Goal: Task Accomplishment & Management: Complete application form

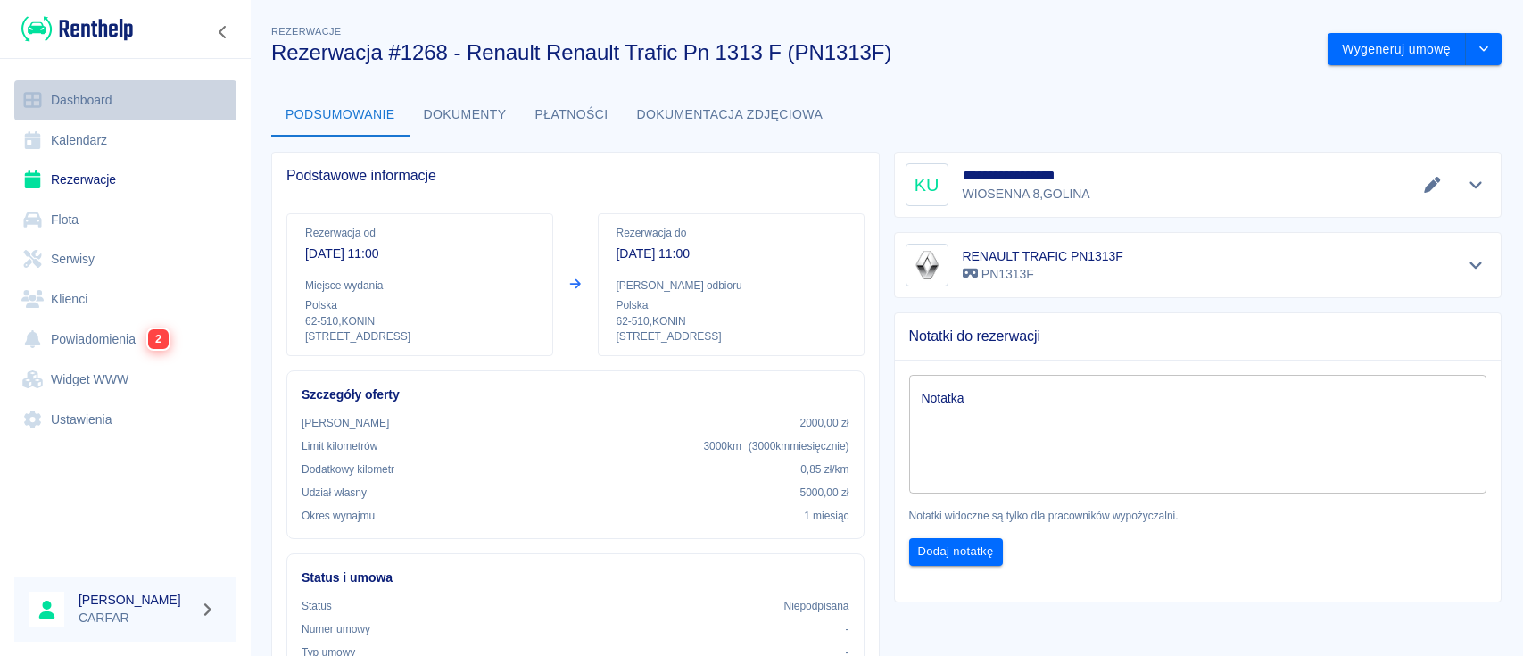
click at [98, 96] on link "Dashboard" at bounding box center [125, 100] width 222 height 40
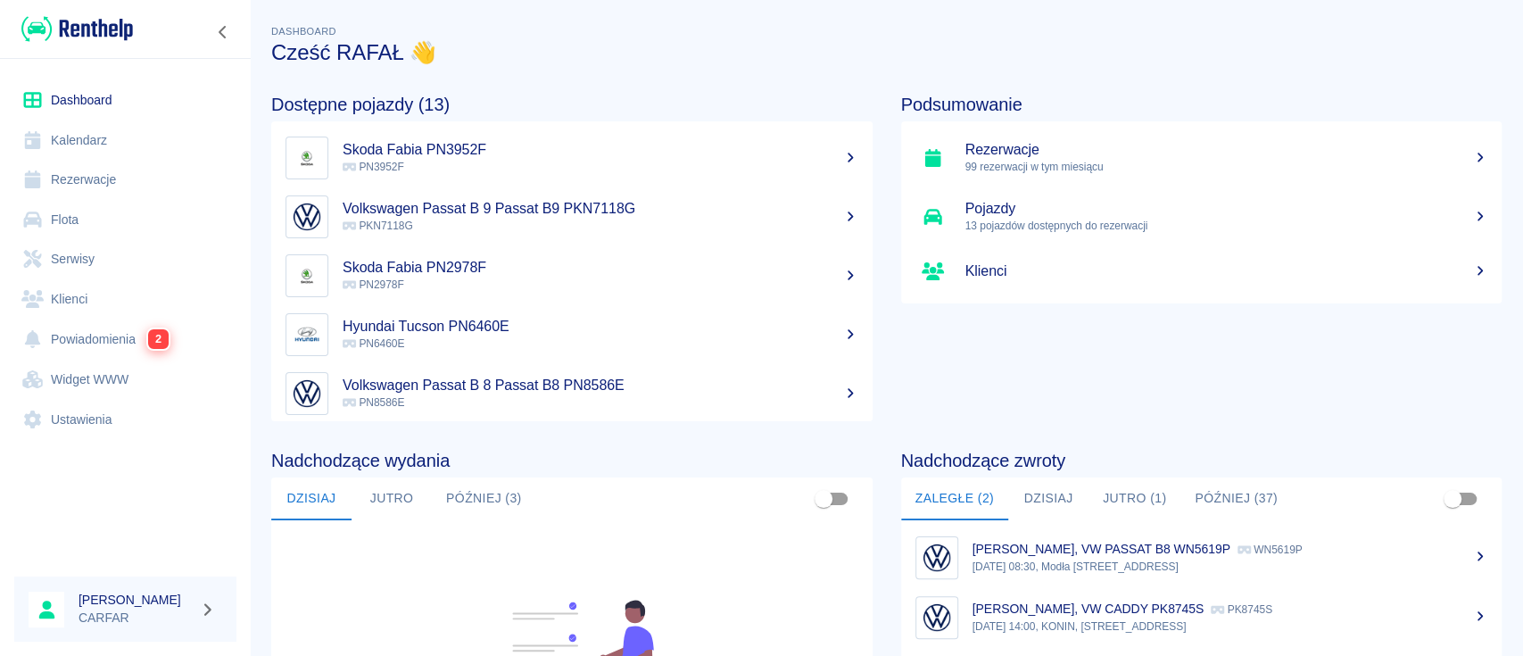
click at [43, 246] on link "Serwisy" at bounding box center [125, 259] width 222 height 40
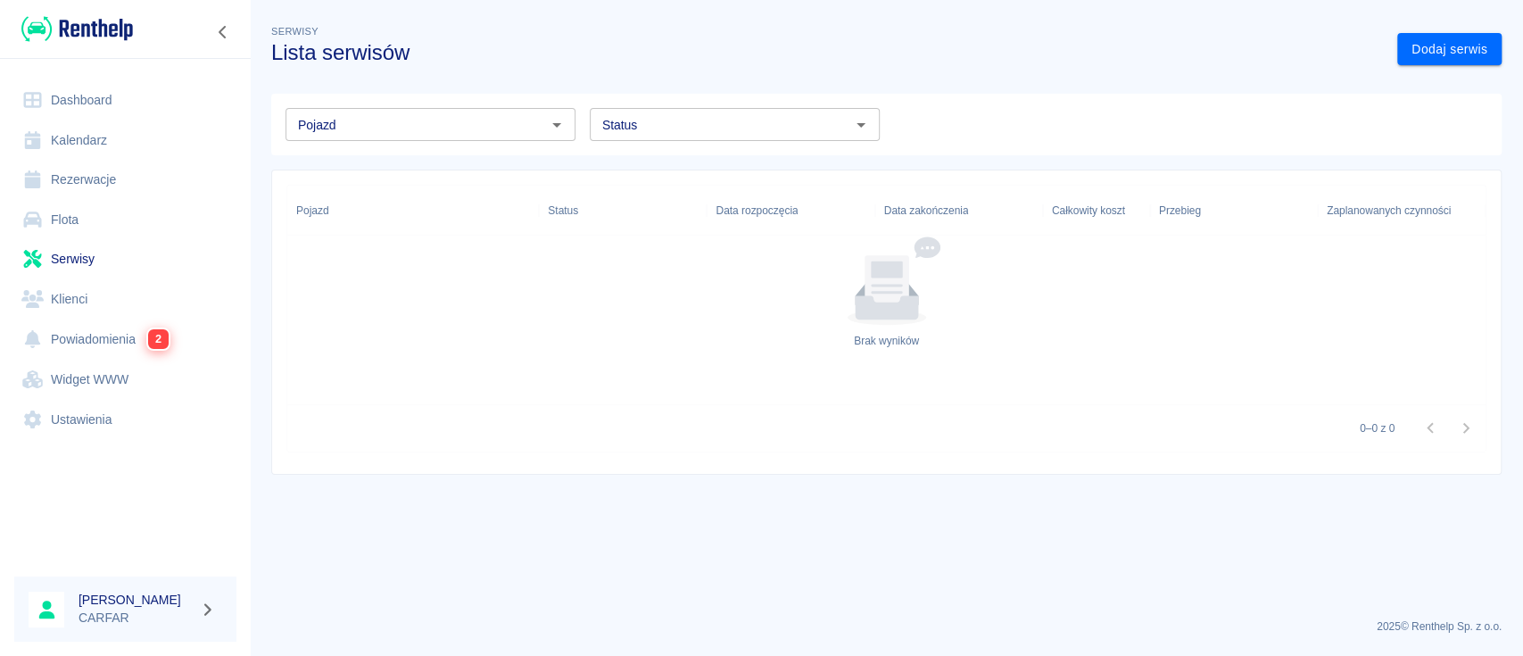
click at [120, 97] on link "Dashboard" at bounding box center [125, 100] width 222 height 40
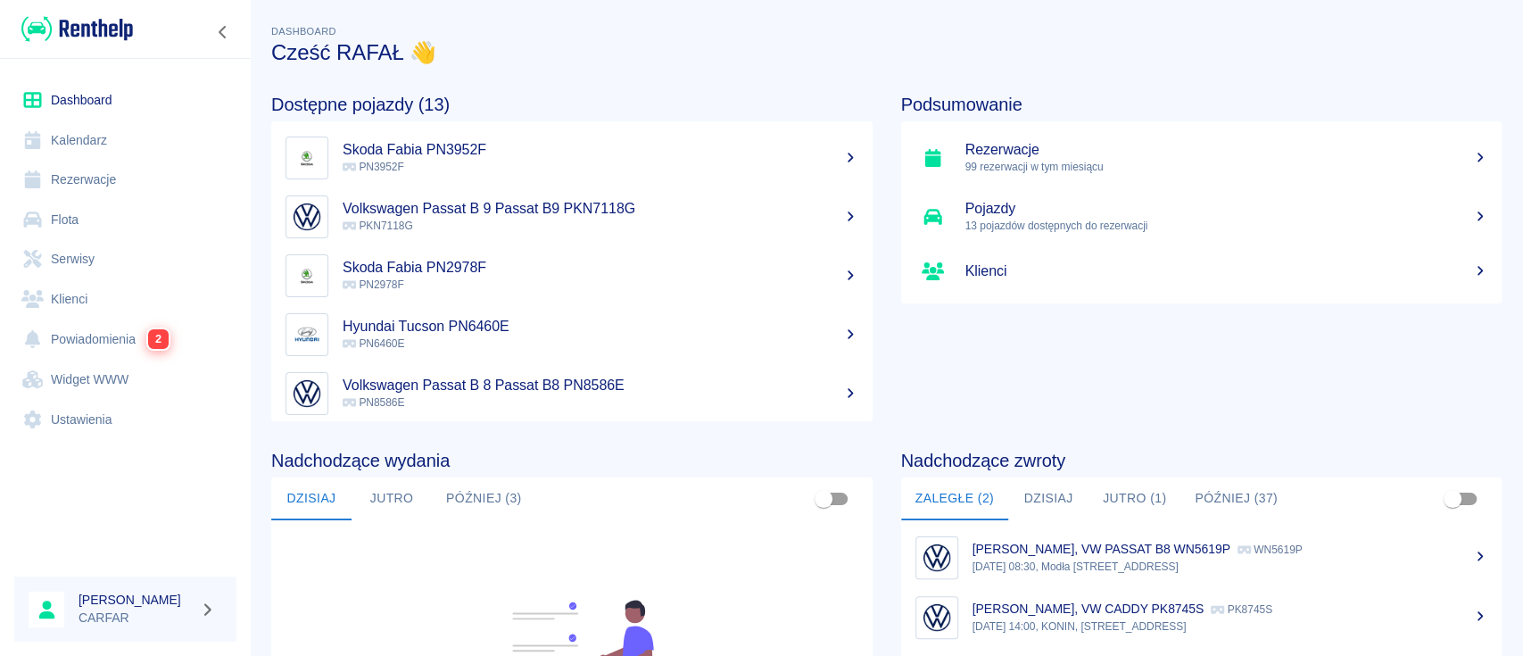
click at [121, 186] on link "Rezerwacje" at bounding box center [125, 180] width 222 height 40
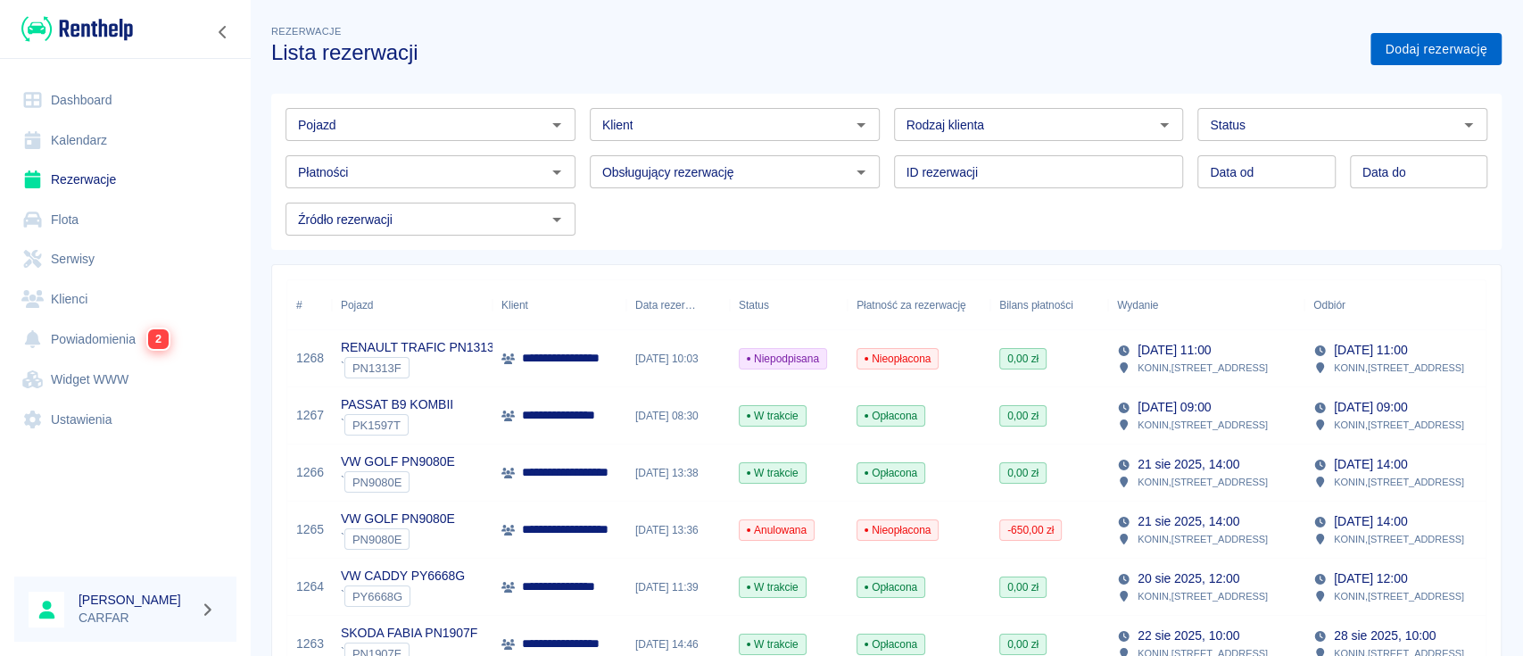
click at [1418, 39] on link "Dodaj rezerwację" at bounding box center [1435, 49] width 131 height 33
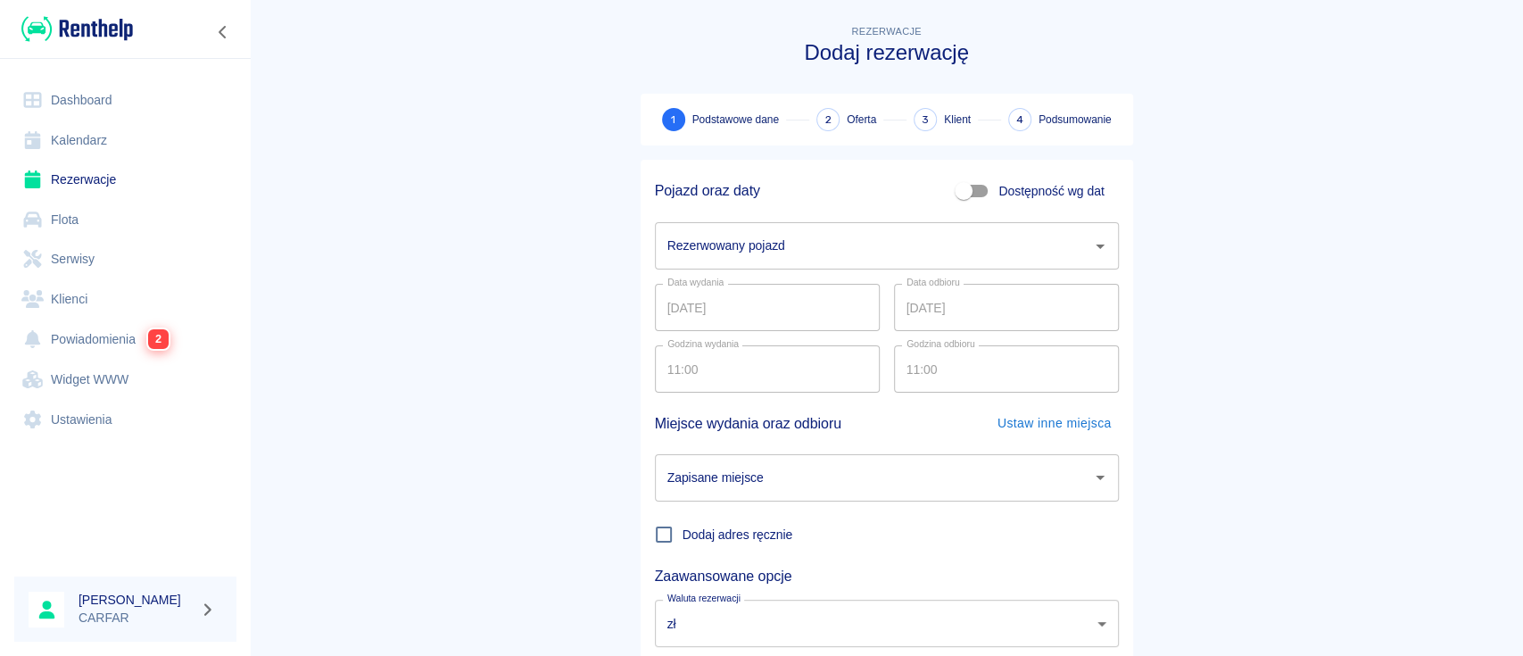
click at [769, 252] on div "Rezerwowany pojazd Rezerwowany pojazd" at bounding box center [887, 245] width 464 height 47
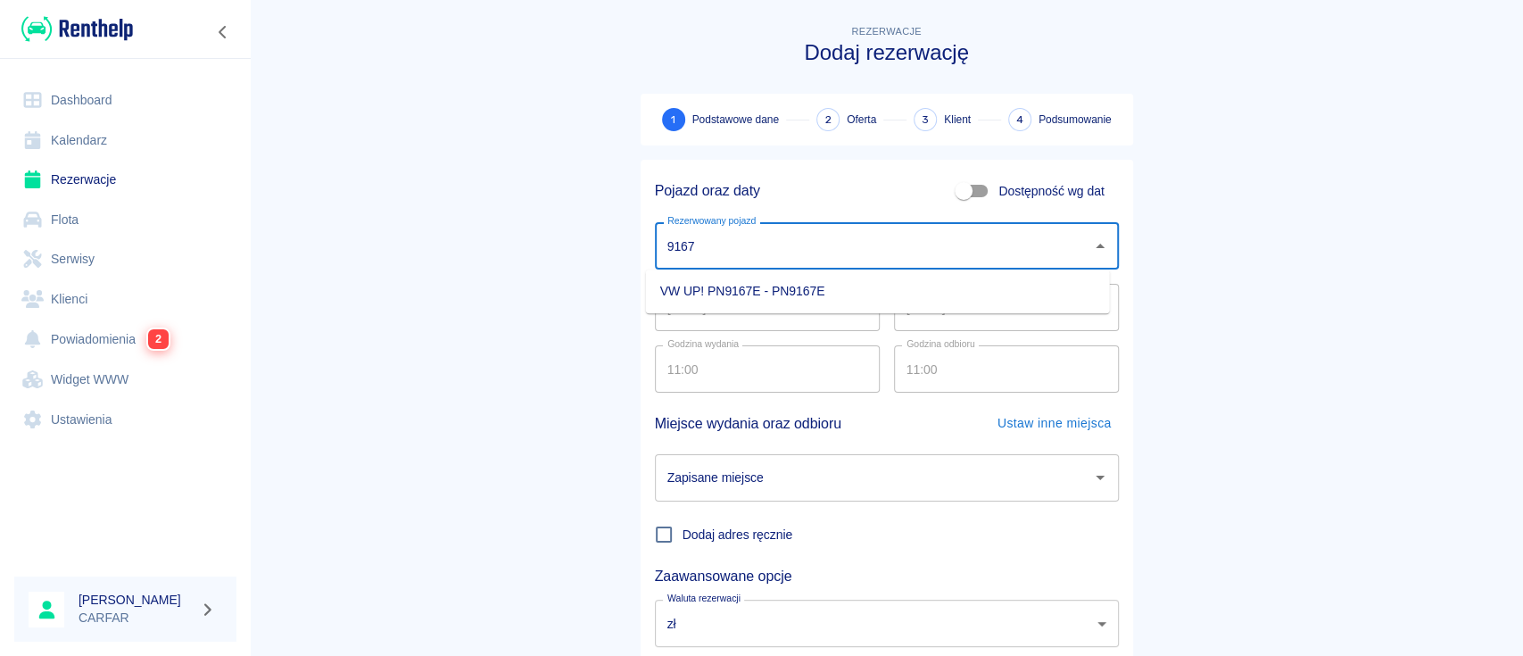
click at [784, 289] on li "VW UP! PN9167E - PN9167E" at bounding box center [878, 291] width 464 height 29
type input "VW UP! PN9167E - PN9167E"
click at [902, 306] on input "[DATE]" at bounding box center [1006, 307] width 225 height 47
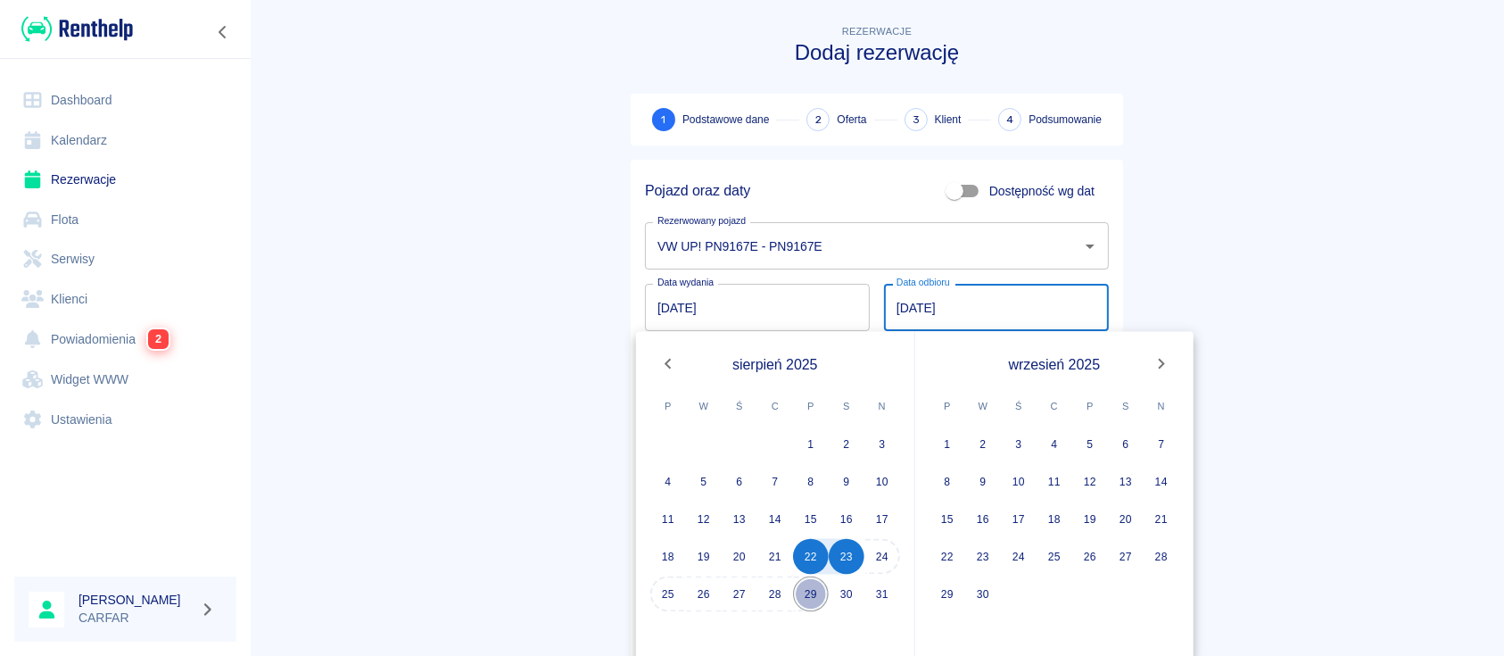
click at [809, 591] on button "29" at bounding box center [811, 594] width 36 height 36
type input "29.08.2025"
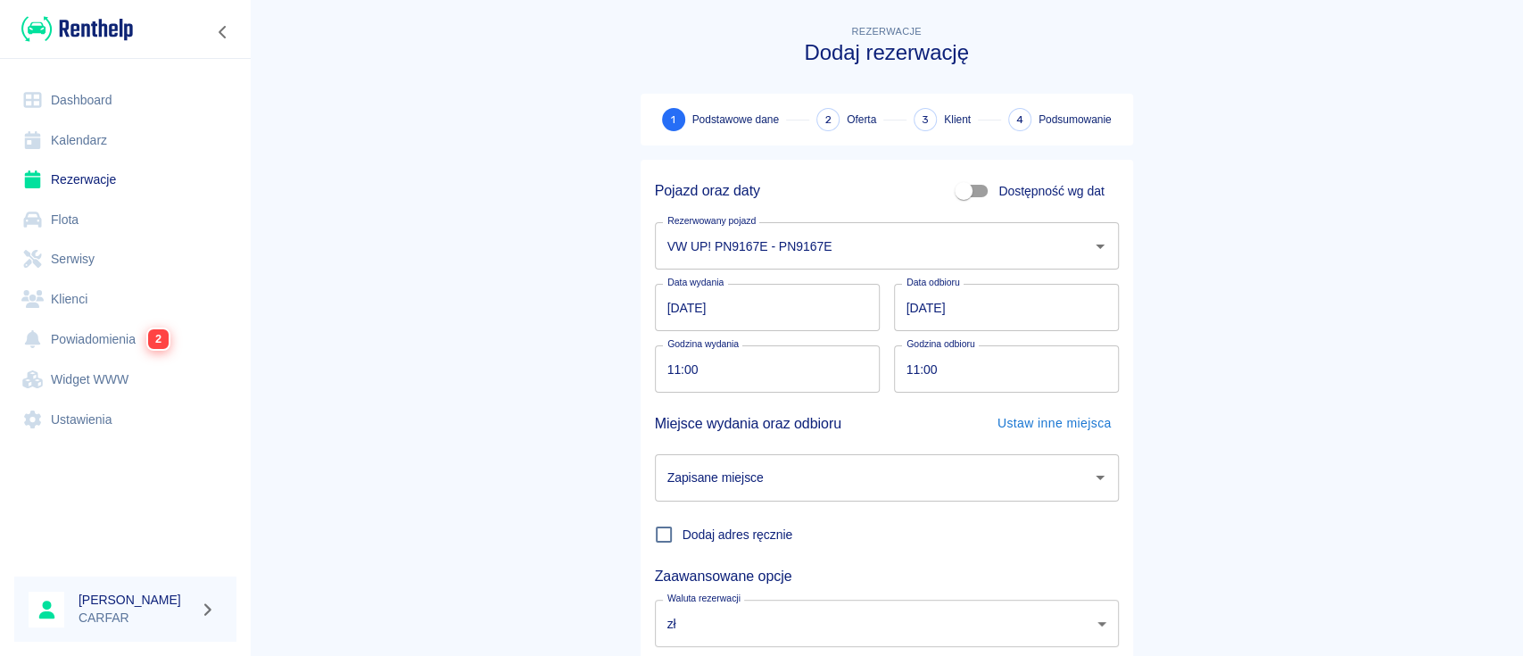
scroll to position [118, 0]
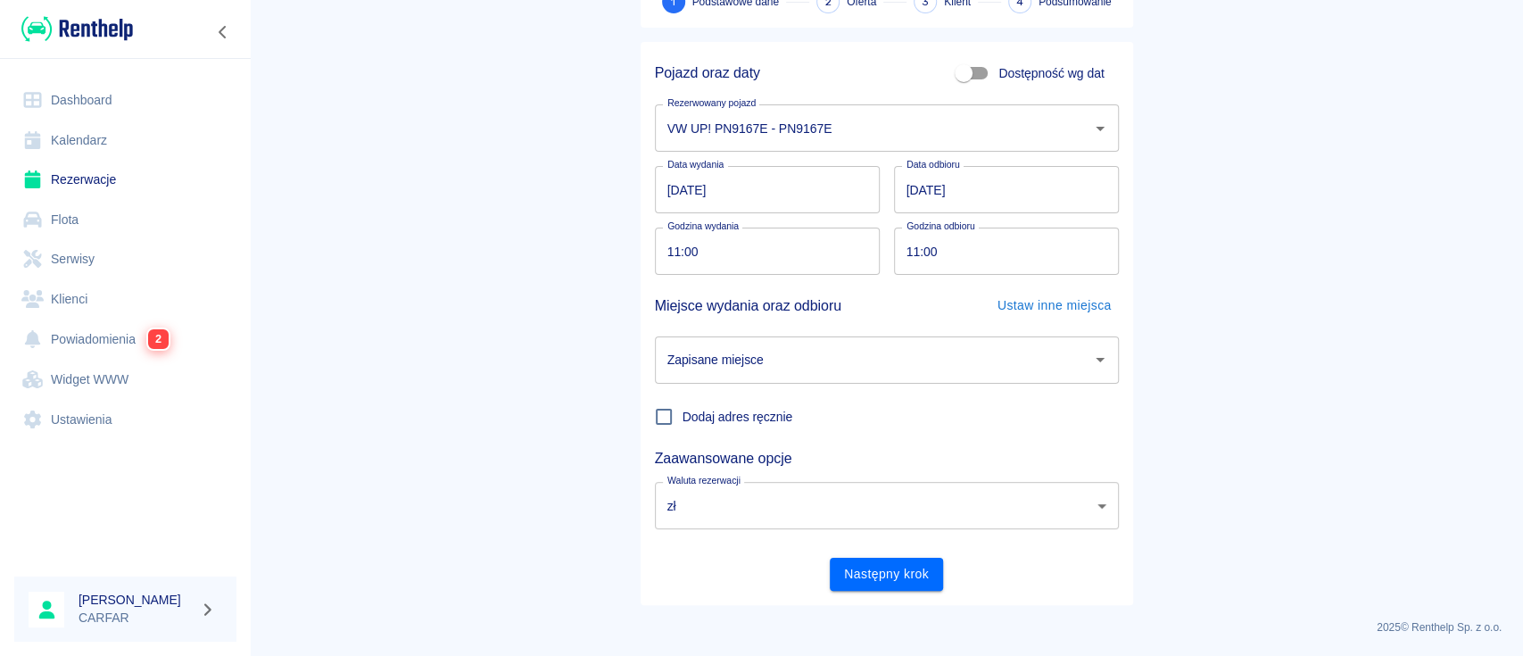
click at [862, 339] on div "Zapisane miejsce" at bounding box center [887, 359] width 464 height 47
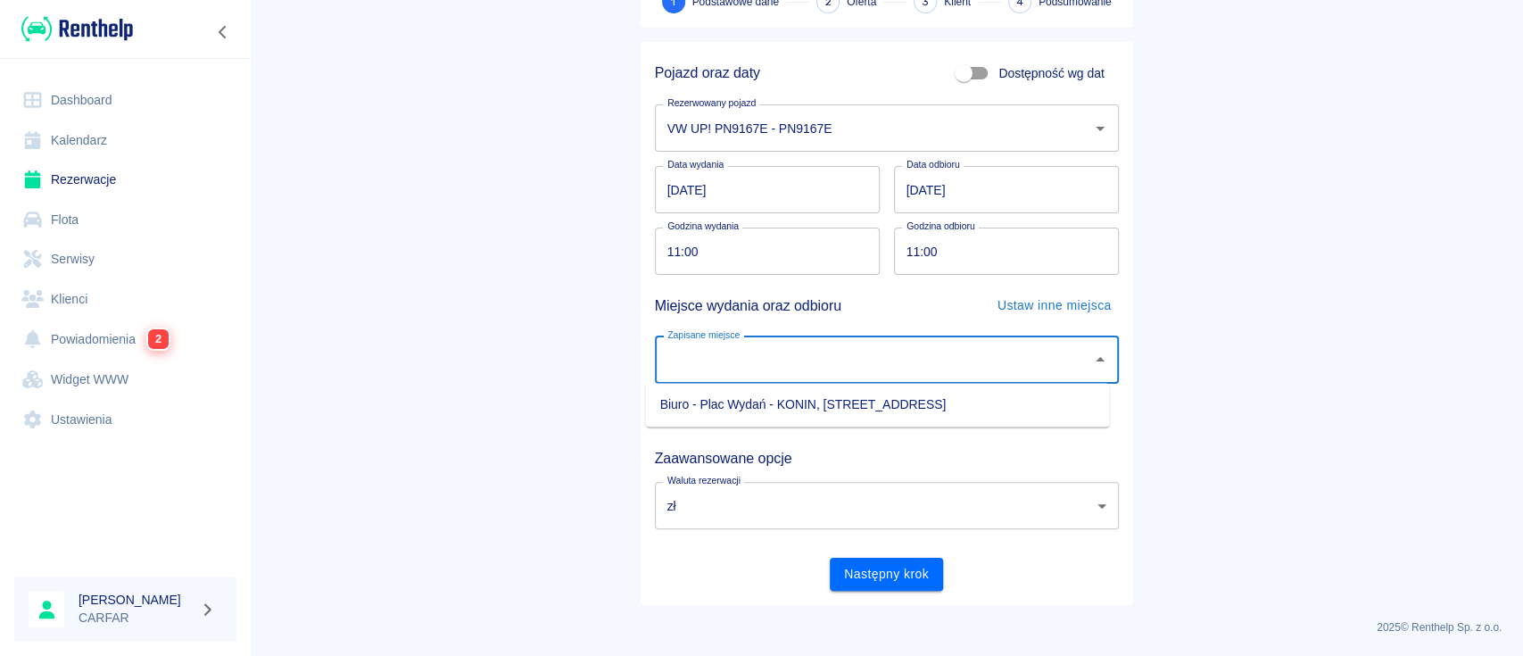
click at [823, 392] on li "Biuro - Plac Wydań - KONIN, [STREET_ADDRESS]" at bounding box center [878, 404] width 464 height 29
type input "Biuro - Plac Wydań - KONIN, [STREET_ADDRESS]"
click at [864, 567] on button "Następny krok" at bounding box center [886, 574] width 113 height 33
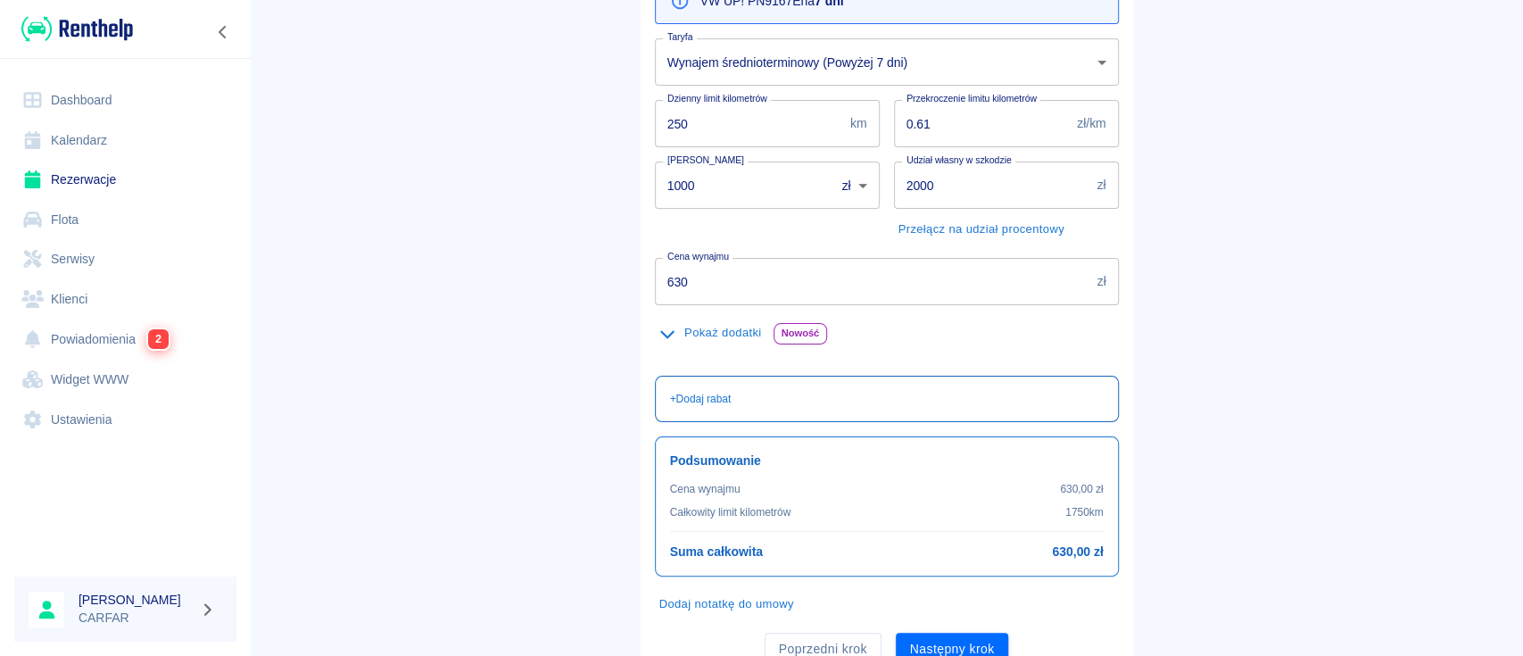
scroll to position [237, 0]
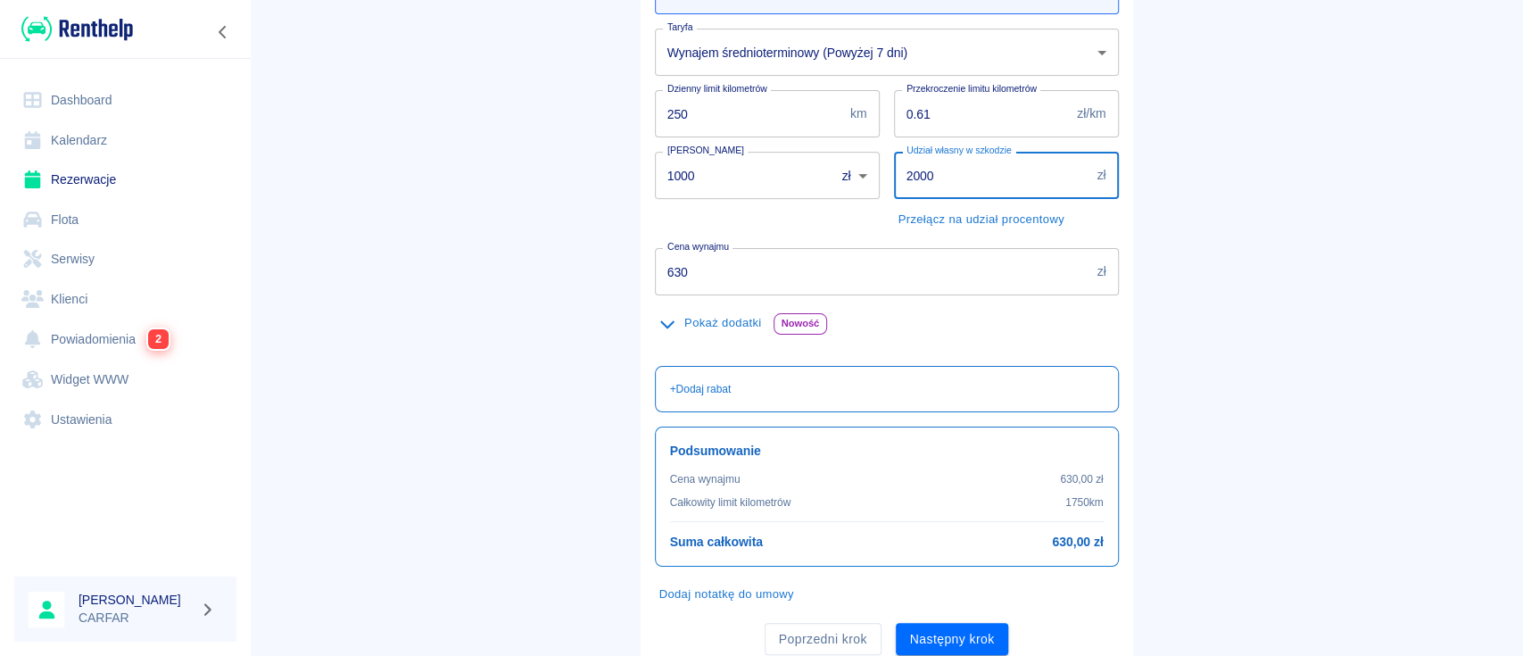
drag, startPoint x: 966, startPoint y: 176, endPoint x: 818, endPoint y: 176, distance: 148.1
click at [818, 176] on div "Oferta rezerwacji VW UP! PN9167E na 7 dni Taryfa Wynajem średnioterminowy (Powy…" at bounding box center [880, 288] width 478 height 732
type input "1000"
click at [484, 196] on main "Rezerwacje Dodaj rezerwację Podstawowe dane 2 Oferta 3 Klient 4 Podsumowanie Of…" at bounding box center [886, 226] width 1273 height 885
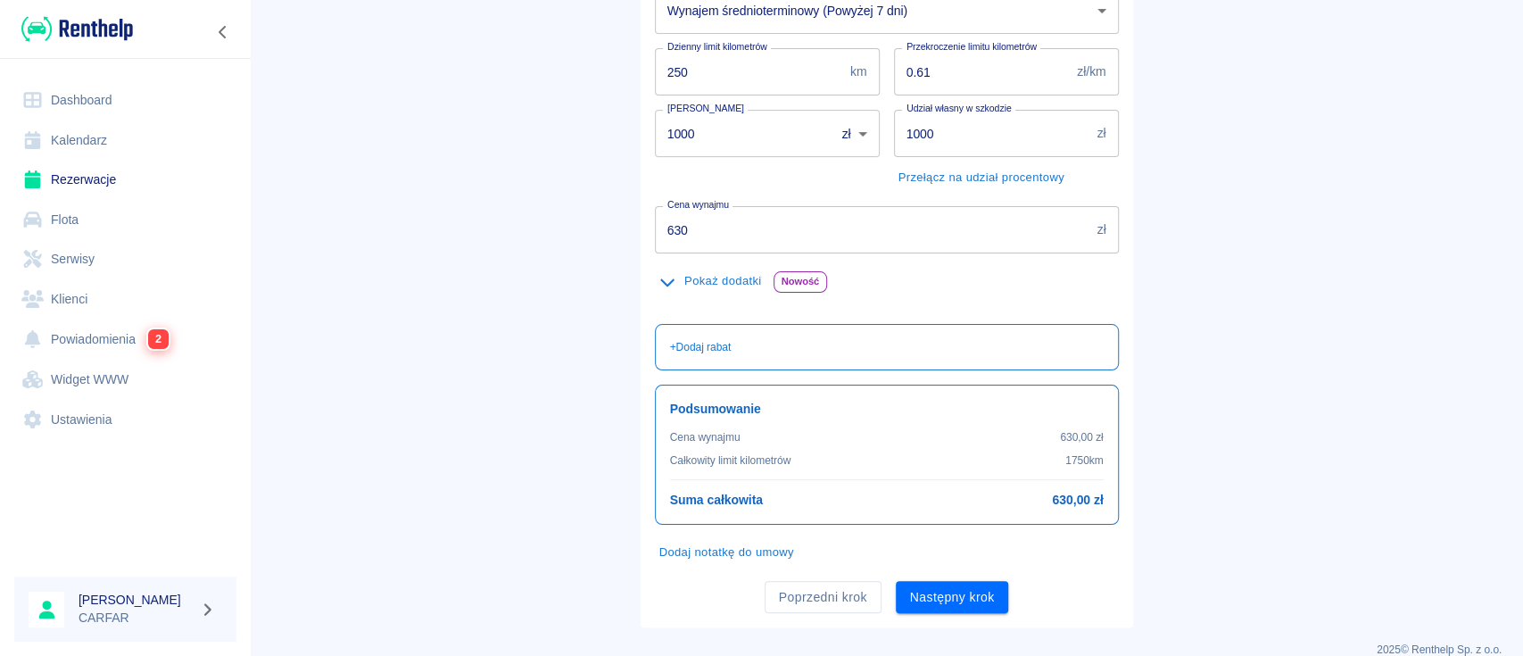
scroll to position [302, 0]
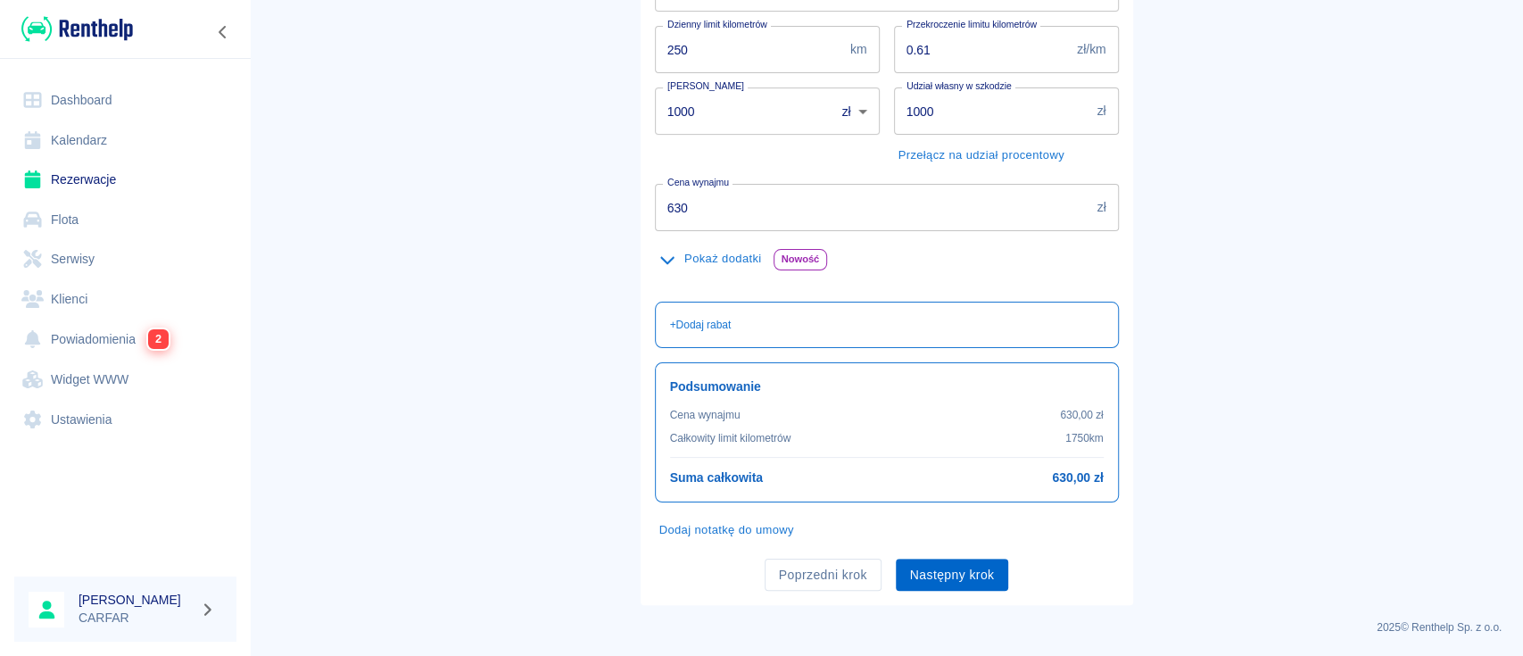
click at [963, 582] on button "Następny krok" at bounding box center [952, 574] width 113 height 33
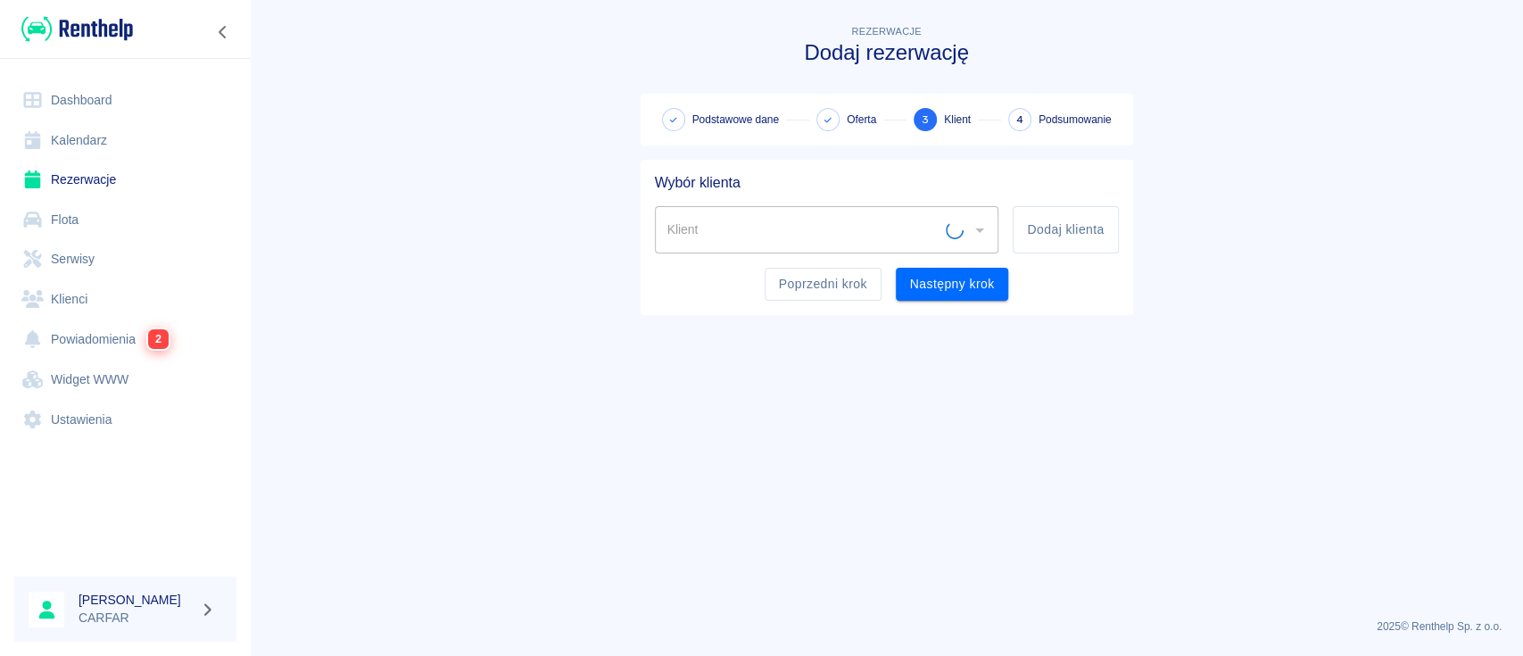
scroll to position [0, 0]
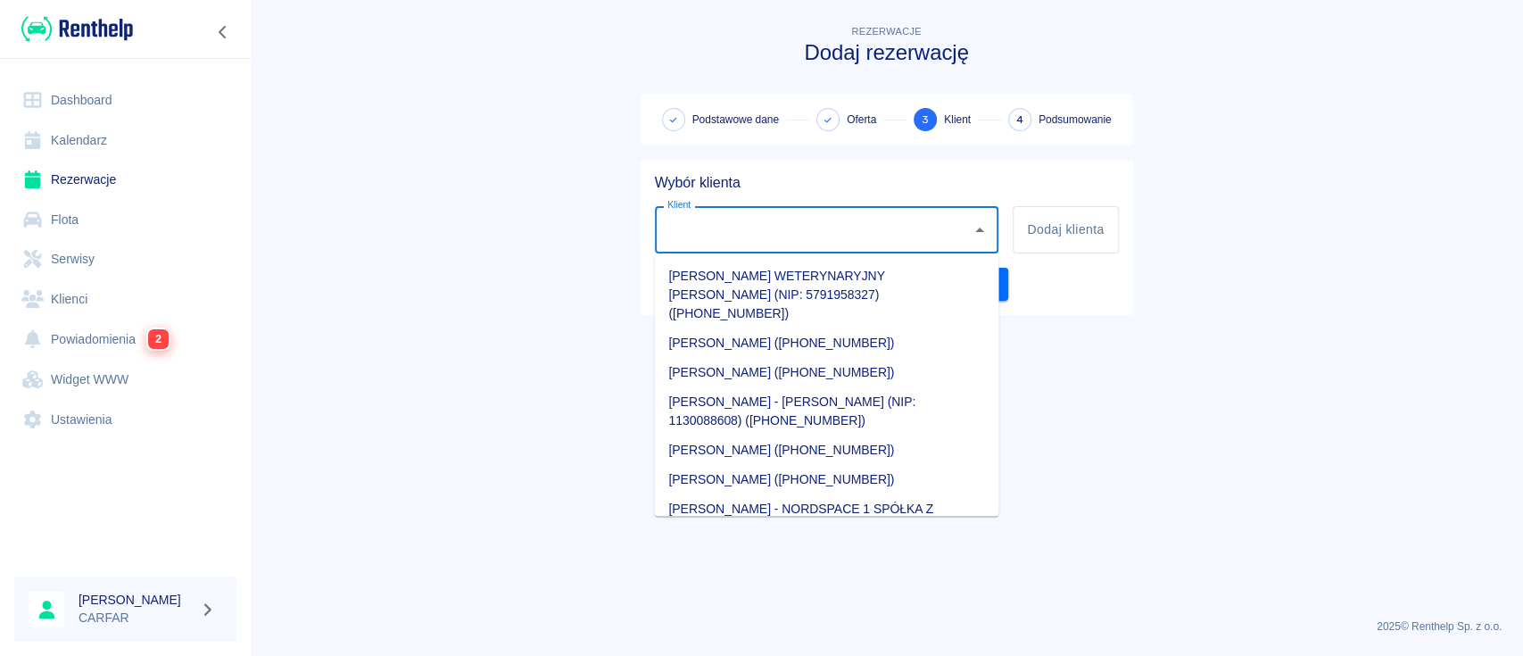
click at [933, 231] on input "Klient" at bounding box center [814, 229] width 302 height 31
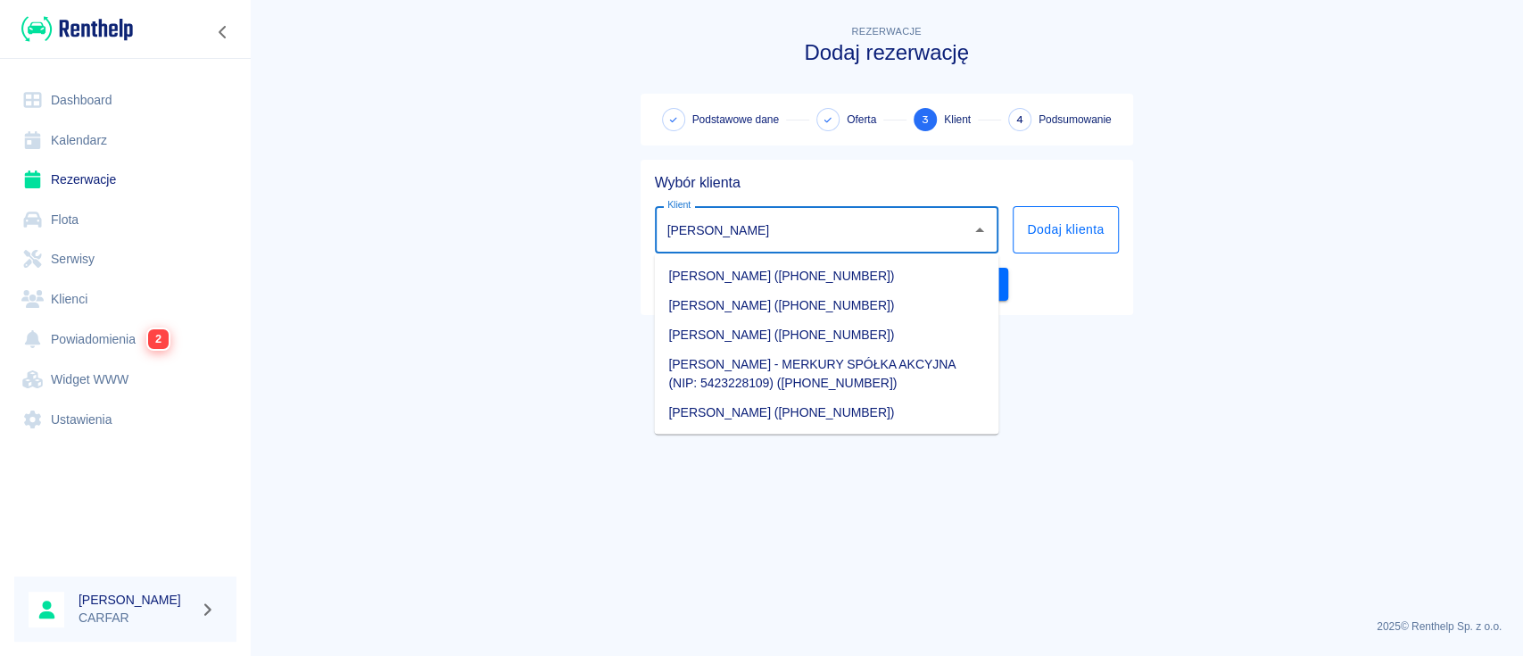
type input "MARCIN"
click at [1042, 228] on button "Dodaj klienta" at bounding box center [1065, 229] width 105 height 47
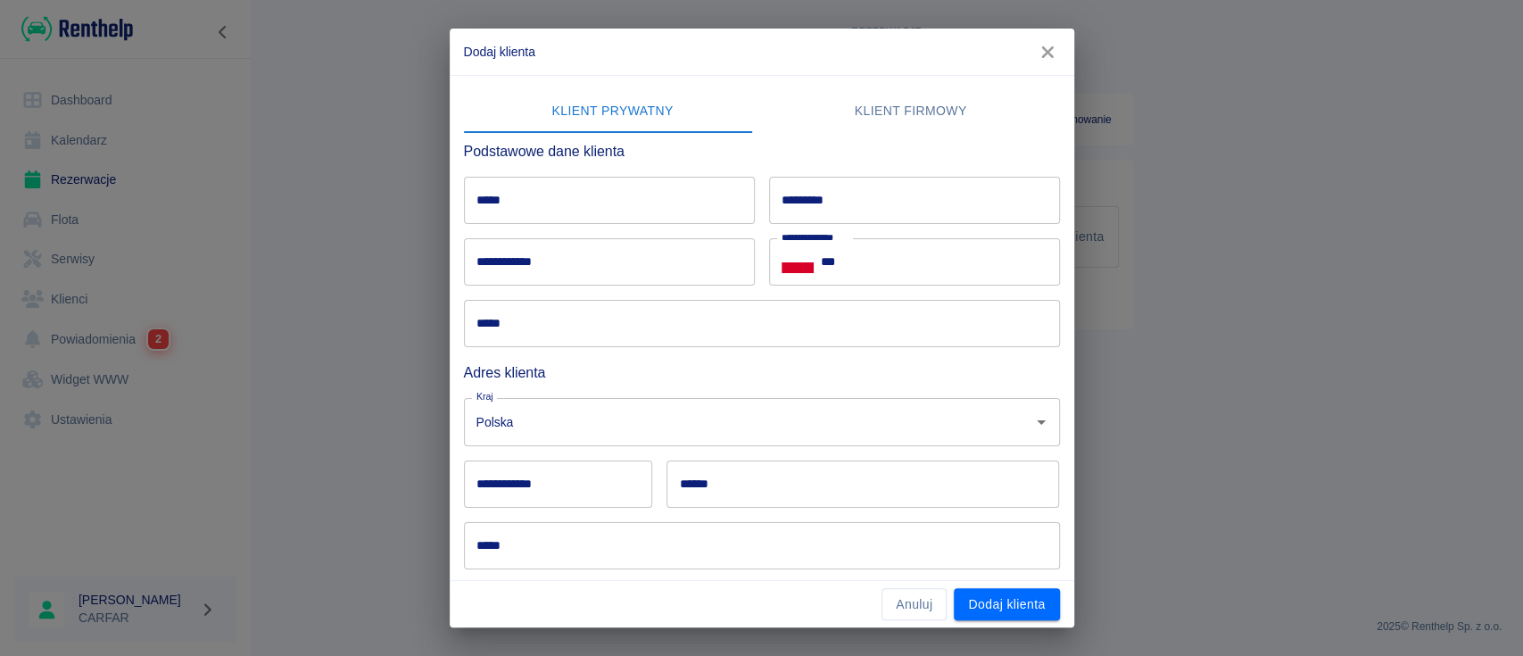
click at [601, 202] on input "*****" at bounding box center [609, 200] width 291 height 47
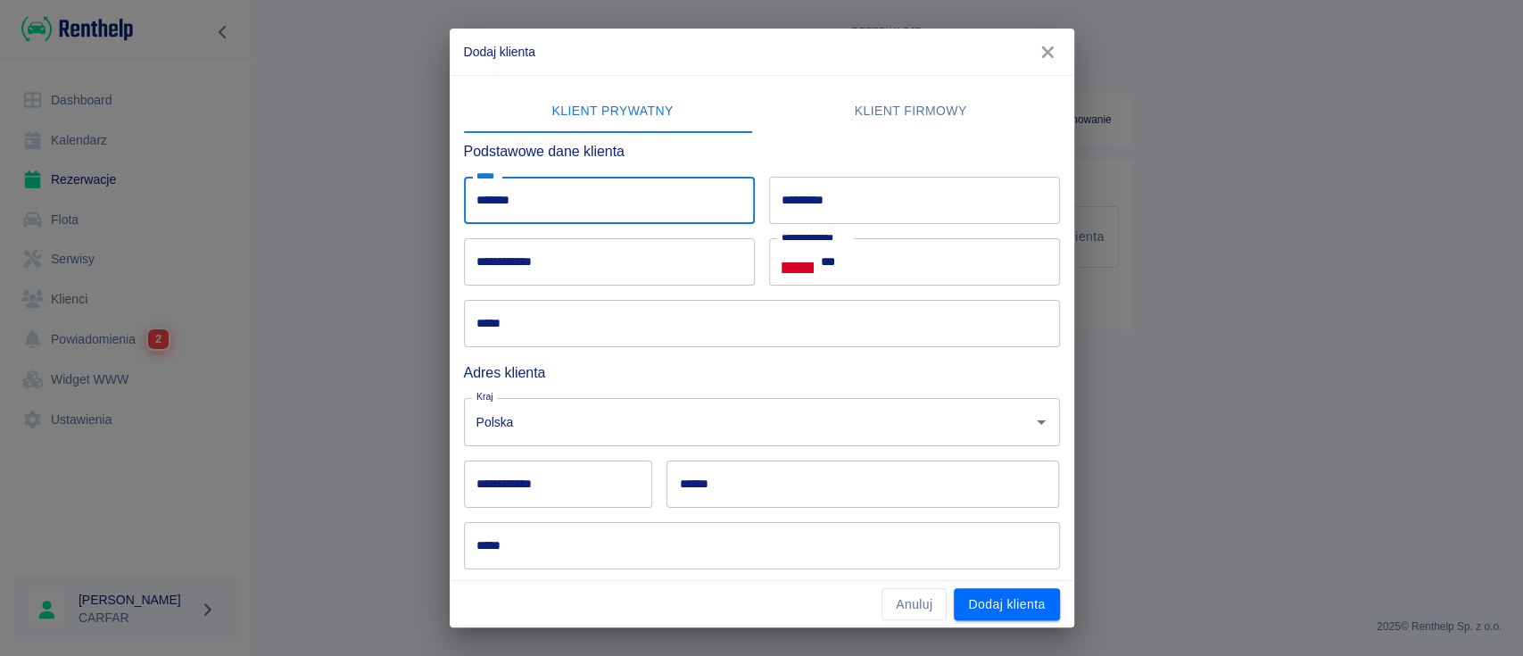
type input "******"
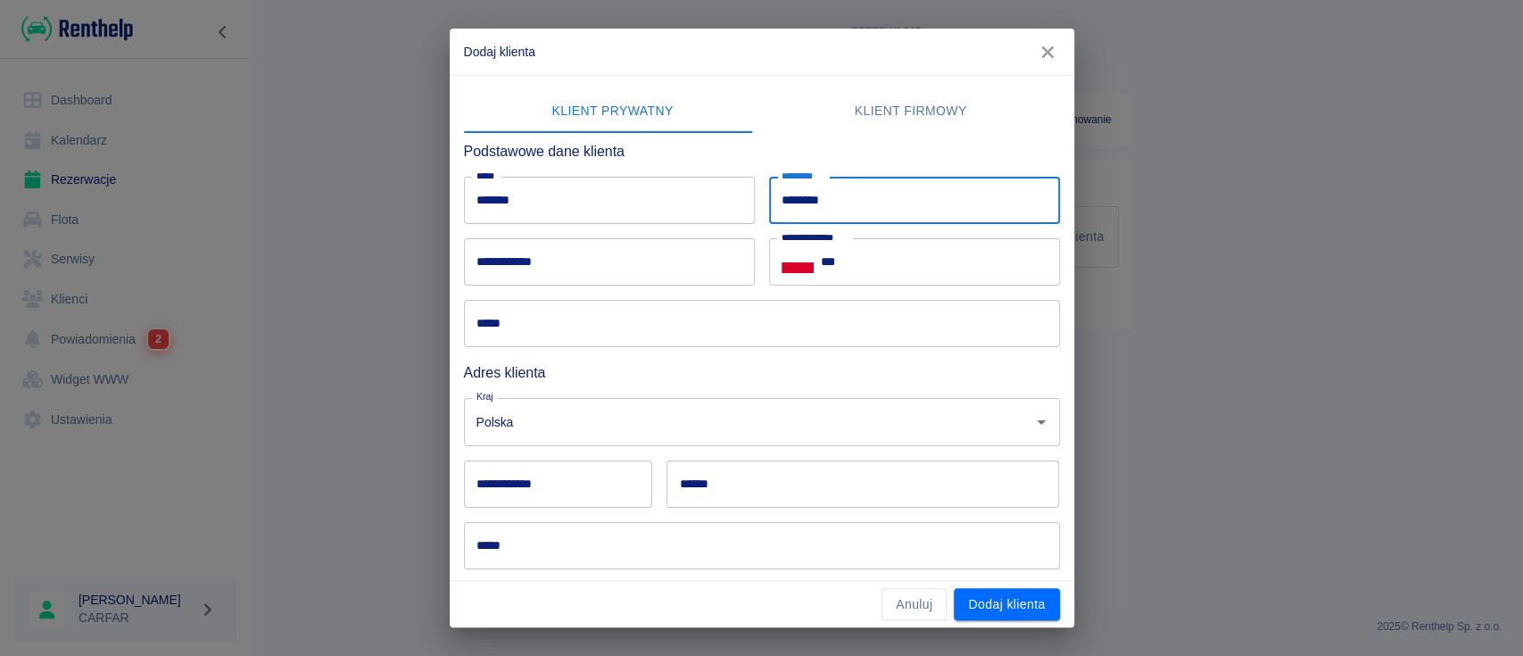
type input "********"
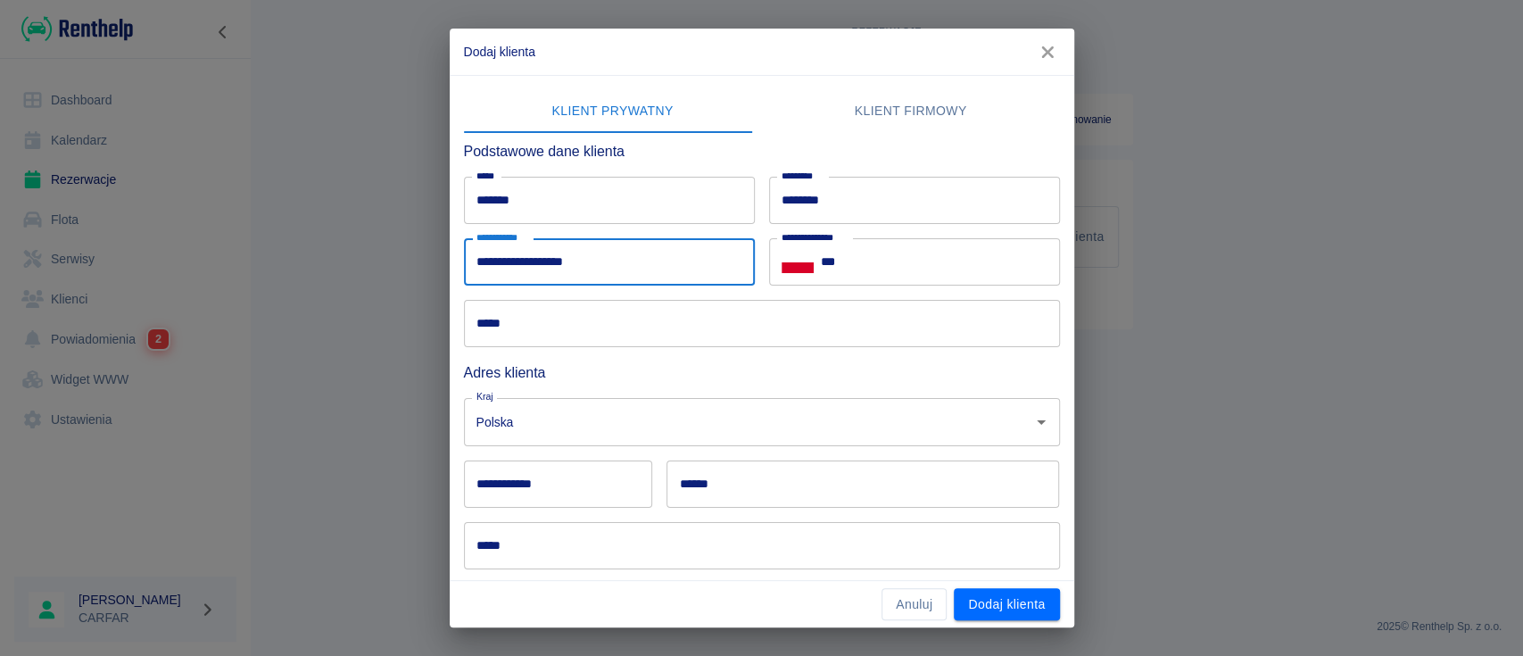
type input "**********"
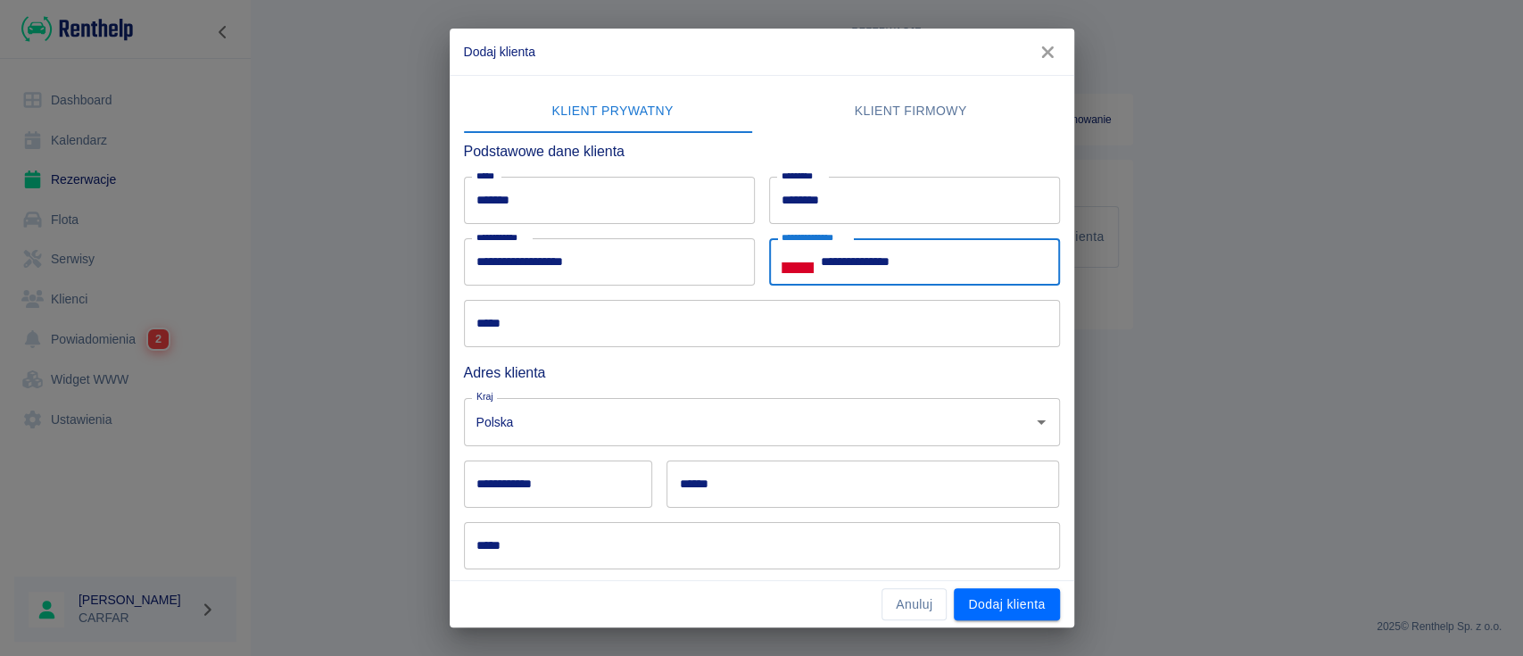
type input "**********"
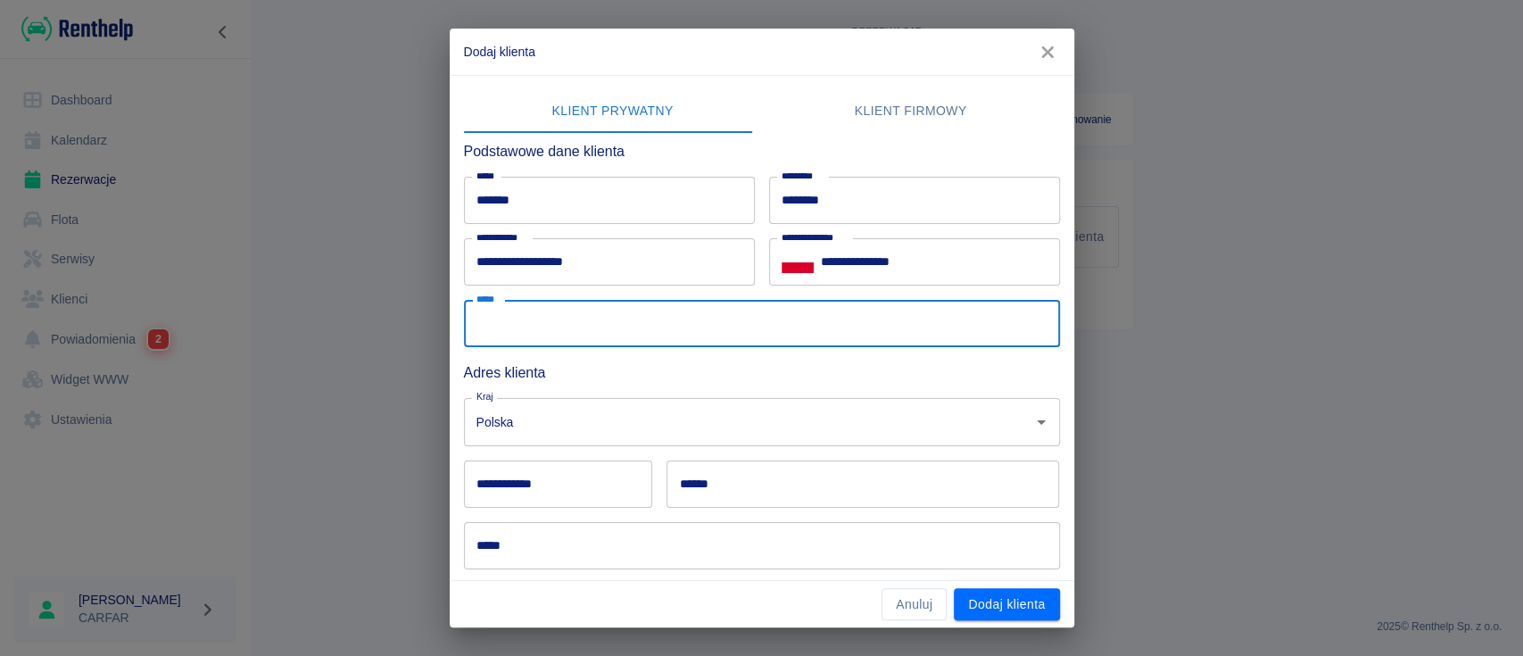
click at [513, 312] on input "*****" at bounding box center [762, 323] width 596 height 47
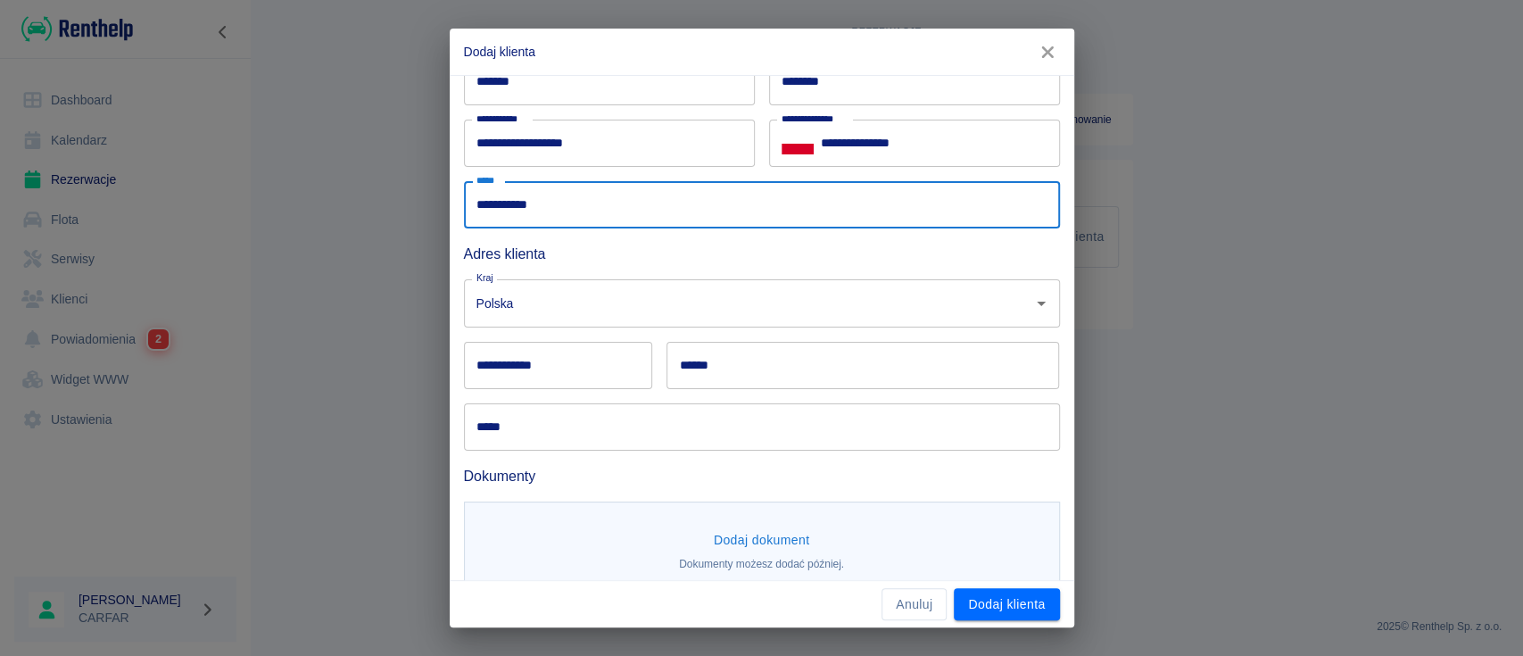
type input "**********"
click at [531, 364] on div "**********" at bounding box center [558, 365] width 189 height 47
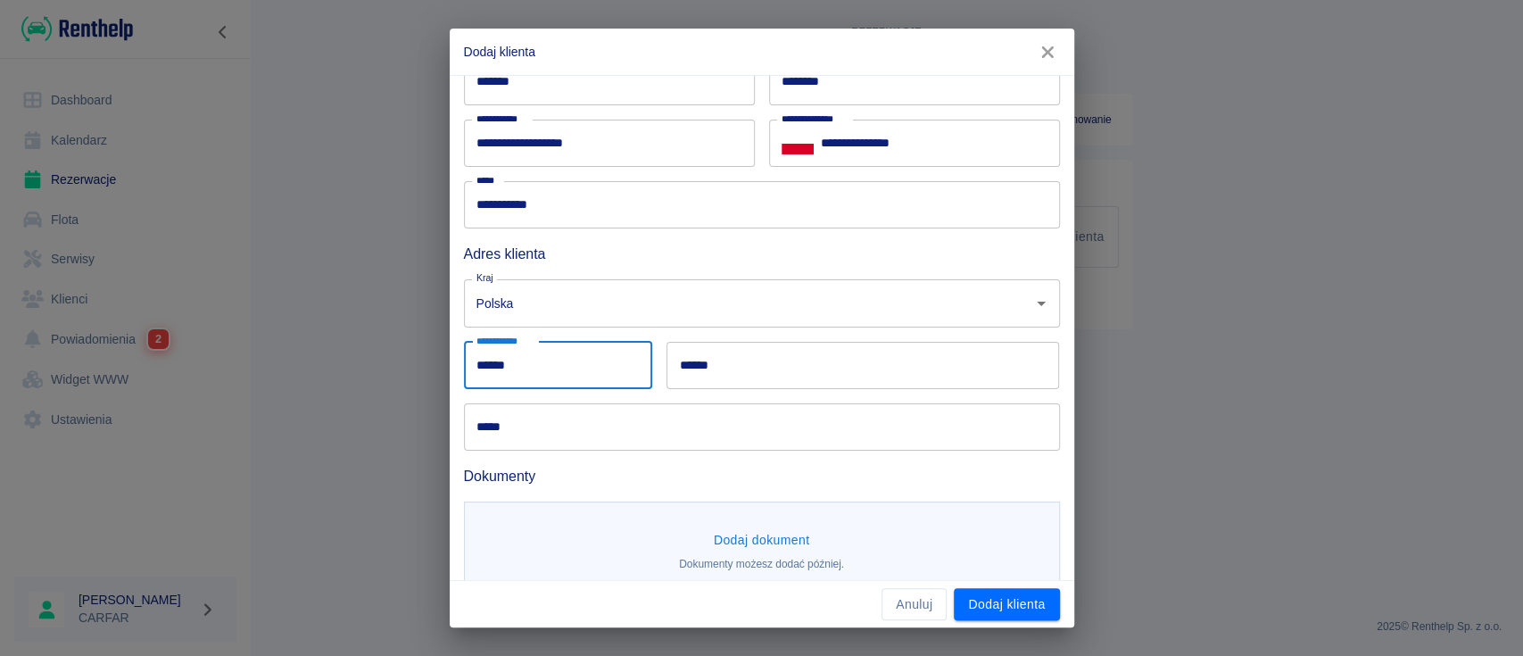
type input "******"
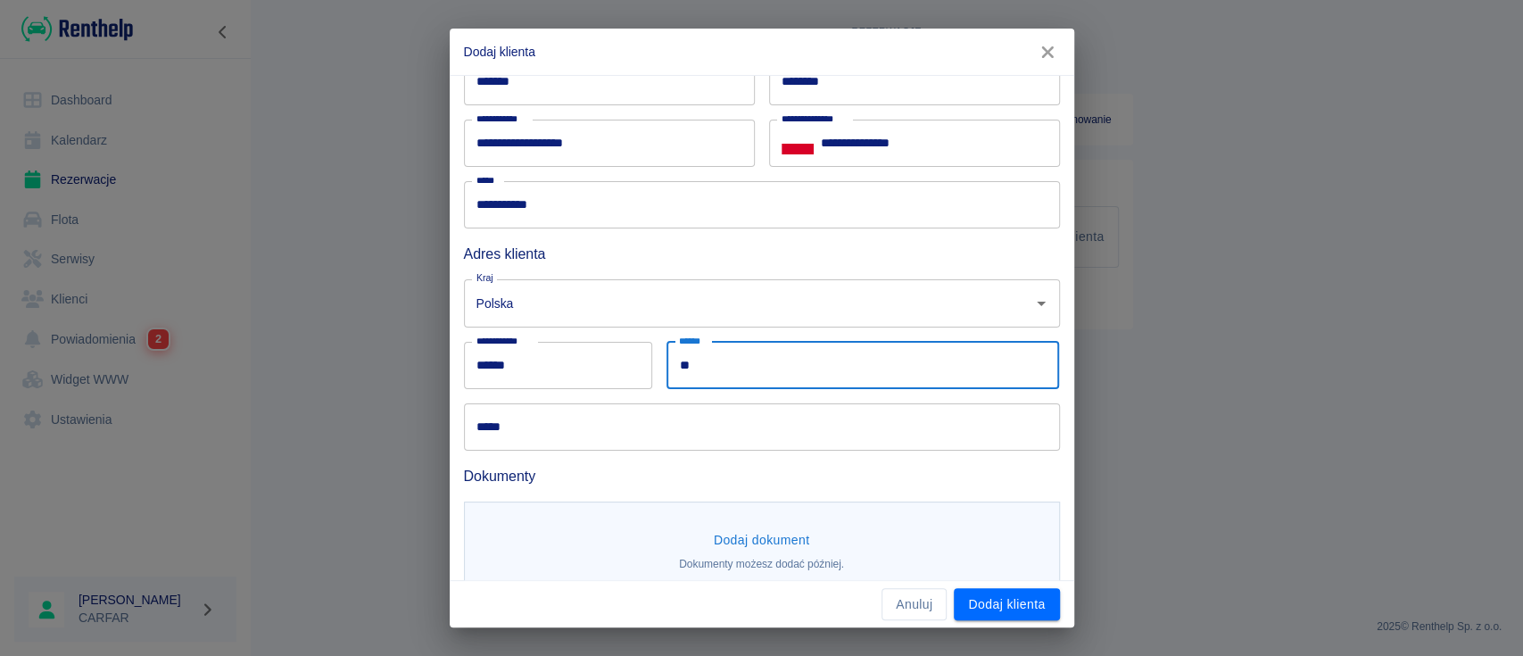
type input "*"
type input "*****"
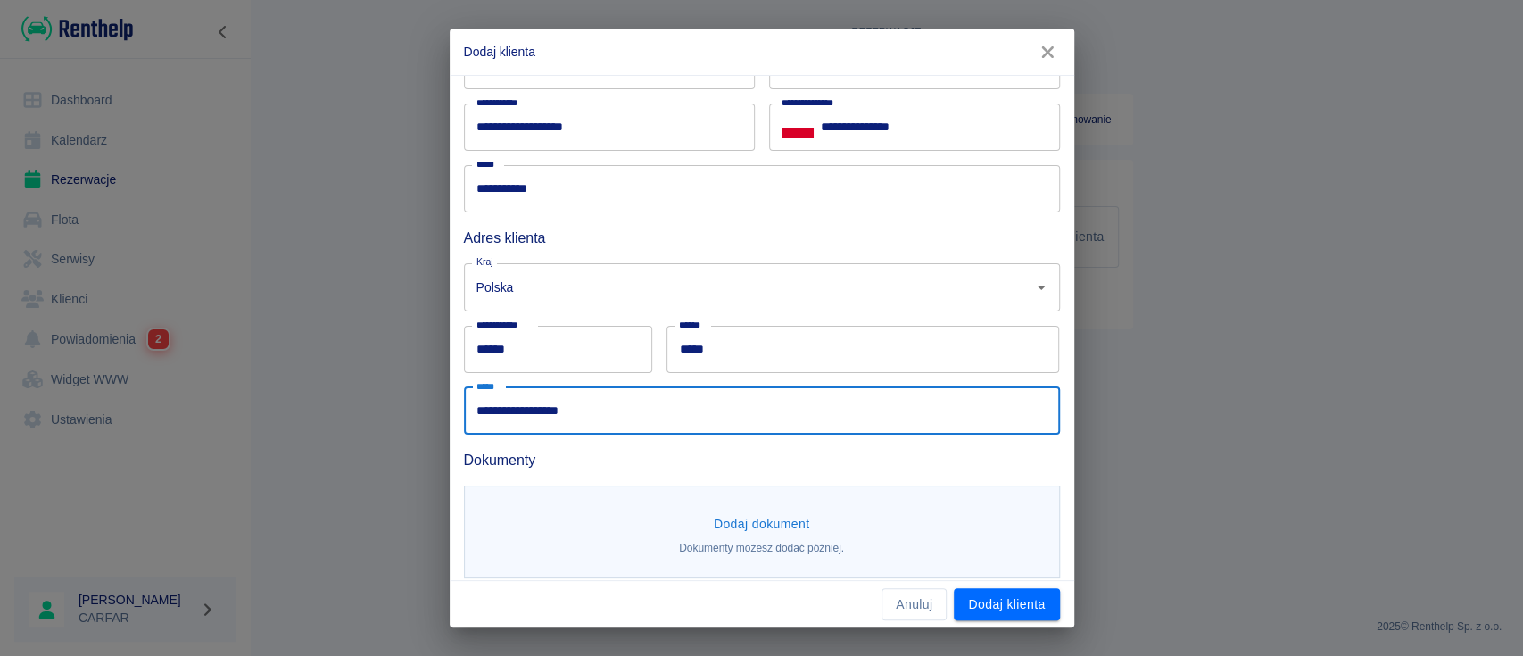
scroll to position [147, 0]
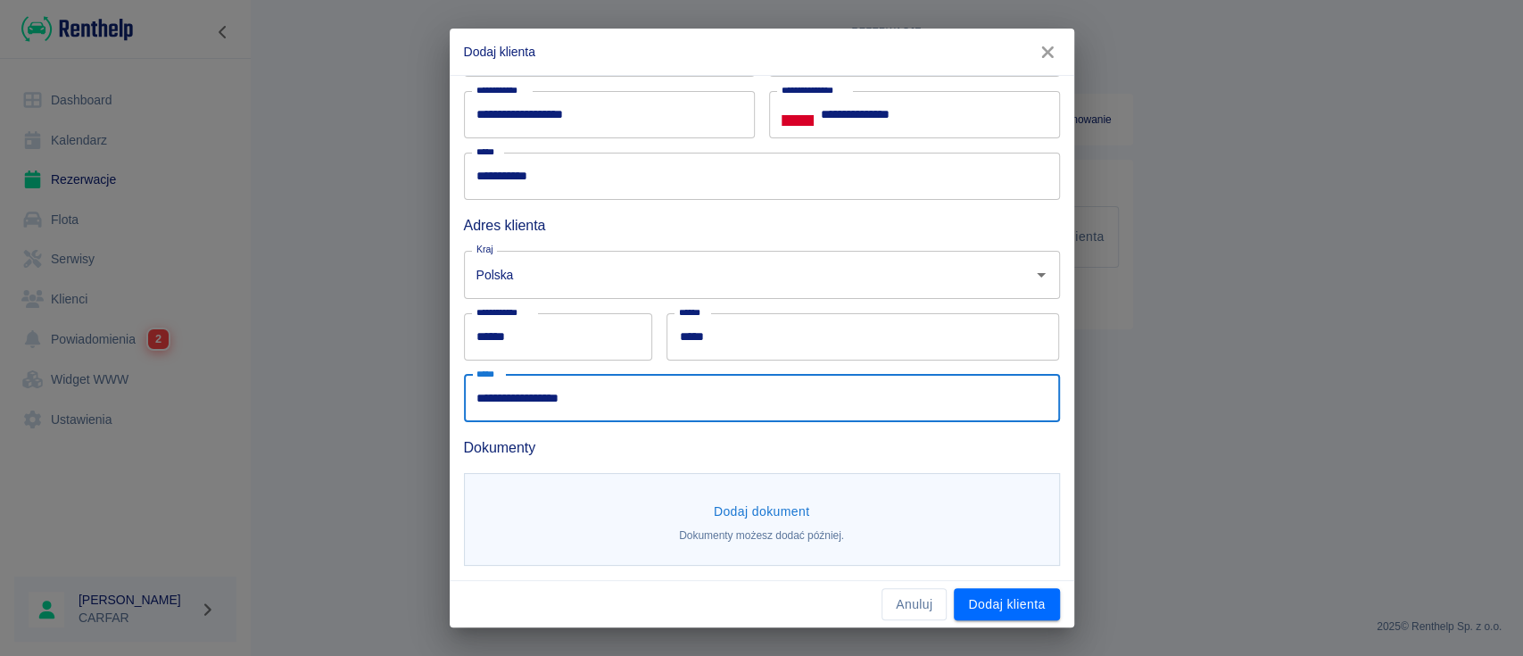
type input "**********"
click at [800, 504] on button "Dodaj dokument" at bounding box center [762, 511] width 111 height 33
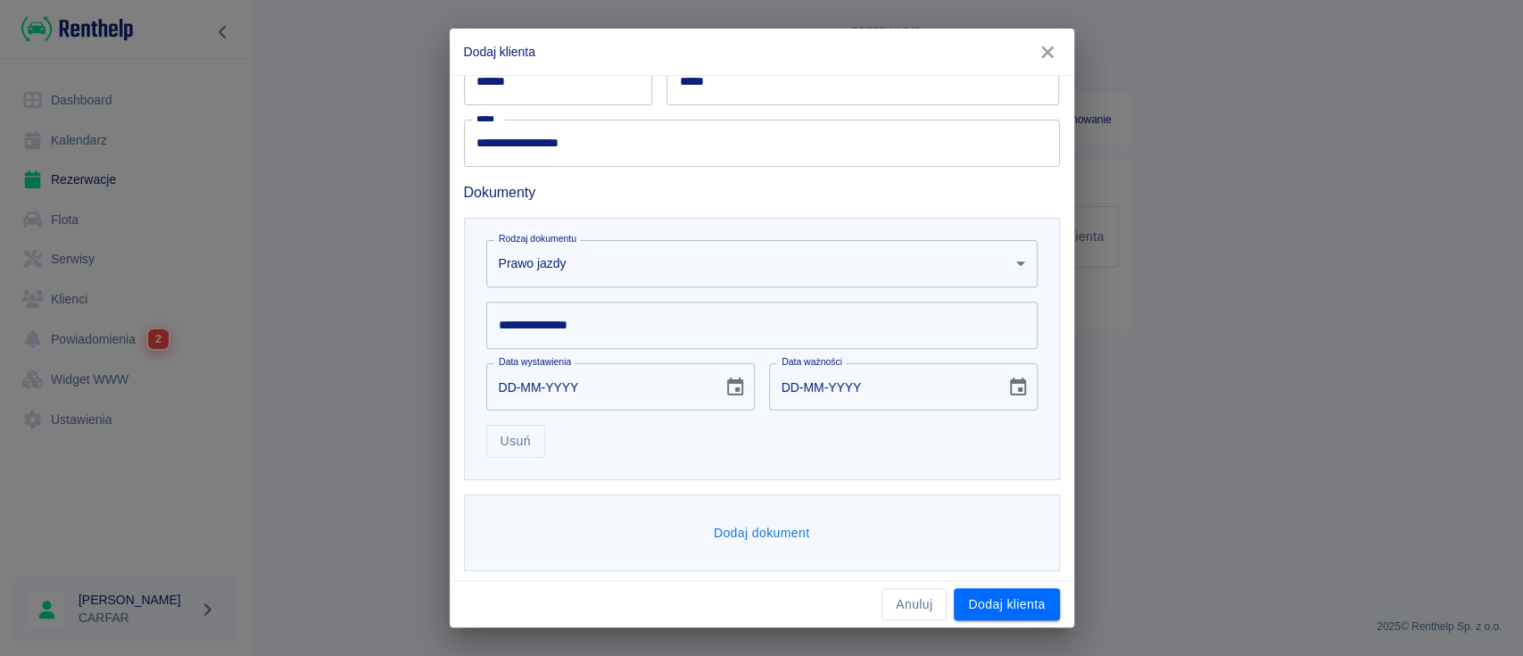
scroll to position [407, 0]
click at [674, 302] on input "**********" at bounding box center [761, 320] width 551 height 47
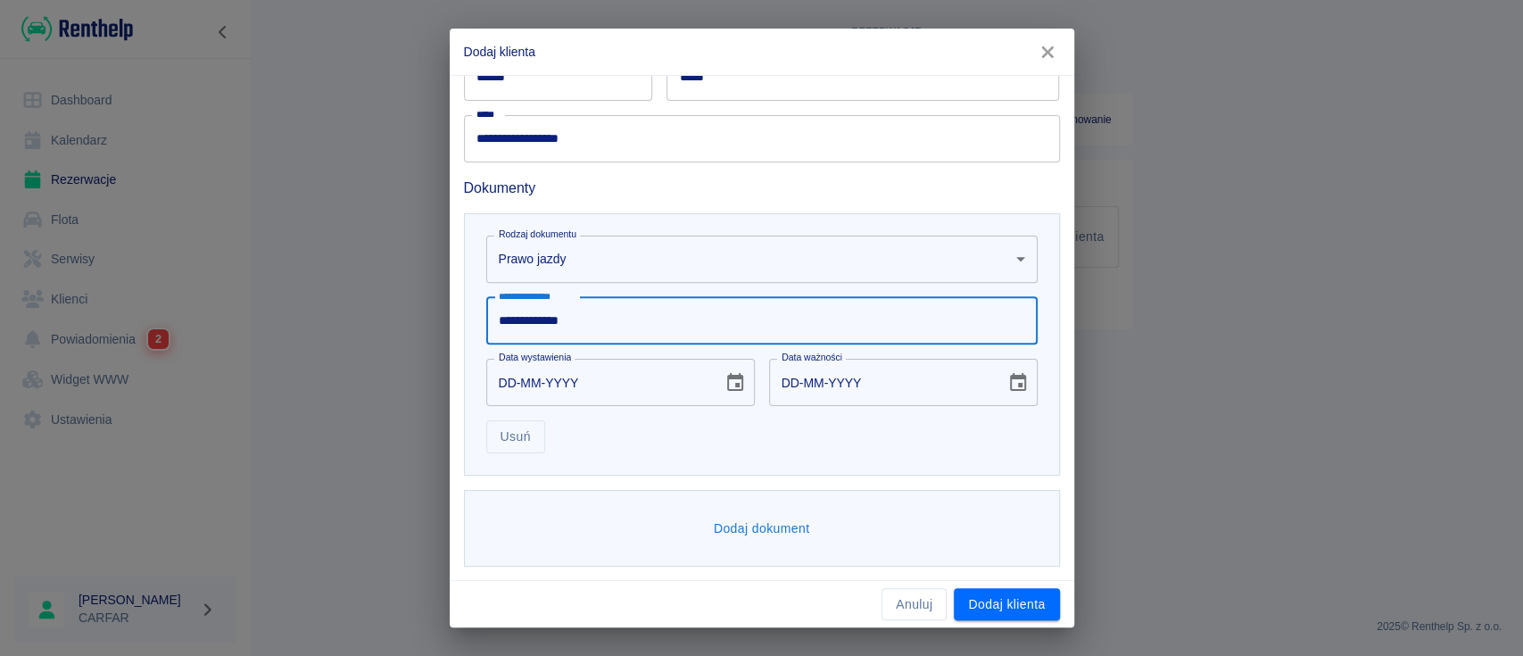
type input "**********"
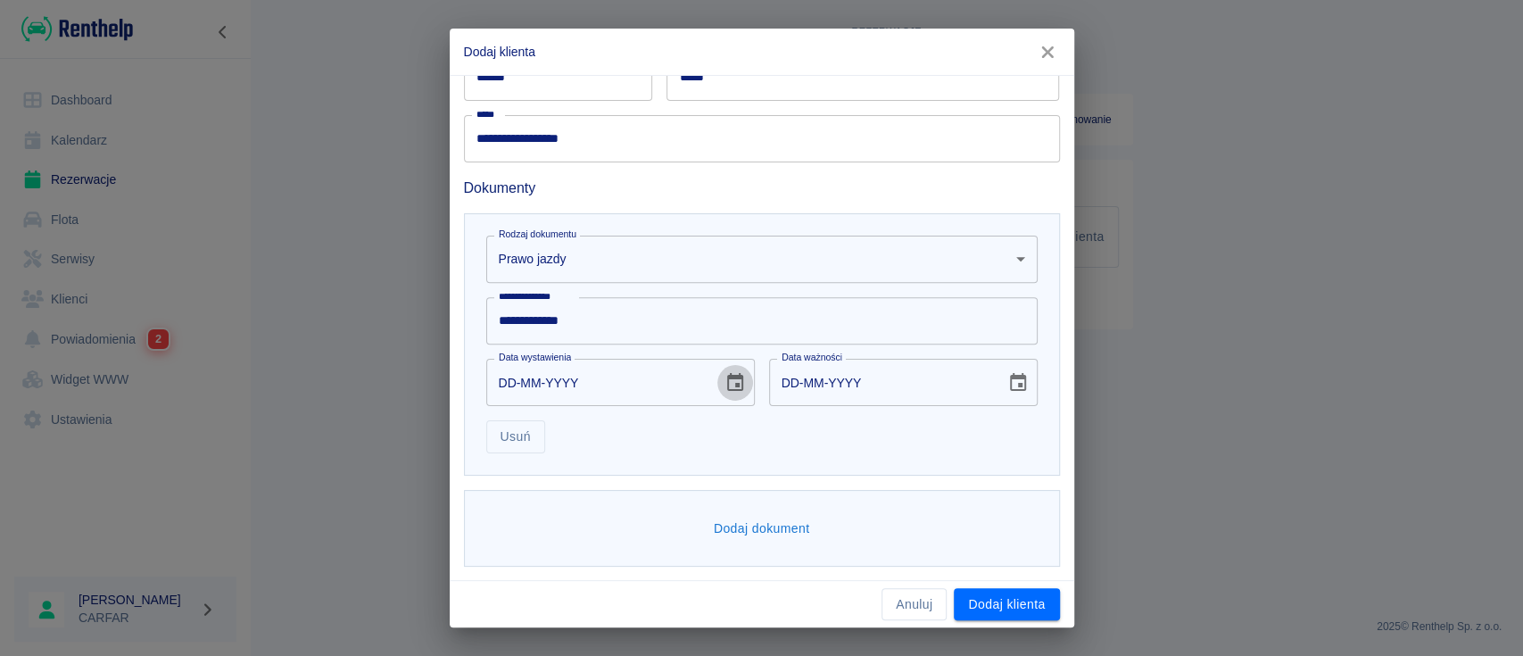
click at [732, 383] on icon "Choose date" at bounding box center [734, 382] width 21 height 21
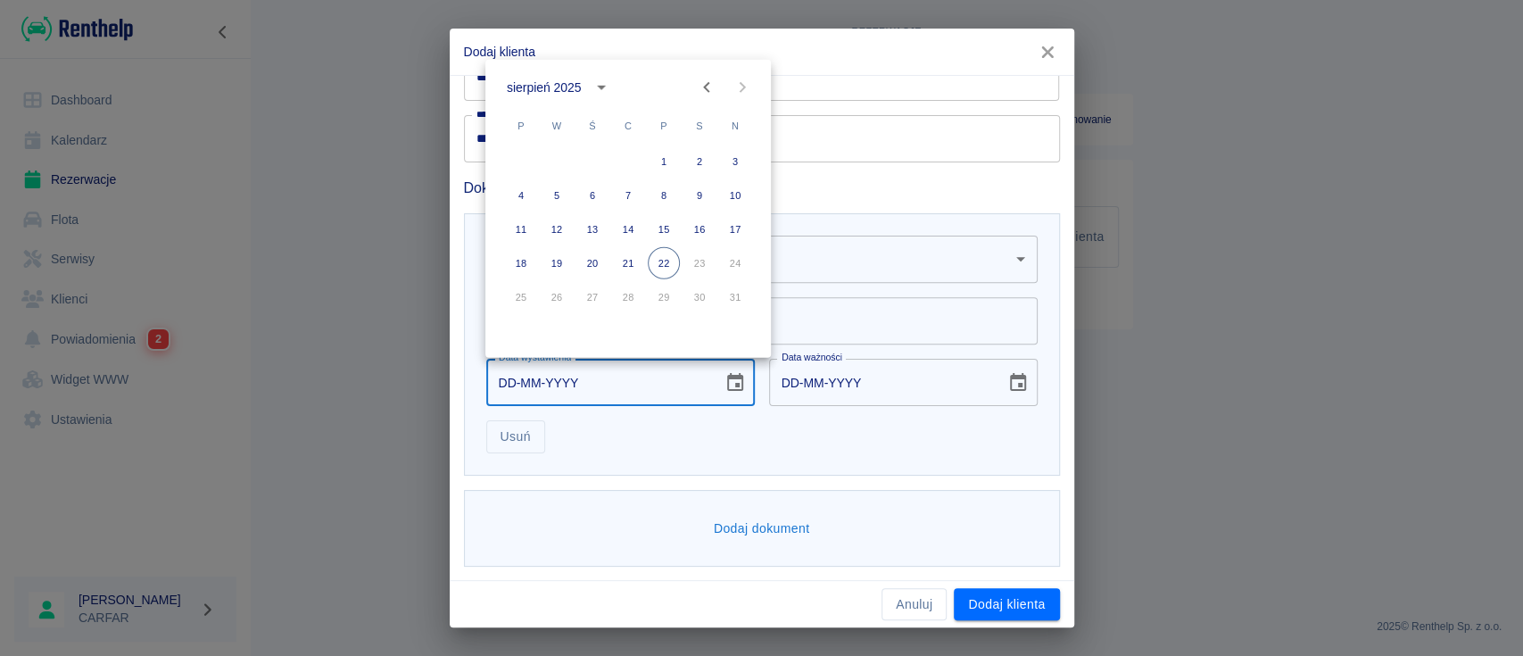
click at [571, 83] on div "sierpień 2025" at bounding box center [544, 87] width 74 height 19
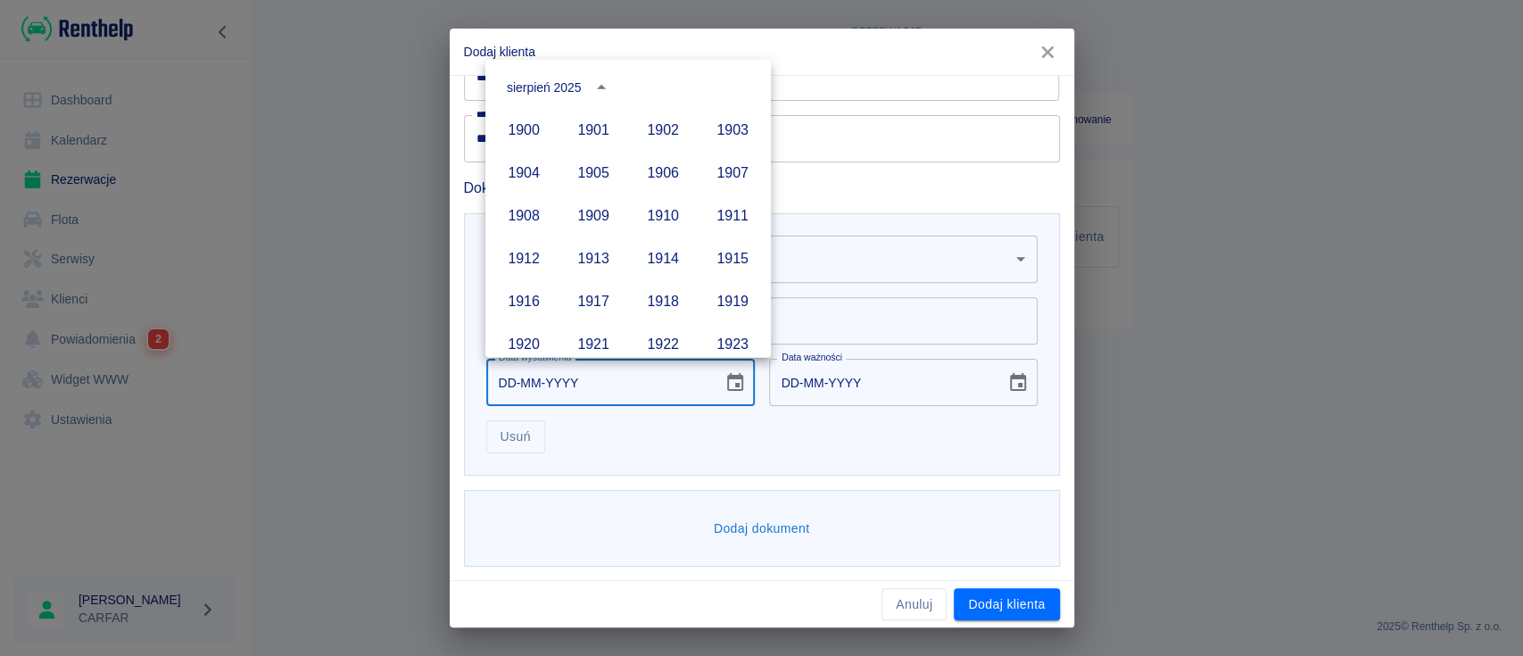
scroll to position [1224, 0]
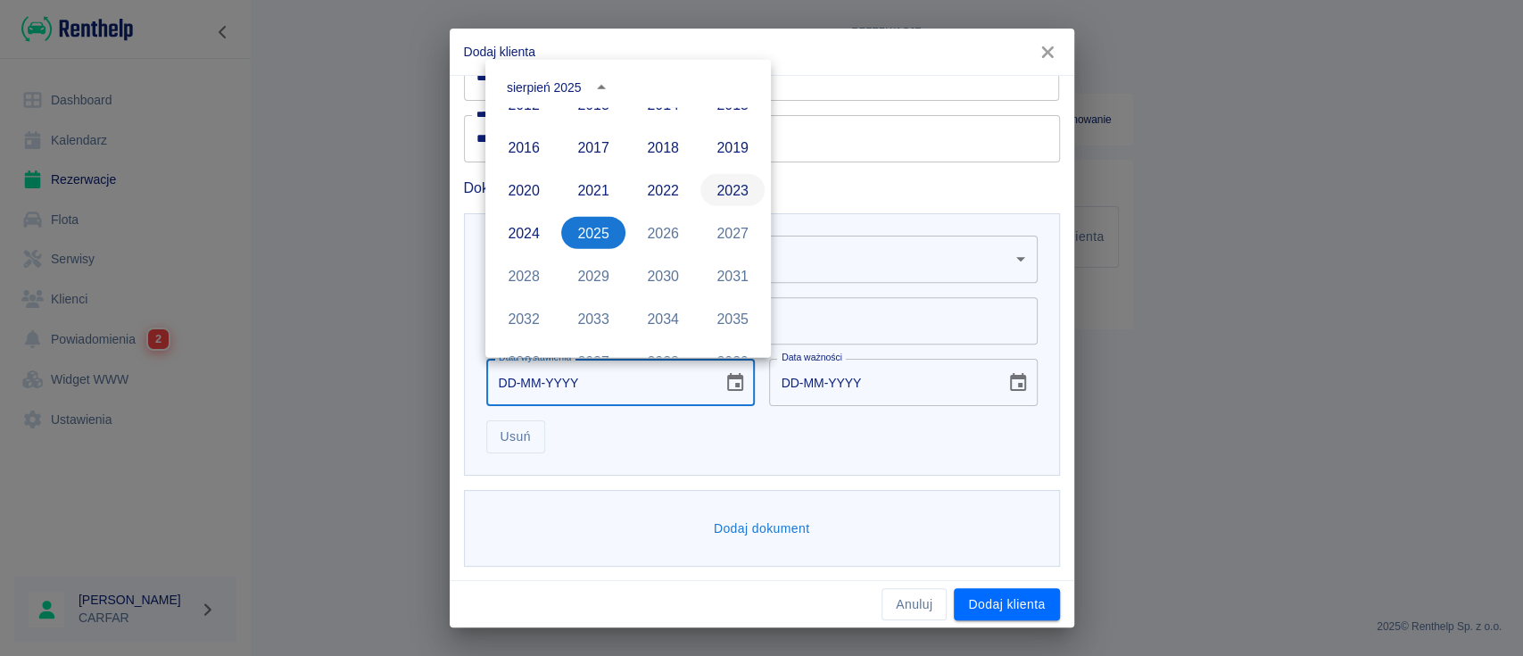
click at [720, 187] on button "2023" at bounding box center [732, 190] width 64 height 32
type input "22-08-2023"
type input "22-08-2033"
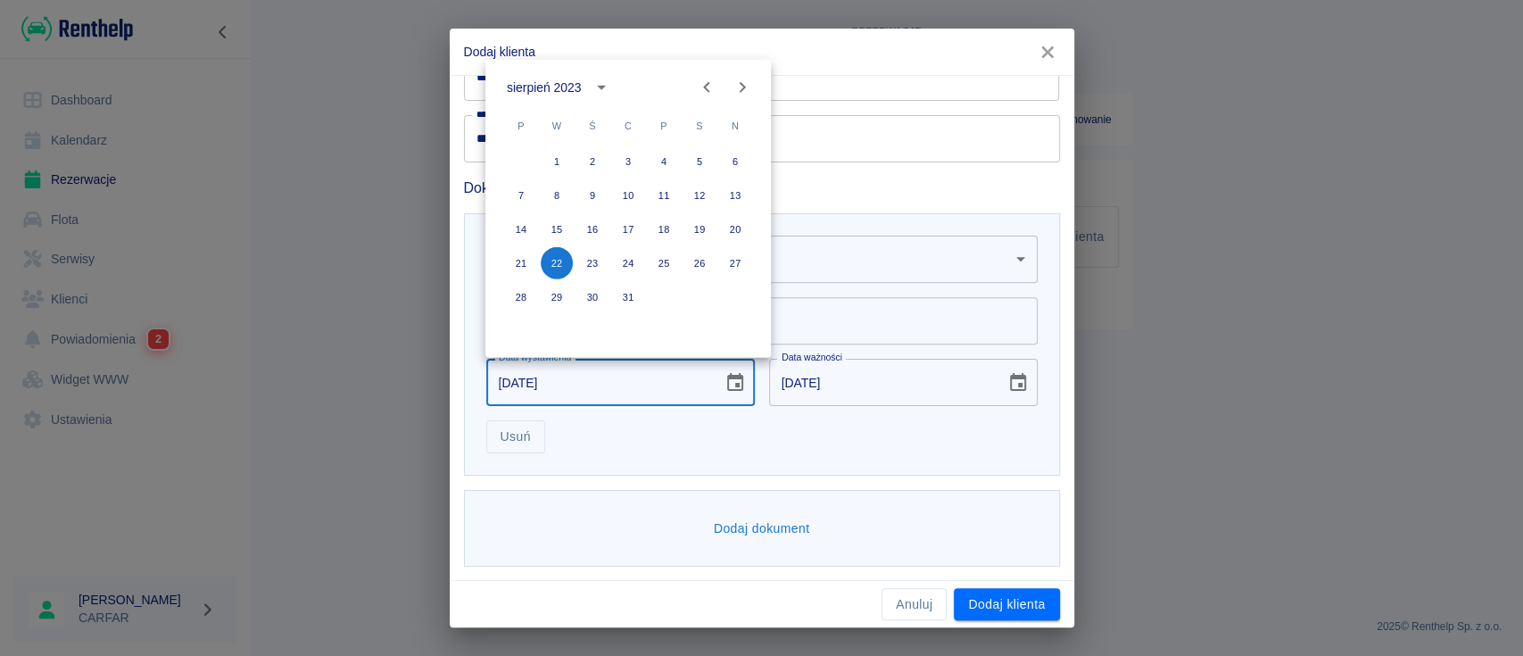
click at [748, 83] on icon "Next month" at bounding box center [742, 87] width 21 height 21
click at [660, 264] on button "20" at bounding box center [664, 263] width 32 height 32
type input "20-10-2023"
type input "20-10-2033"
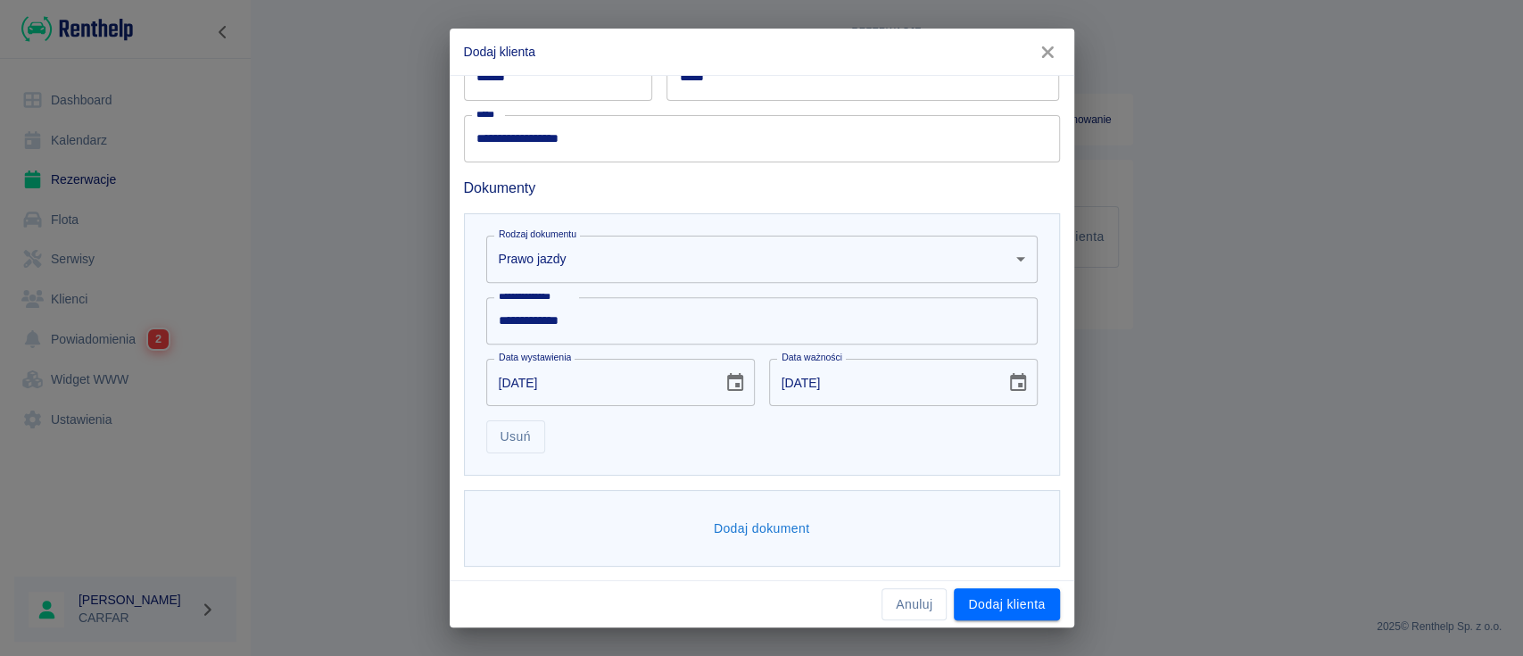
click at [730, 521] on button "Dodaj dokument" at bounding box center [762, 528] width 111 height 33
click at [671, 527] on body "**********" at bounding box center [761, 328] width 1523 height 656
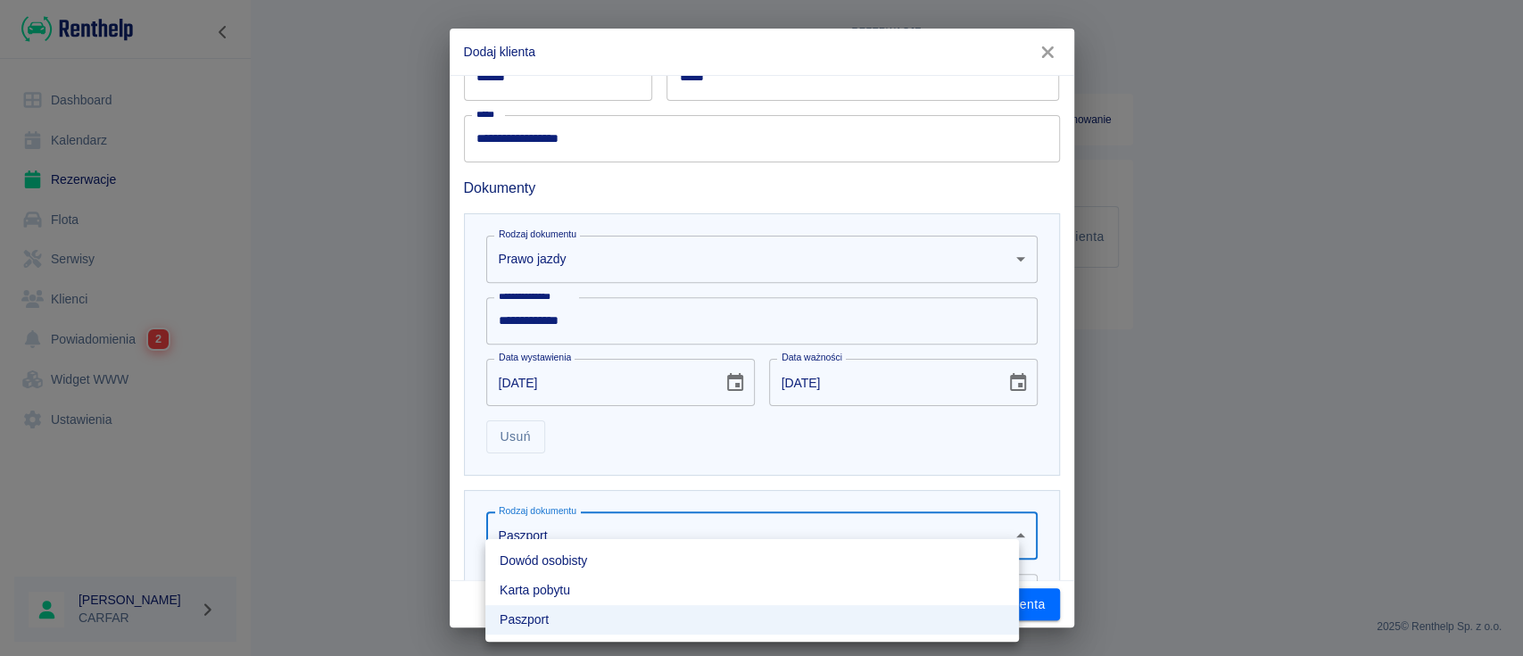
click at [650, 561] on li "Dowód osobisty" at bounding box center [751, 560] width 533 height 29
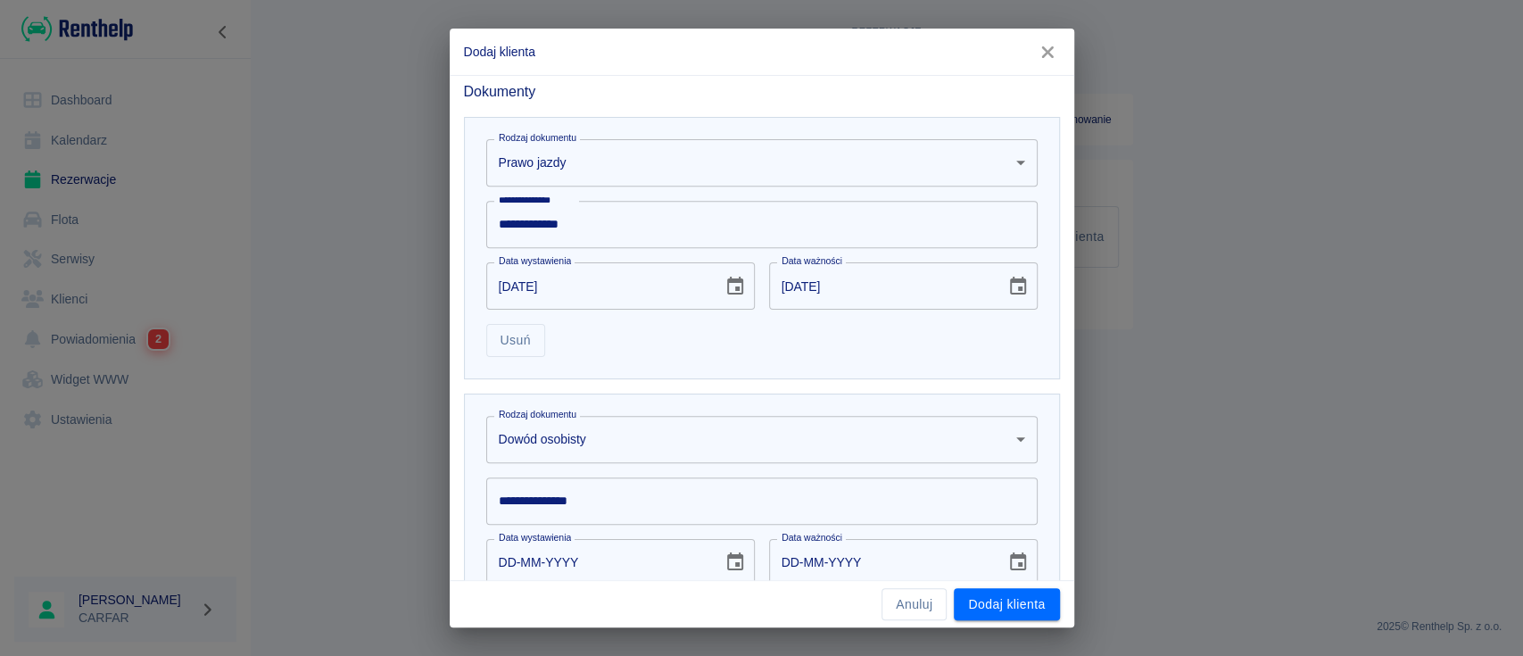
scroll to position [645, 0]
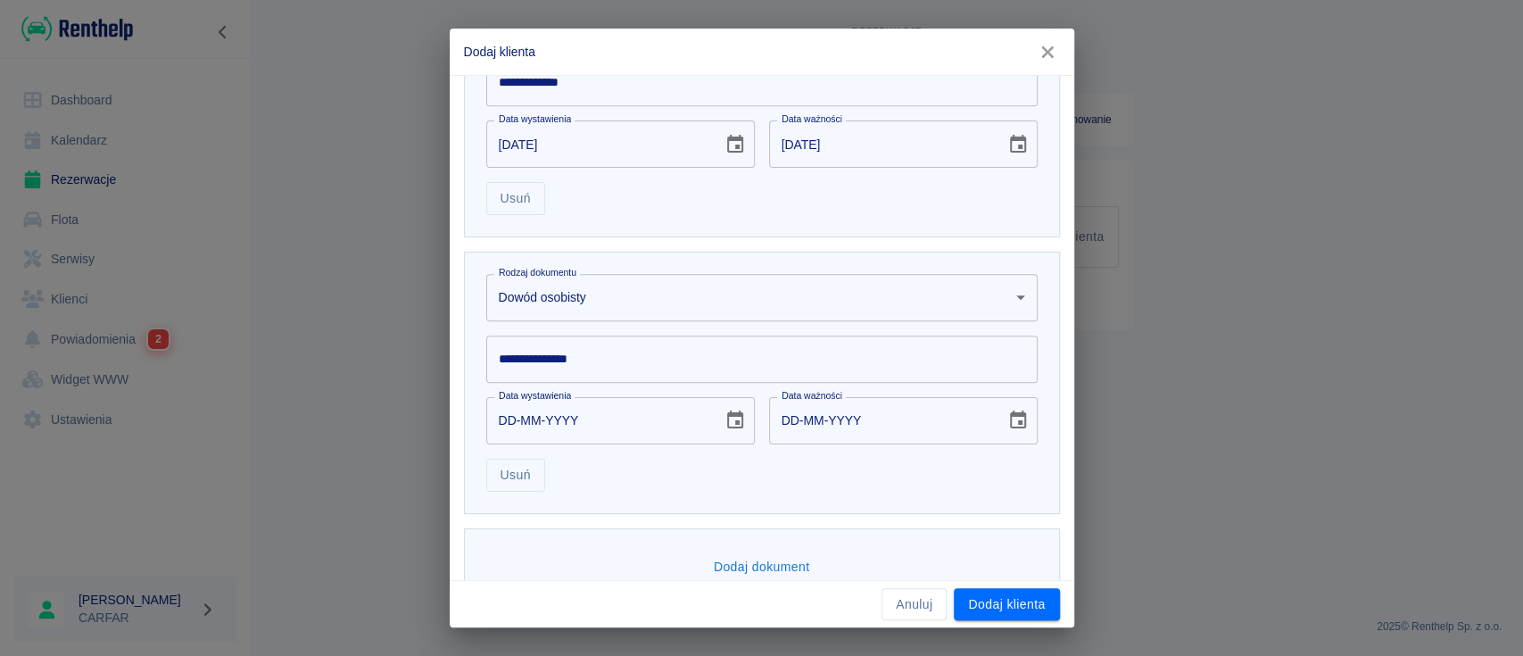
click at [582, 360] on input "**********" at bounding box center [761, 358] width 551 height 47
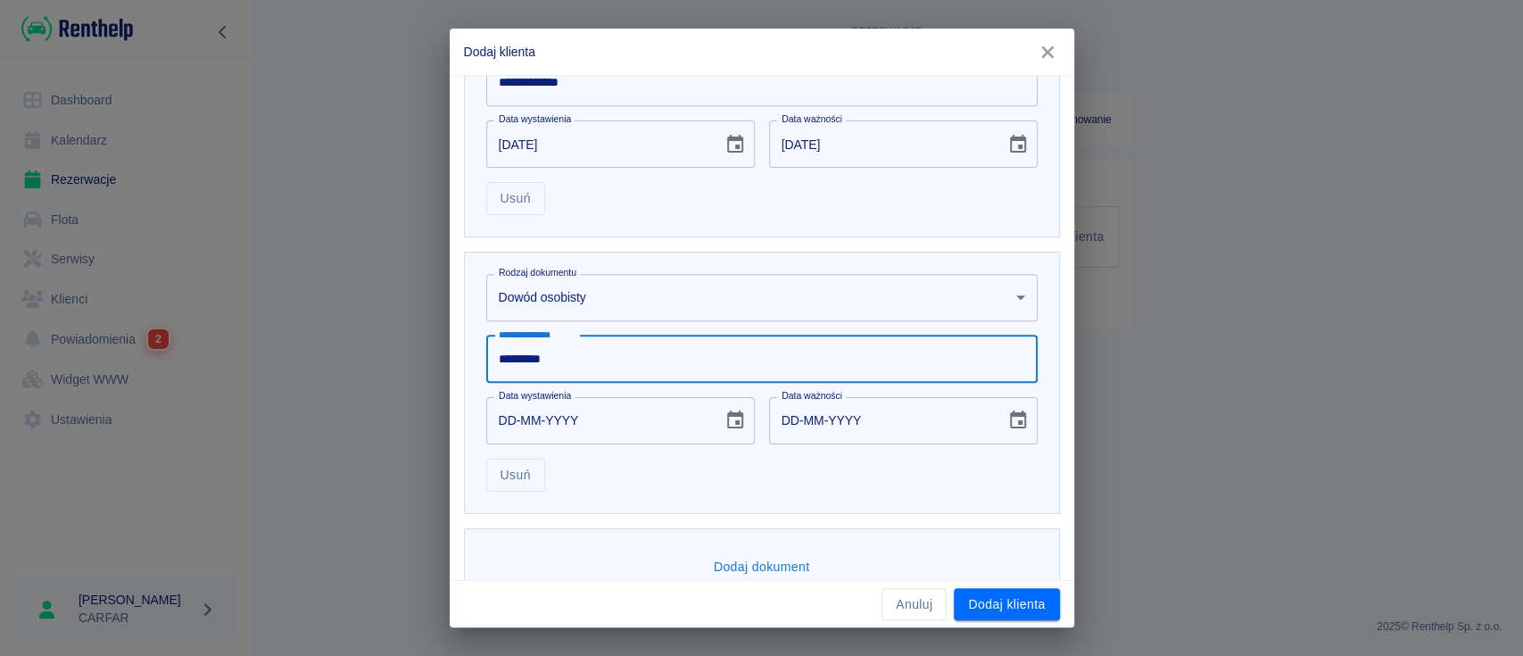
type input "*********"
click at [727, 413] on icon "Choose date" at bounding box center [735, 419] width 16 height 18
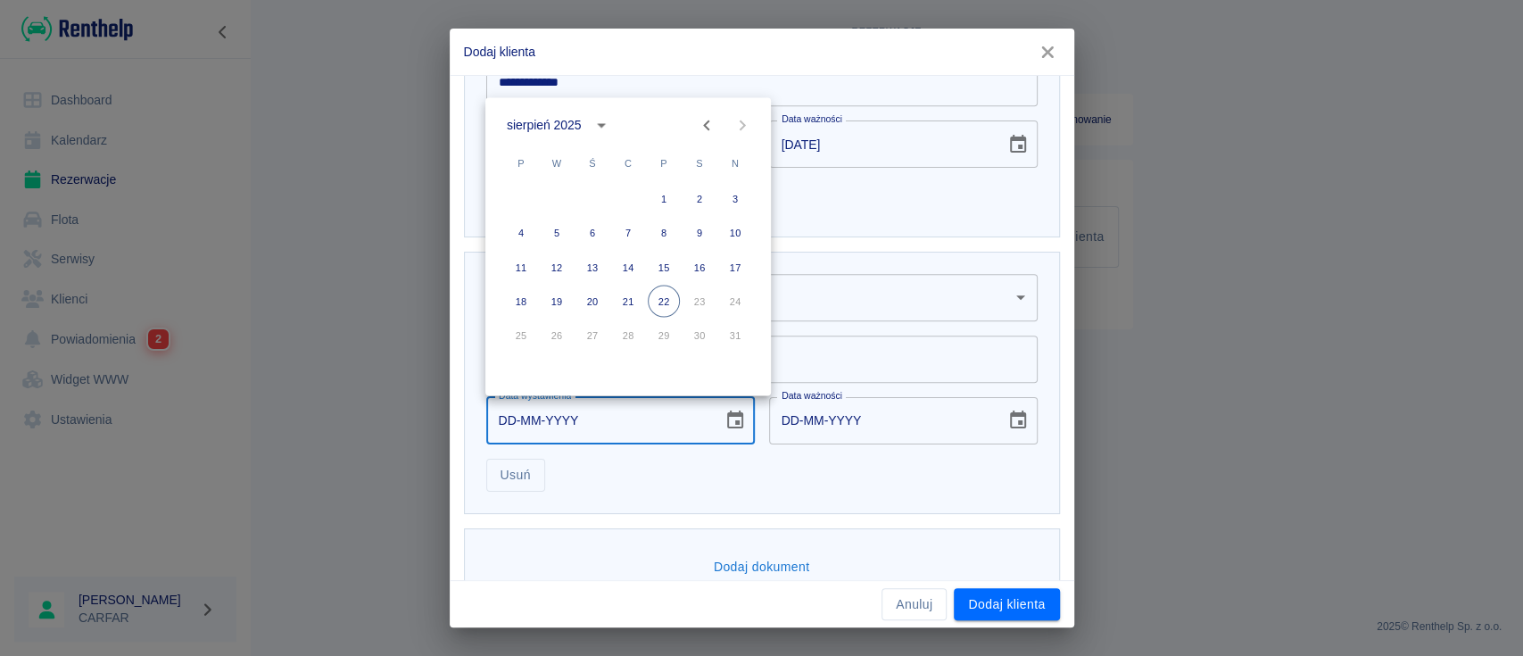
click at [579, 120] on div "sierpień 2025" at bounding box center [544, 125] width 74 height 19
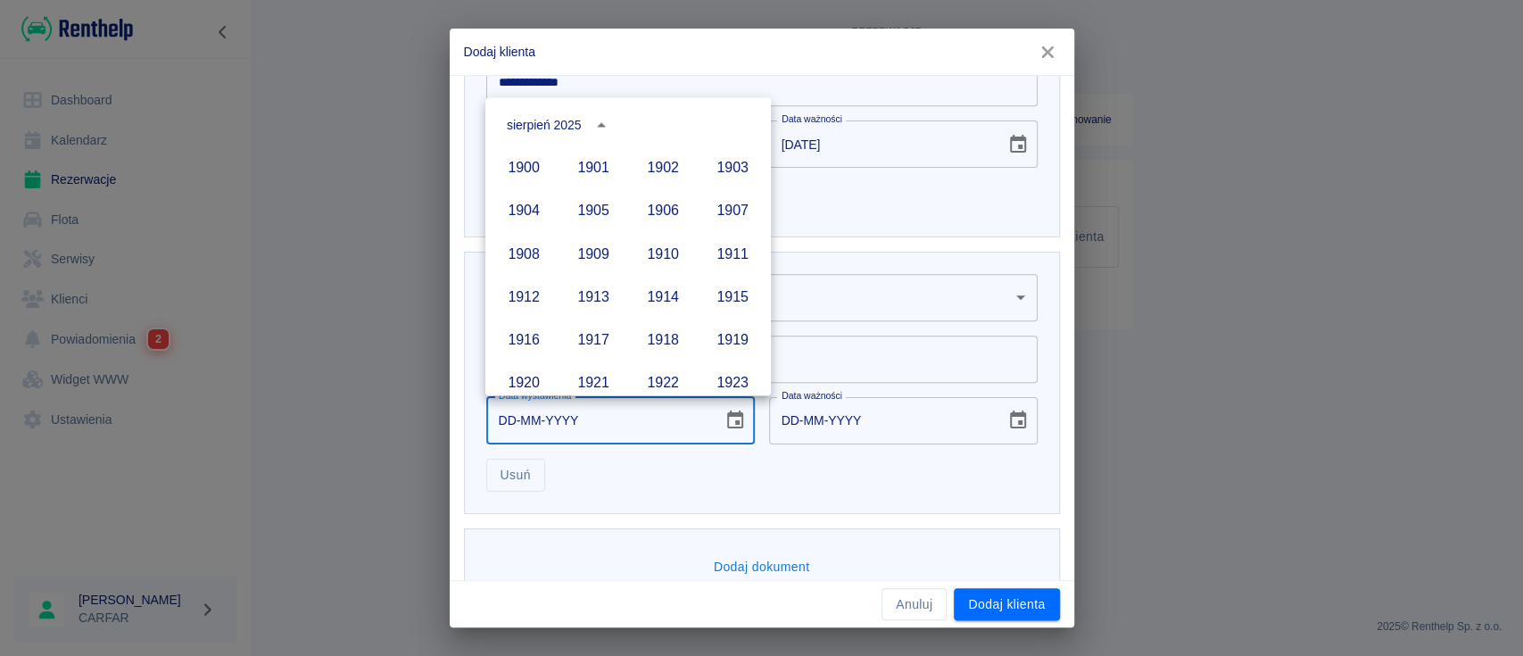
scroll to position [1224, 0]
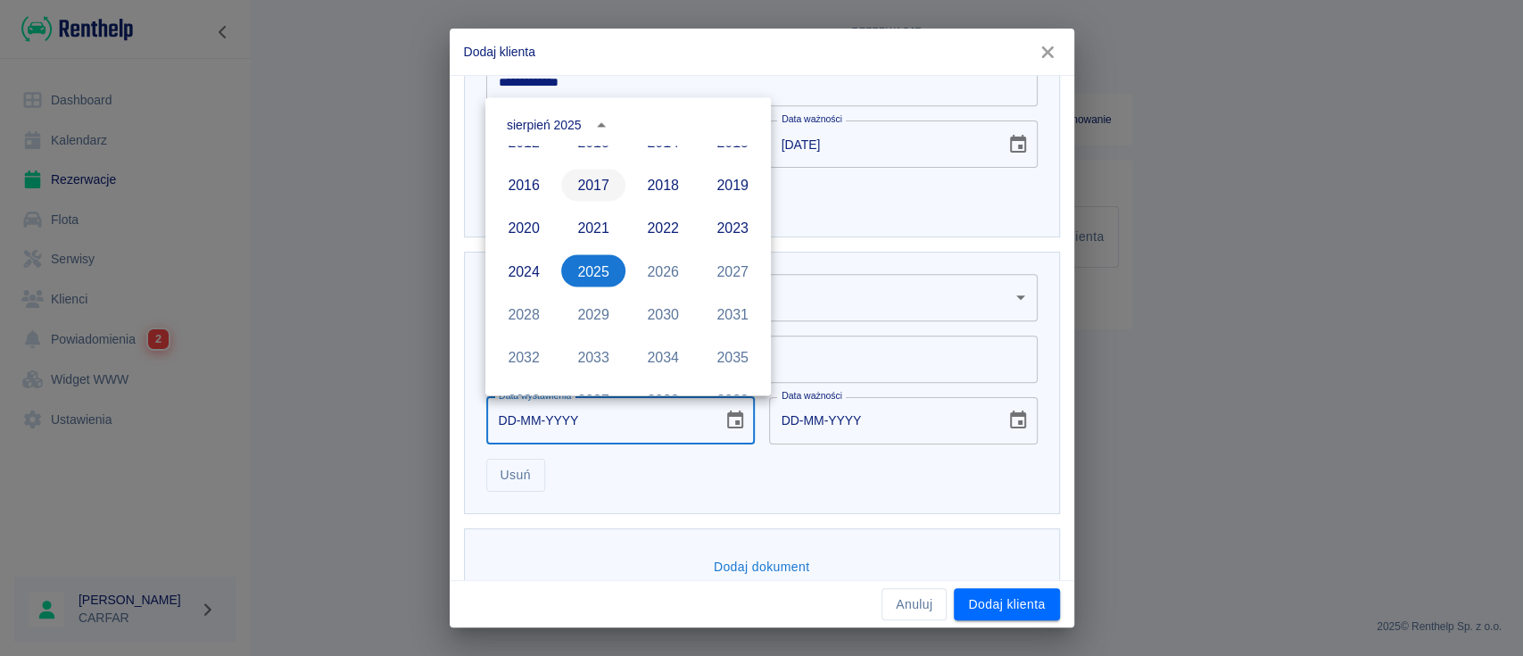
click at [582, 181] on button "2017" at bounding box center [593, 185] width 64 height 32
type input "22-08-2017"
type input "22-08-2027"
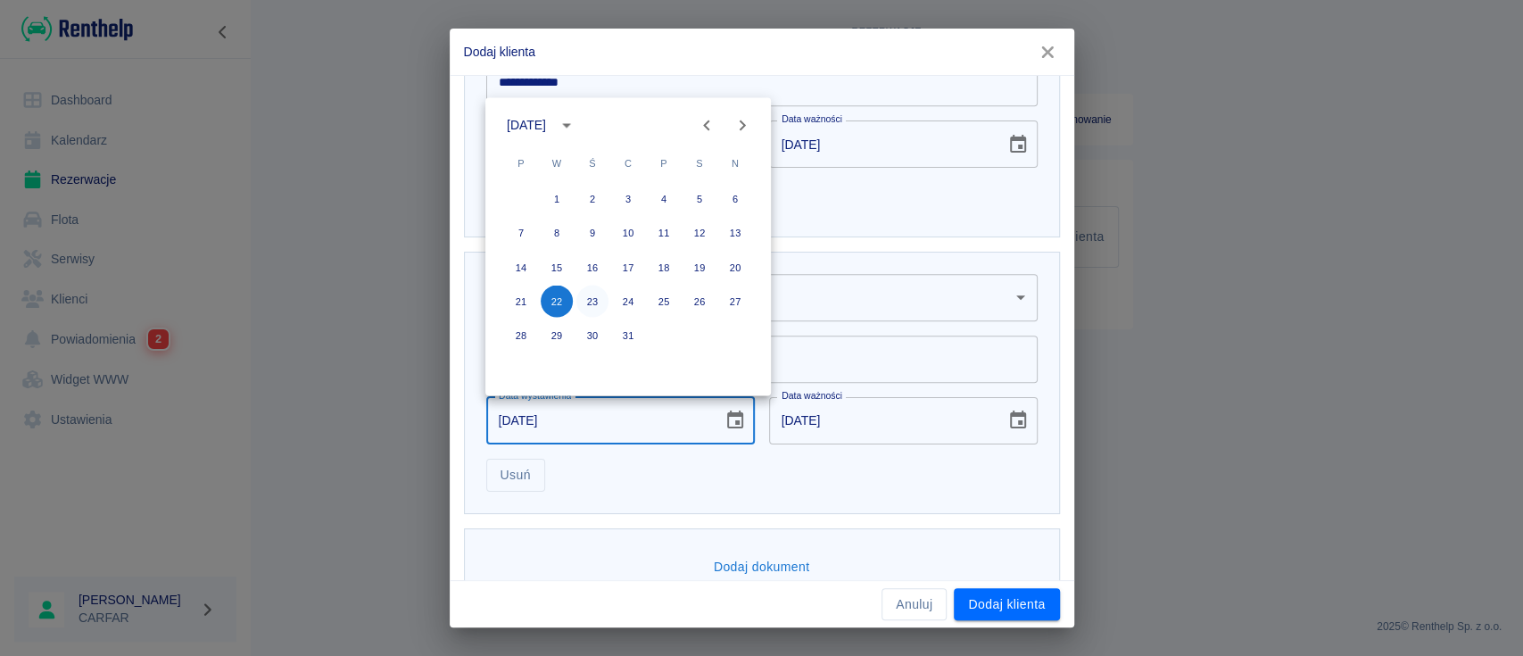
click at [597, 298] on button "23" at bounding box center [592, 301] width 32 height 32
type input "23-08-2017"
type input "23-08-2027"
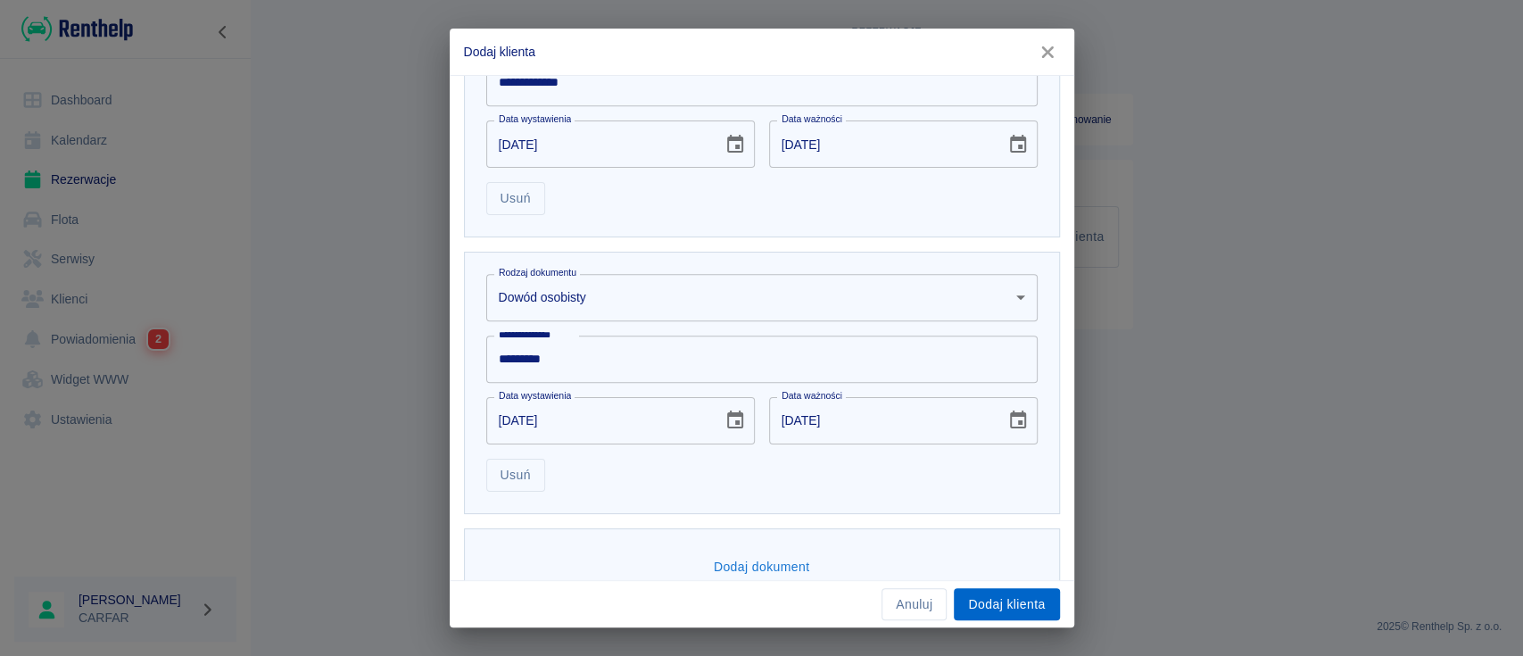
click at [1023, 608] on button "Dodaj klienta" at bounding box center [1006, 604] width 105 height 33
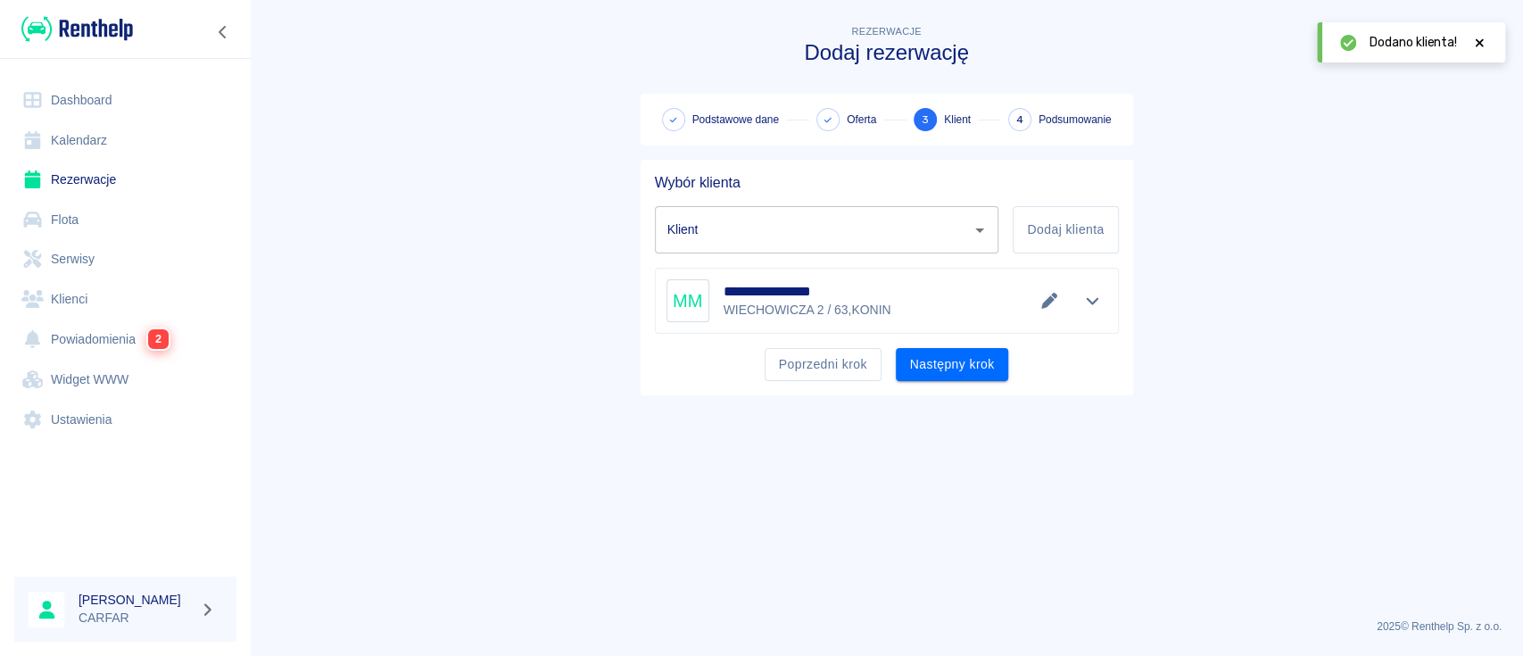
type input "MARCIN MATUSZAK (+48693458533)"
click at [963, 362] on button "Następny krok" at bounding box center [952, 364] width 113 height 33
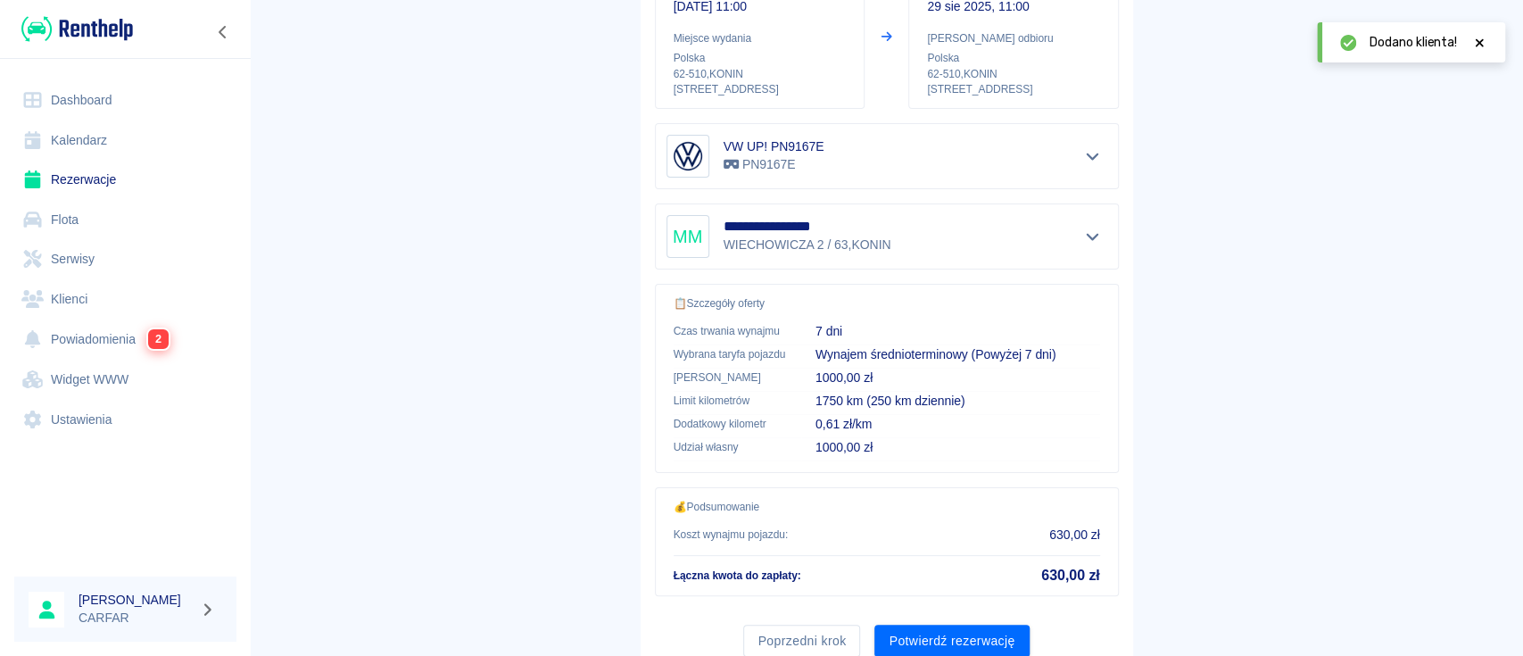
scroll to position [305, 0]
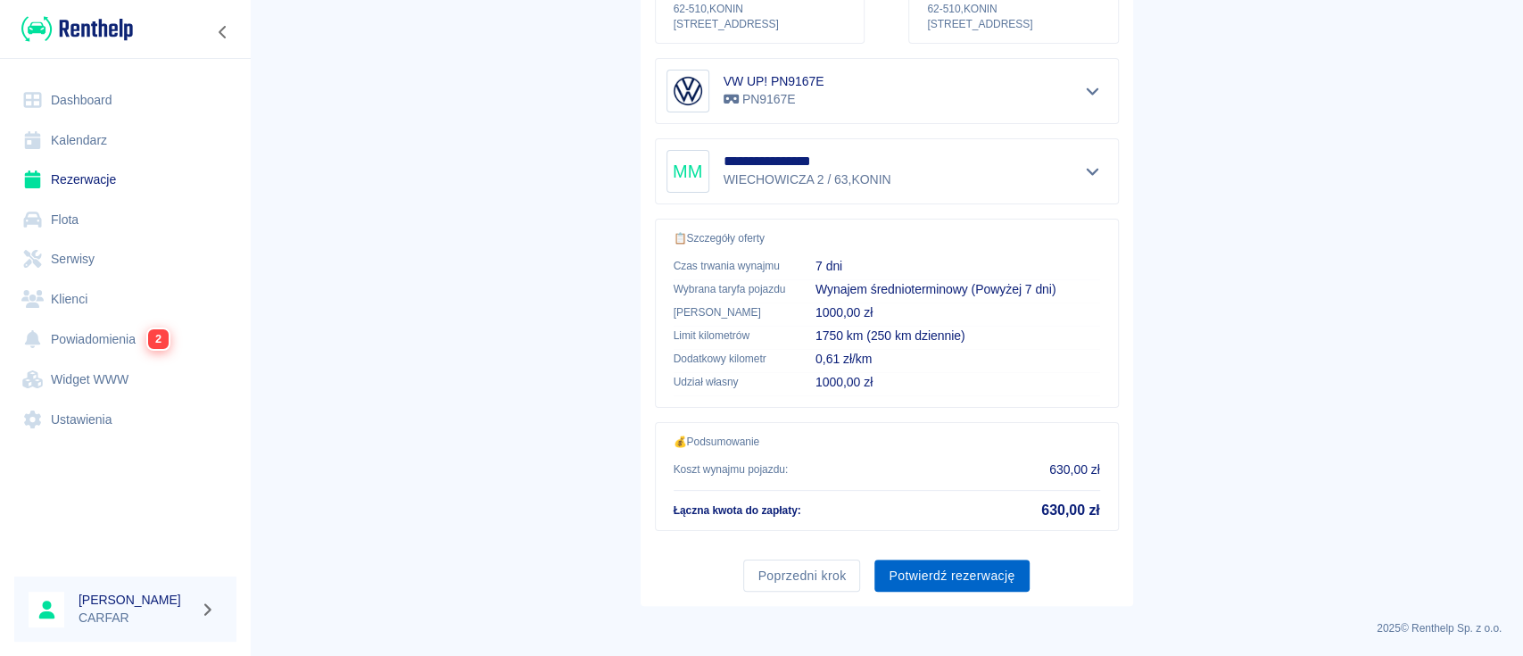
click at [954, 574] on button "Potwierdź rezerwację" at bounding box center [951, 575] width 154 height 33
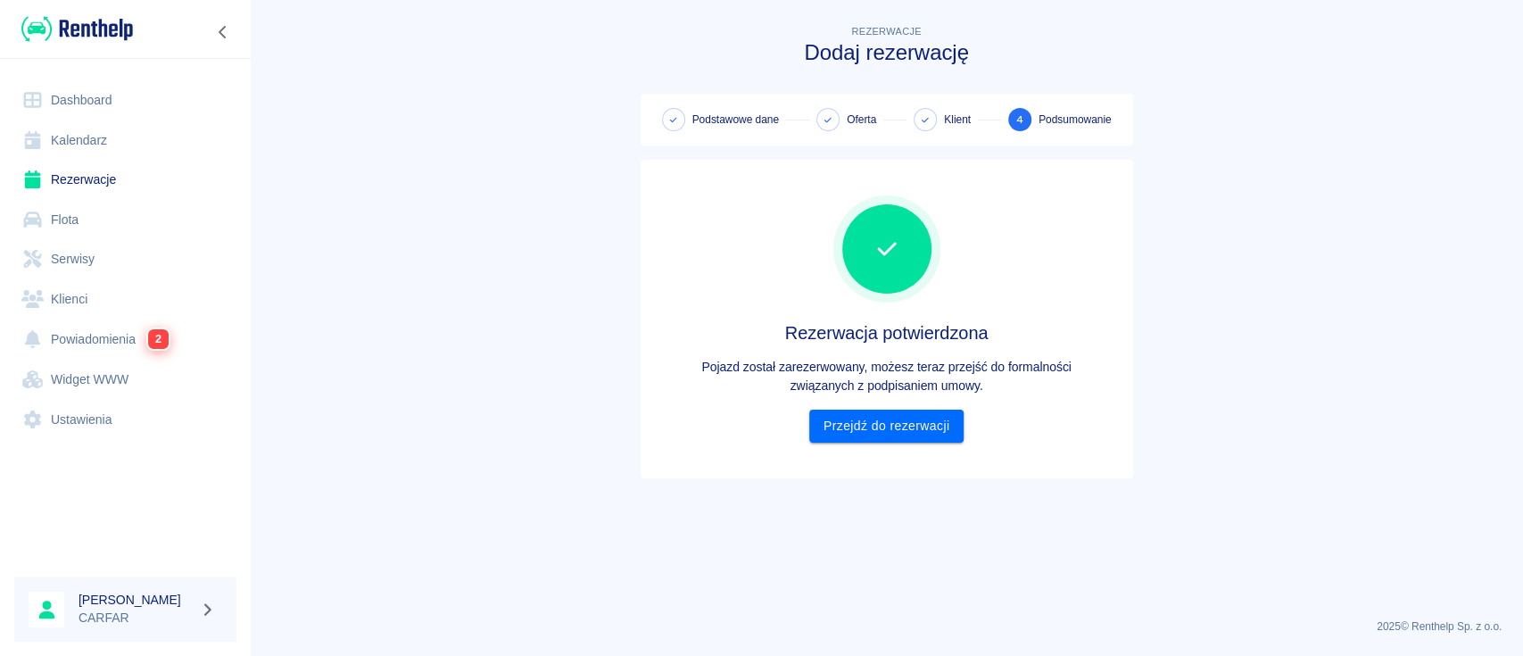
scroll to position [0, 0]
click at [923, 426] on link "Przejdź do rezerwacji" at bounding box center [886, 425] width 154 height 33
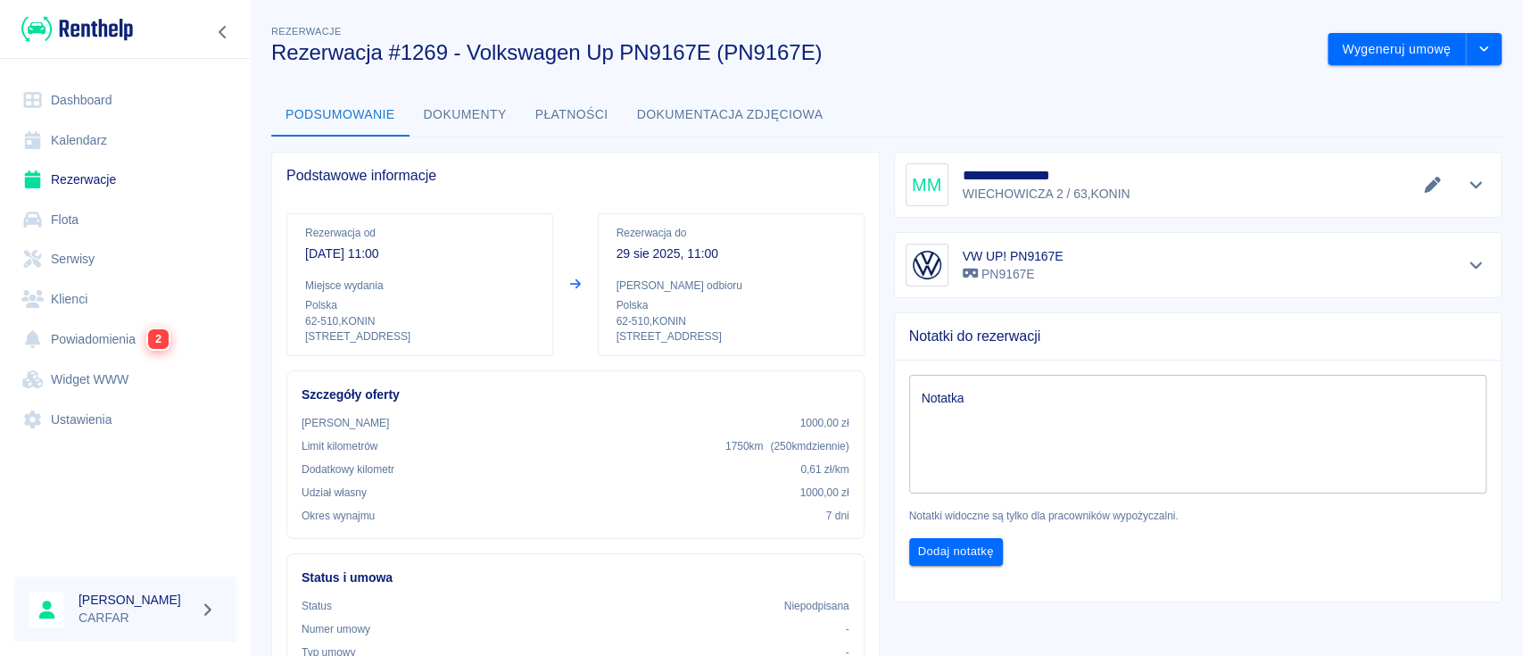
click at [484, 127] on button "Dokumenty" at bounding box center [465, 115] width 112 height 43
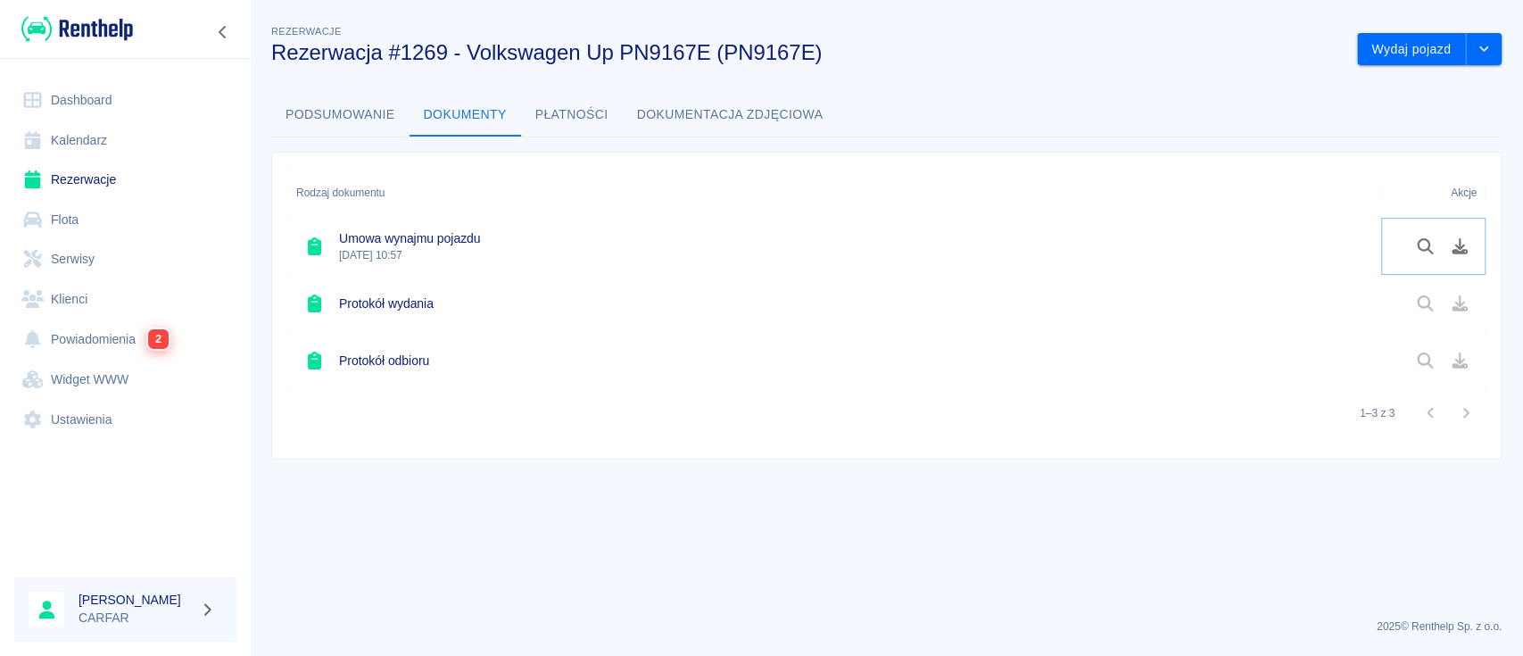
click at [1444, 253] on button "Pobierz dokument" at bounding box center [1460, 246] width 35 height 30
click at [450, 241] on h6 "Umowa wynajmu pojazdu" at bounding box center [409, 238] width 141 height 18
click at [1150, 218] on div "Umowa wynajmu pojazdu 22 sie 2025, 10:57" at bounding box center [834, 246] width 1094 height 57
click at [1460, 252] on icon "Pobierz dokument" at bounding box center [1459, 246] width 16 height 16
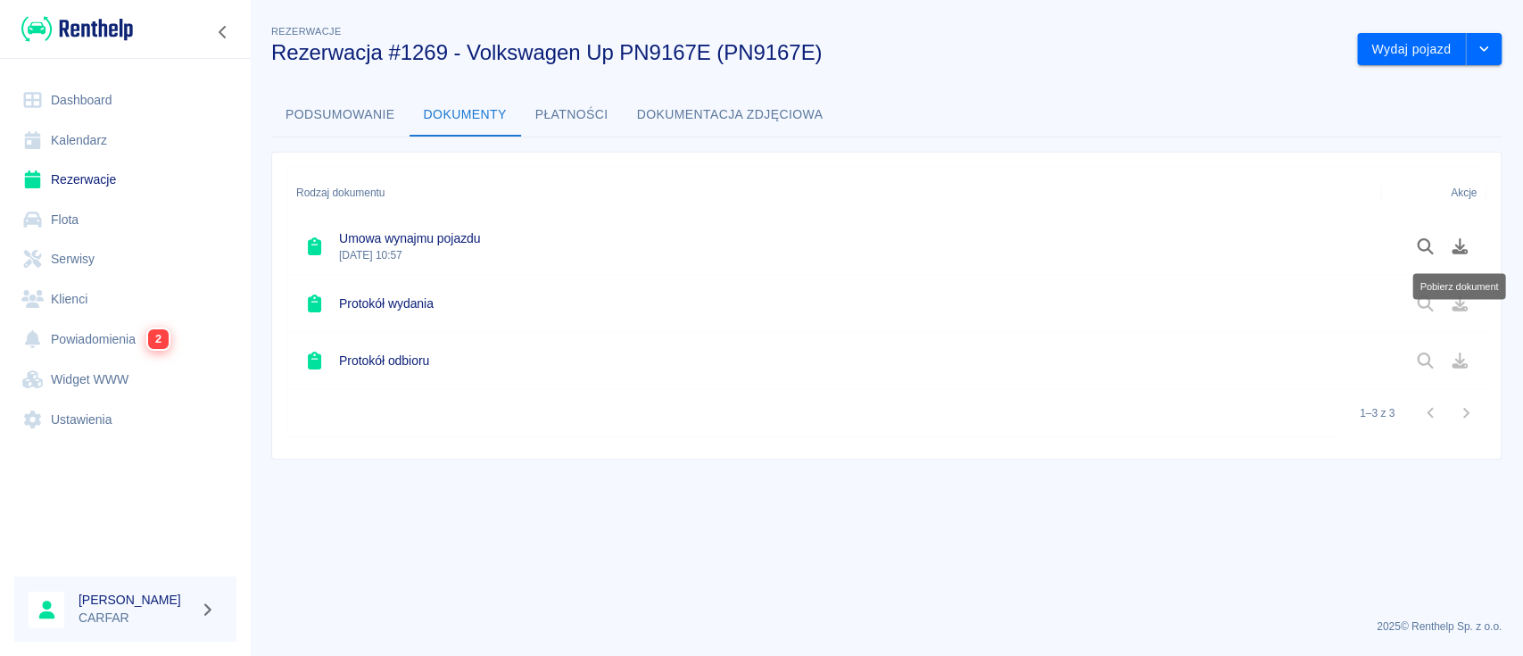
click at [118, 37] on img at bounding box center [77, 28] width 112 height 29
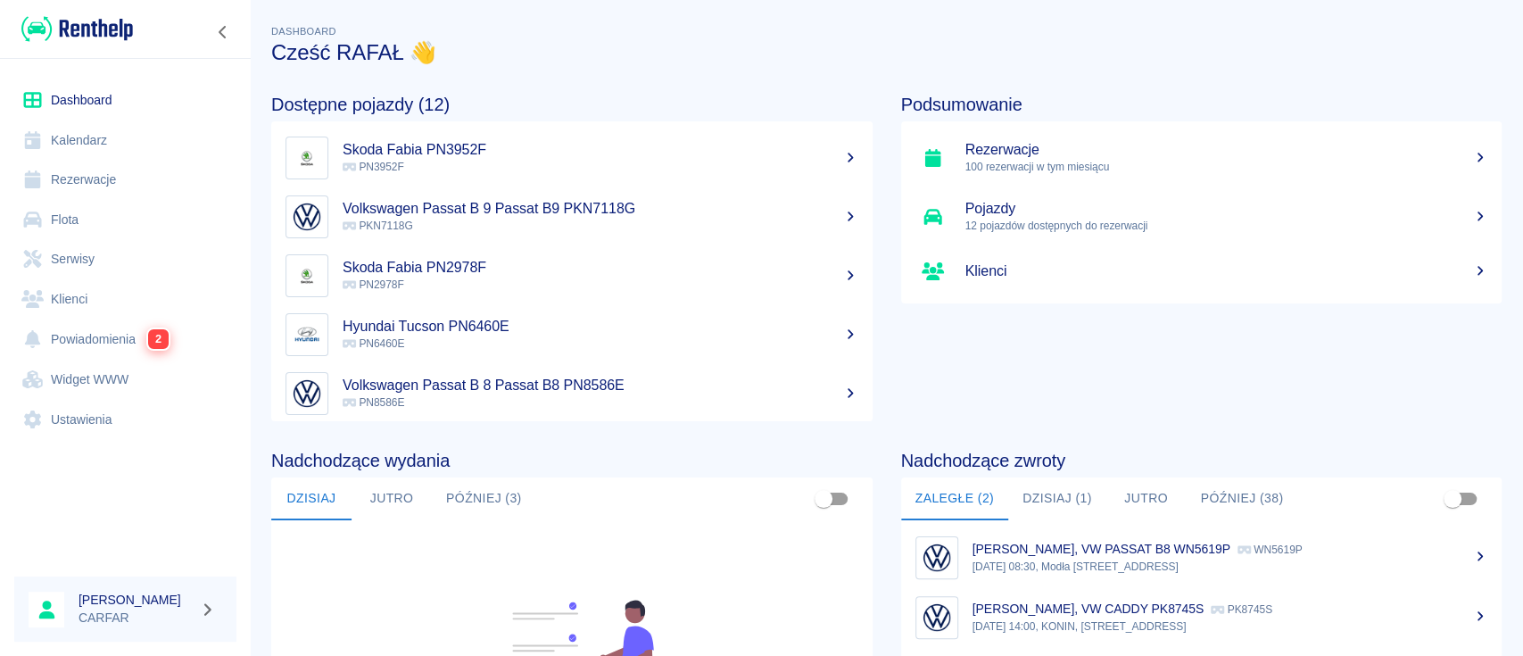
click at [1470, 502] on div at bounding box center [1468, 499] width 66 height 34
click at [127, 175] on link "Rezerwacje" at bounding box center [125, 180] width 222 height 40
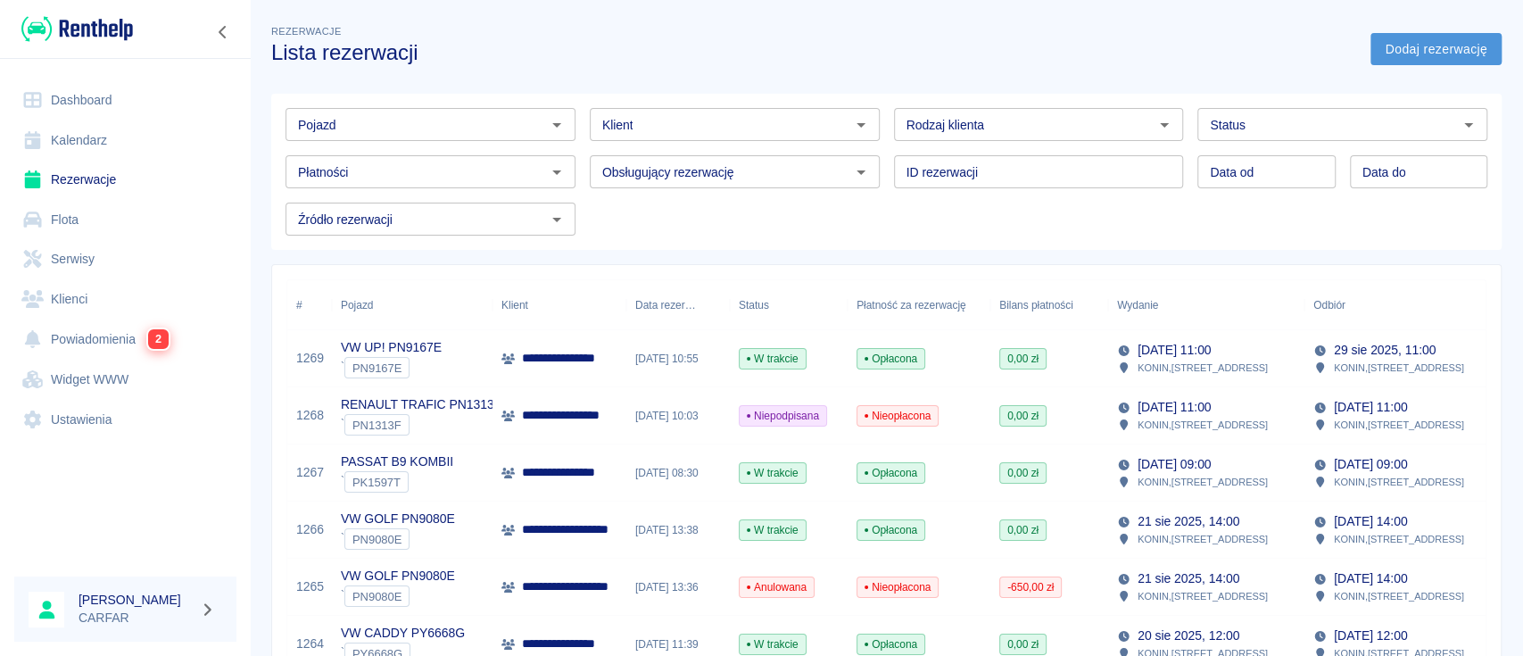
click at [1426, 41] on link "Dodaj rezerwację" at bounding box center [1435, 49] width 131 height 33
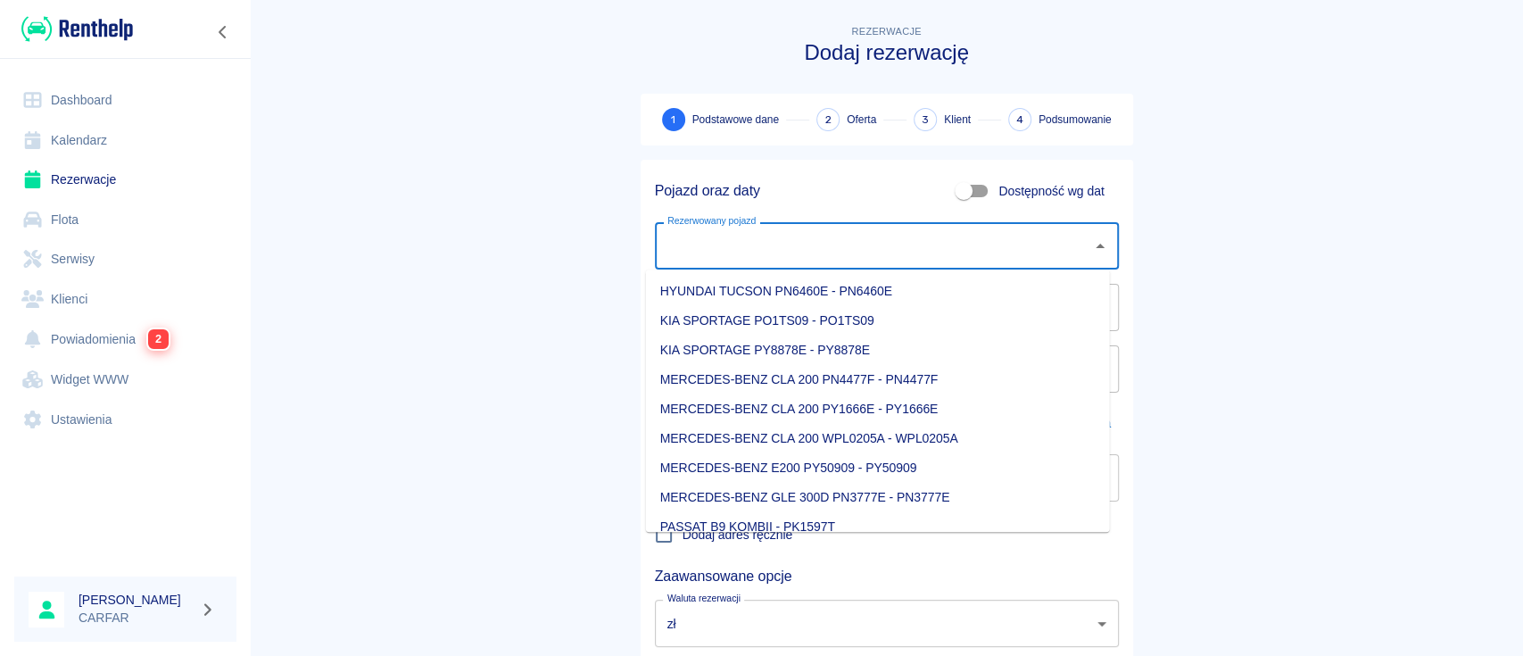
click at [878, 235] on input "Rezerwowany pojazd" at bounding box center [873, 245] width 421 height 31
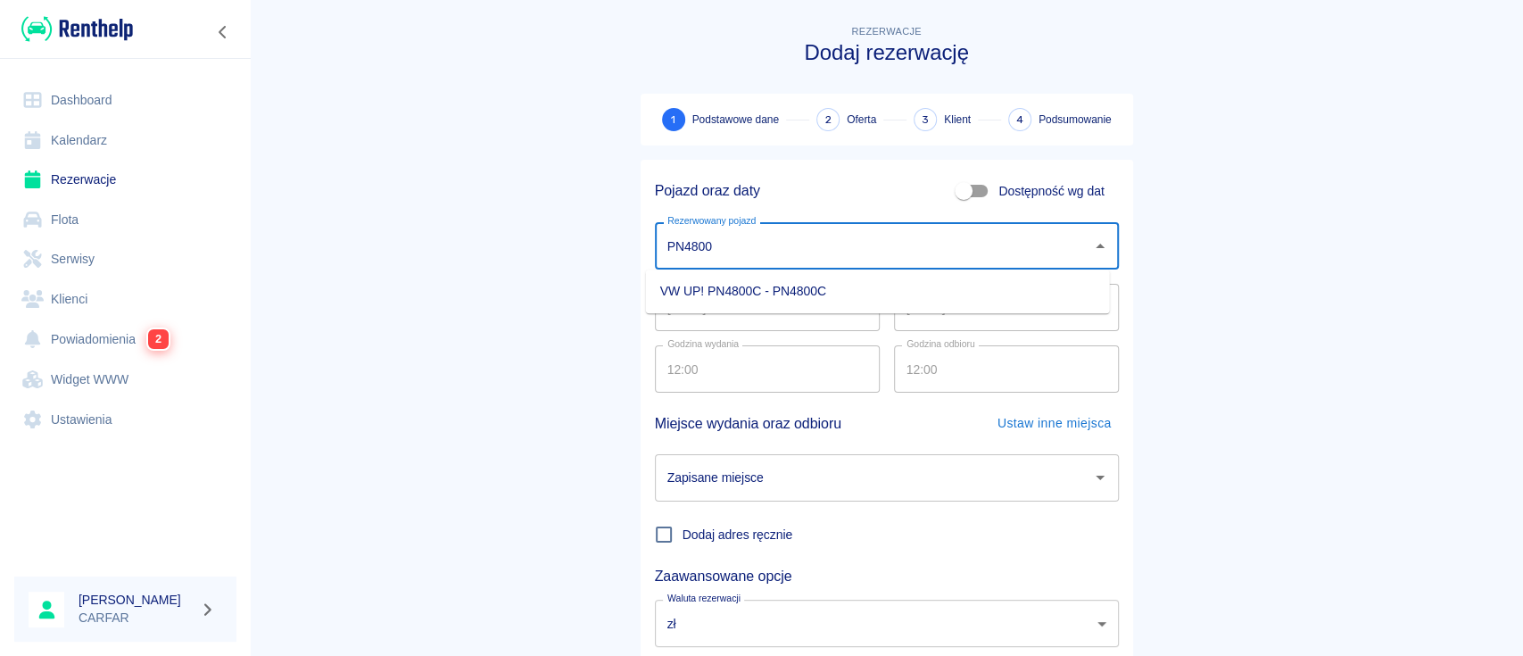
click at [929, 298] on li "VW UP! PN4800C - PN4800C" at bounding box center [878, 291] width 464 height 29
type input "VW UP! PN4800C - PN4800C"
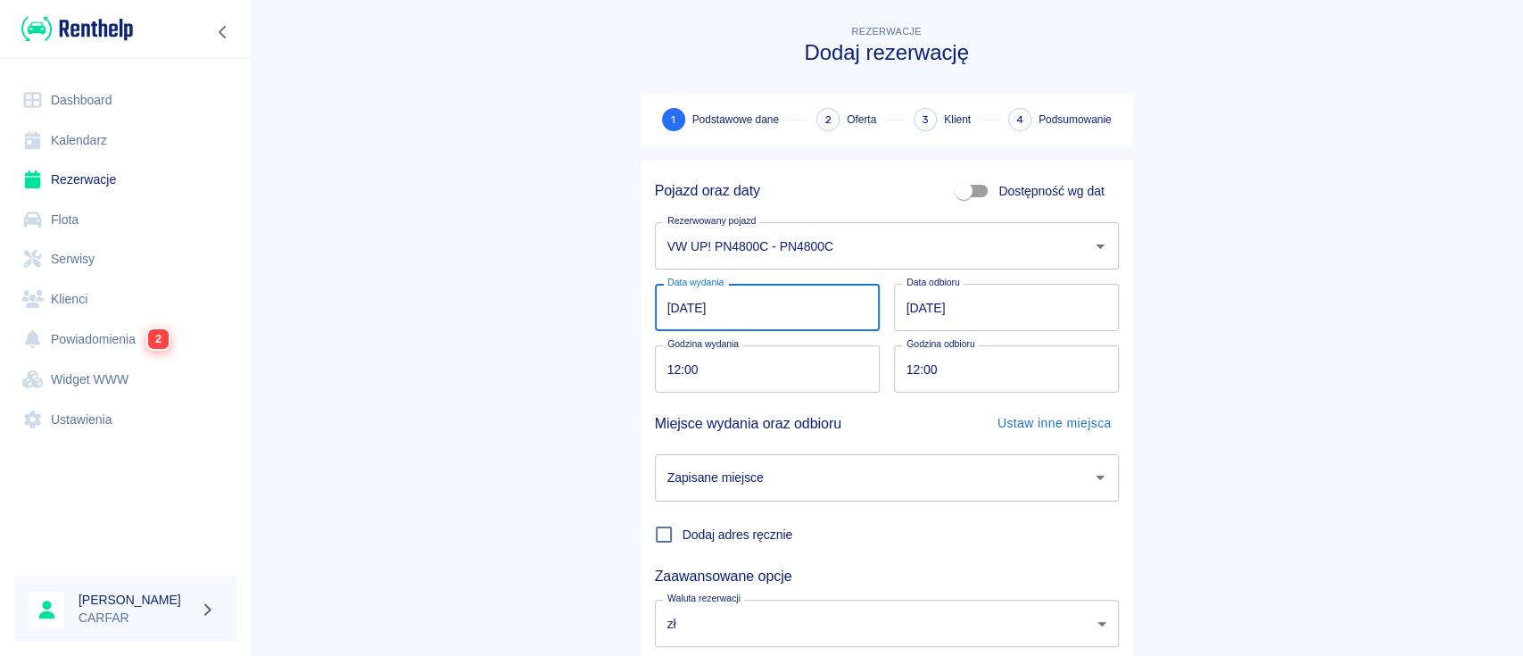
click at [724, 308] on input "[DATE]" at bounding box center [767, 307] width 225 height 47
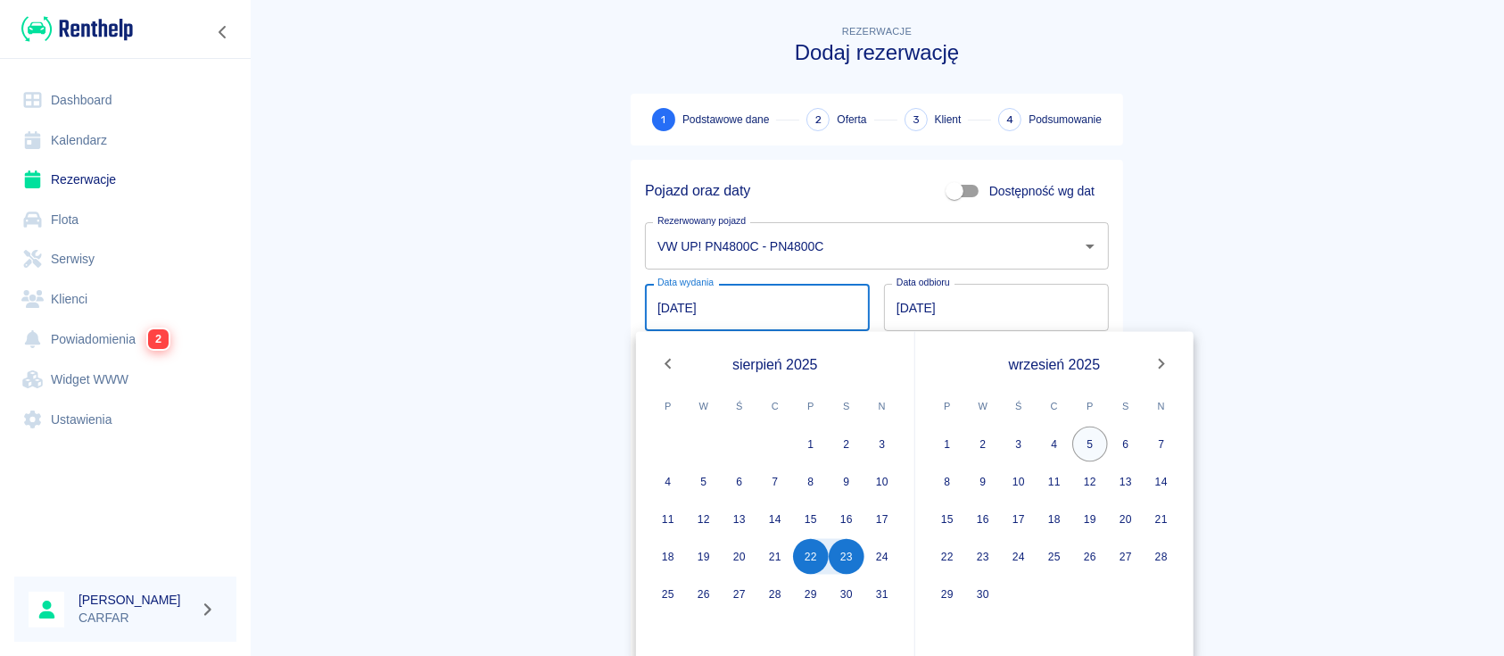
click at [1076, 438] on button "5" at bounding box center [1090, 444] width 36 height 36
type input "[DATE]"
type input "DD.MM.YYYY"
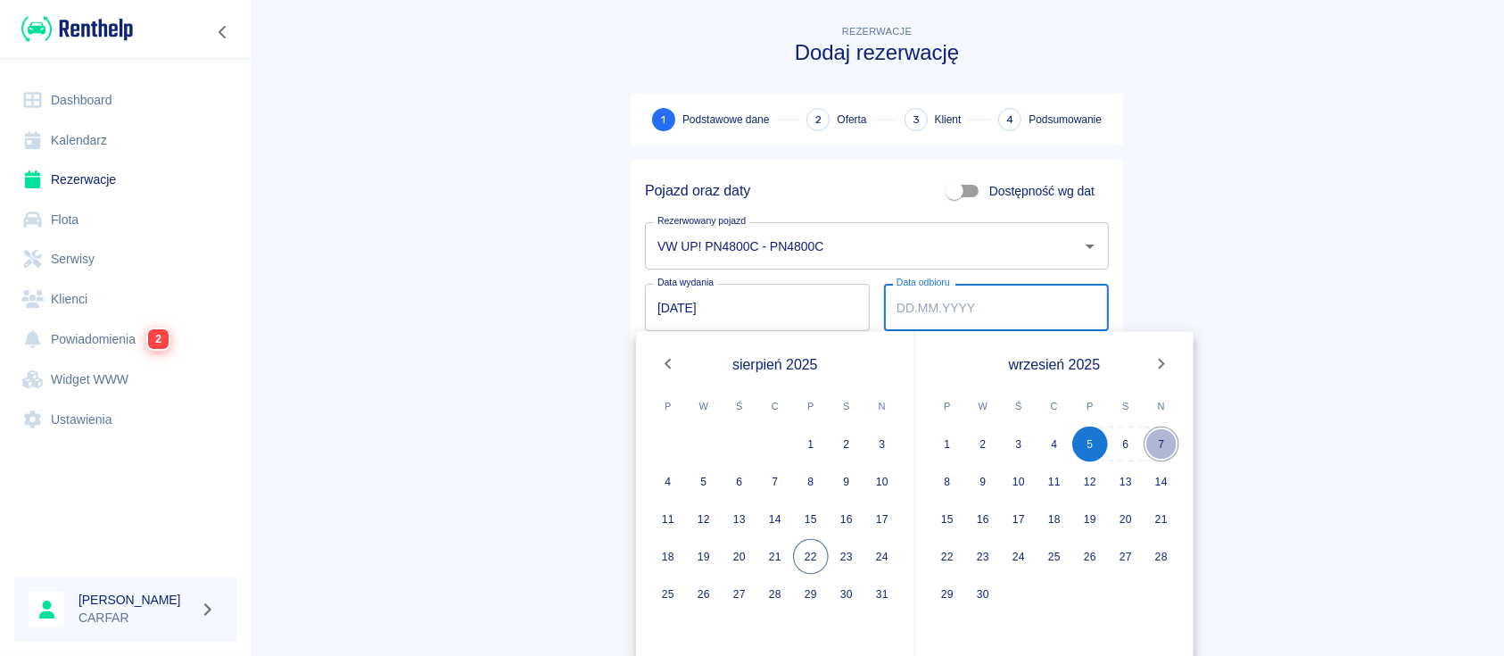
click at [1161, 430] on button "7" at bounding box center [1162, 444] width 36 height 36
type input "[DATE]"
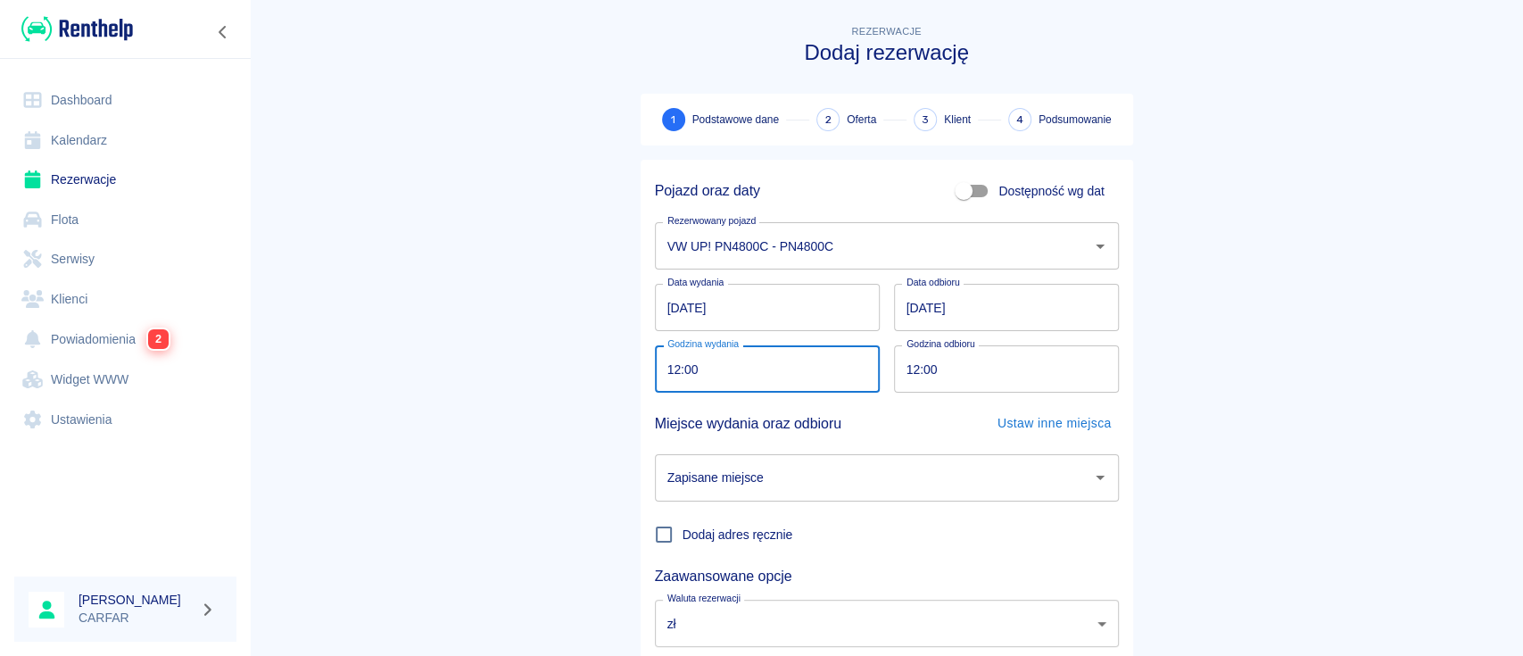
click at [669, 368] on input "12:00" at bounding box center [761, 368] width 212 height 47
type input "13:00"
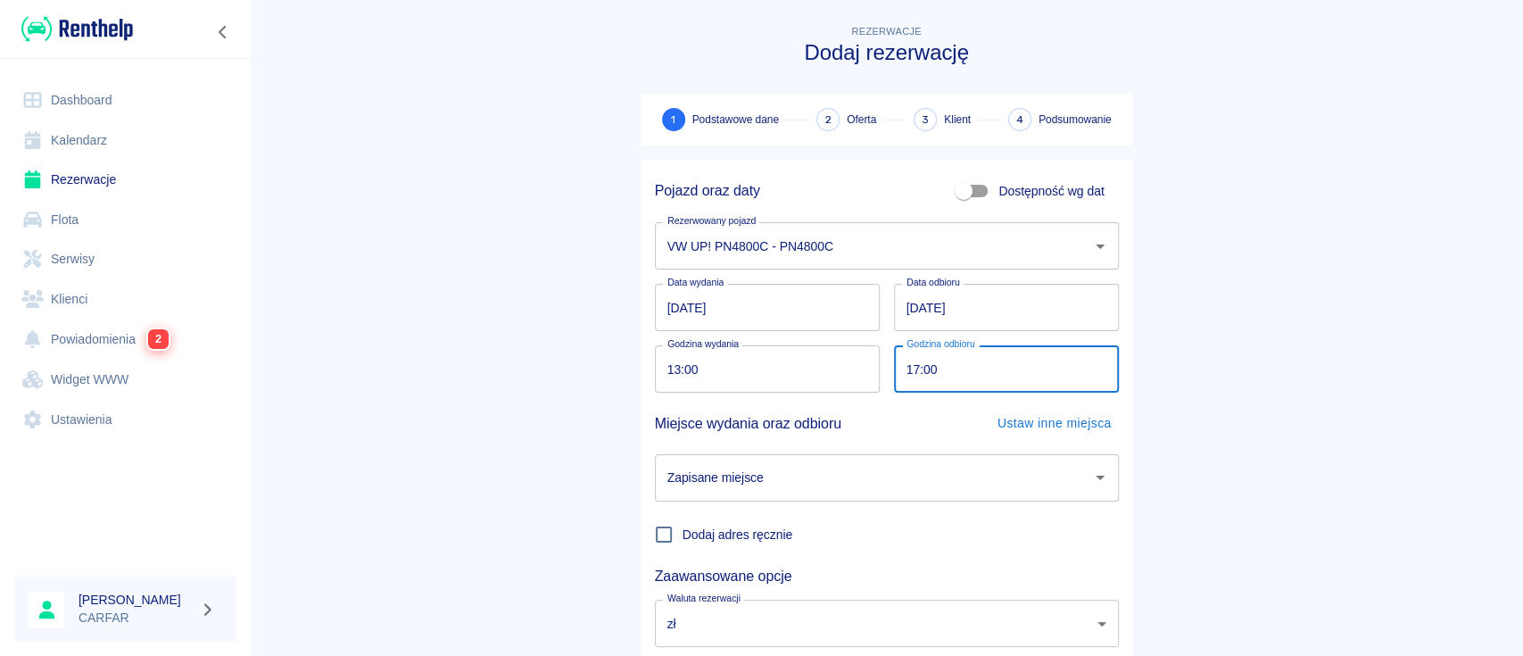
type input "17:00"
click at [366, 344] on main "Rezerwacje Dodaj rezerwację 1 Podstawowe dane 2 Oferta 3 Klient 4 Podsumowanie …" at bounding box center [886, 371] width 1273 height 701
click at [813, 467] on input "Zapisane miejsce" at bounding box center [873, 477] width 421 height 31
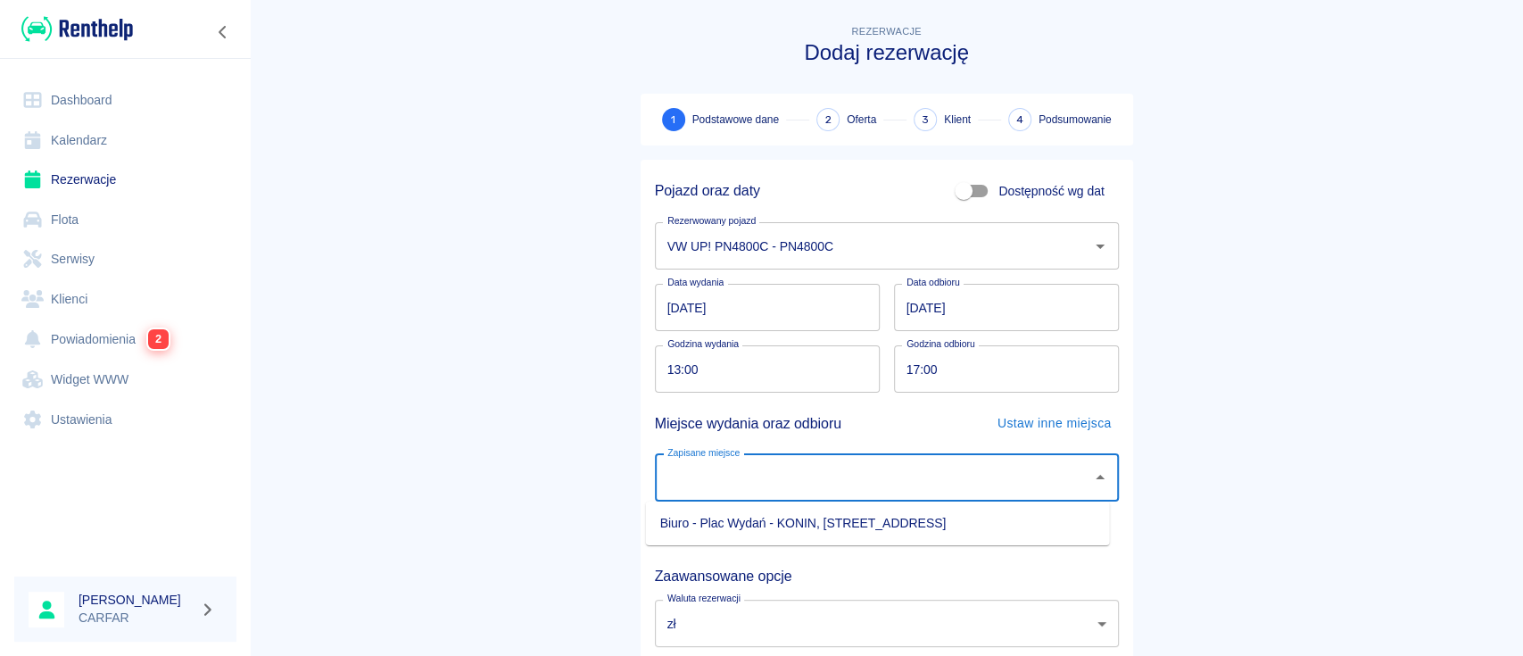
click at [792, 523] on li "Biuro - Plac Wydań - KONIN, [STREET_ADDRESS]" at bounding box center [878, 522] width 464 height 29
type input "Biuro - Plac Wydań - KONIN, [STREET_ADDRESS]"
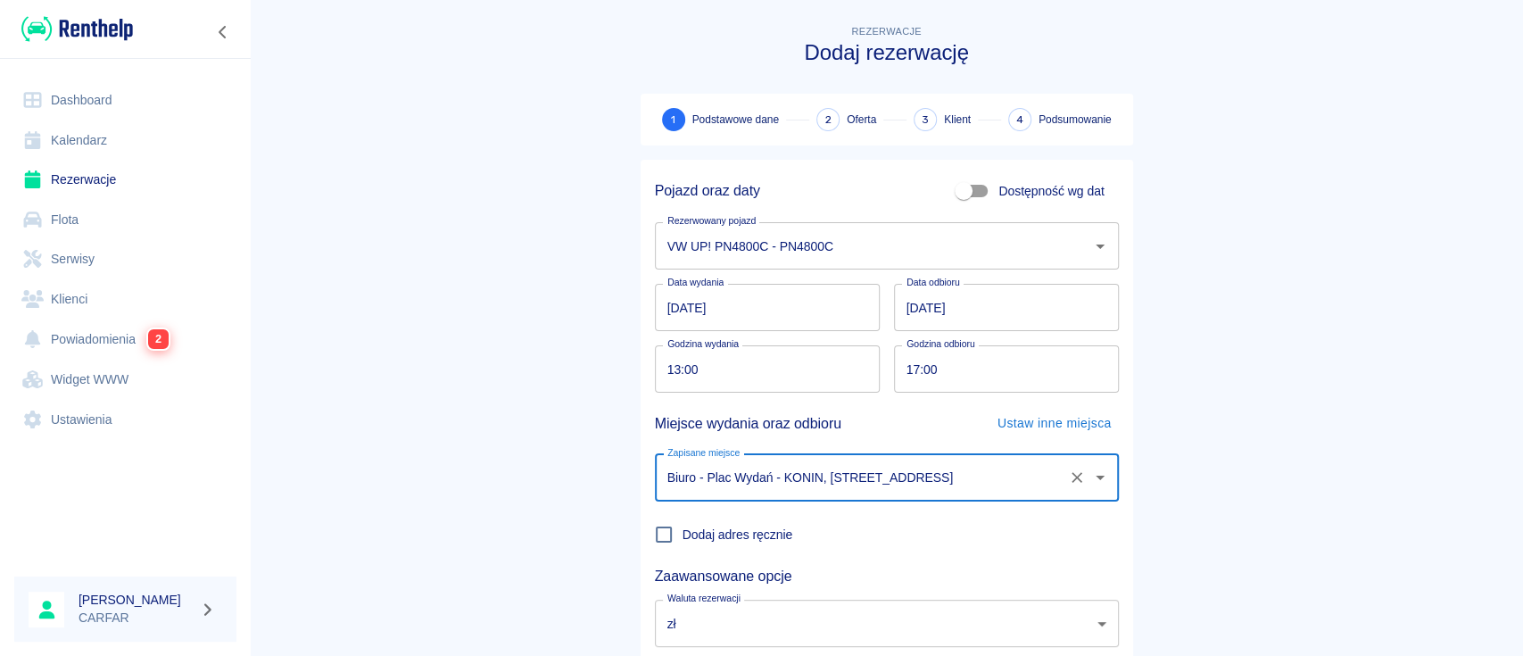
scroll to position [118, 0]
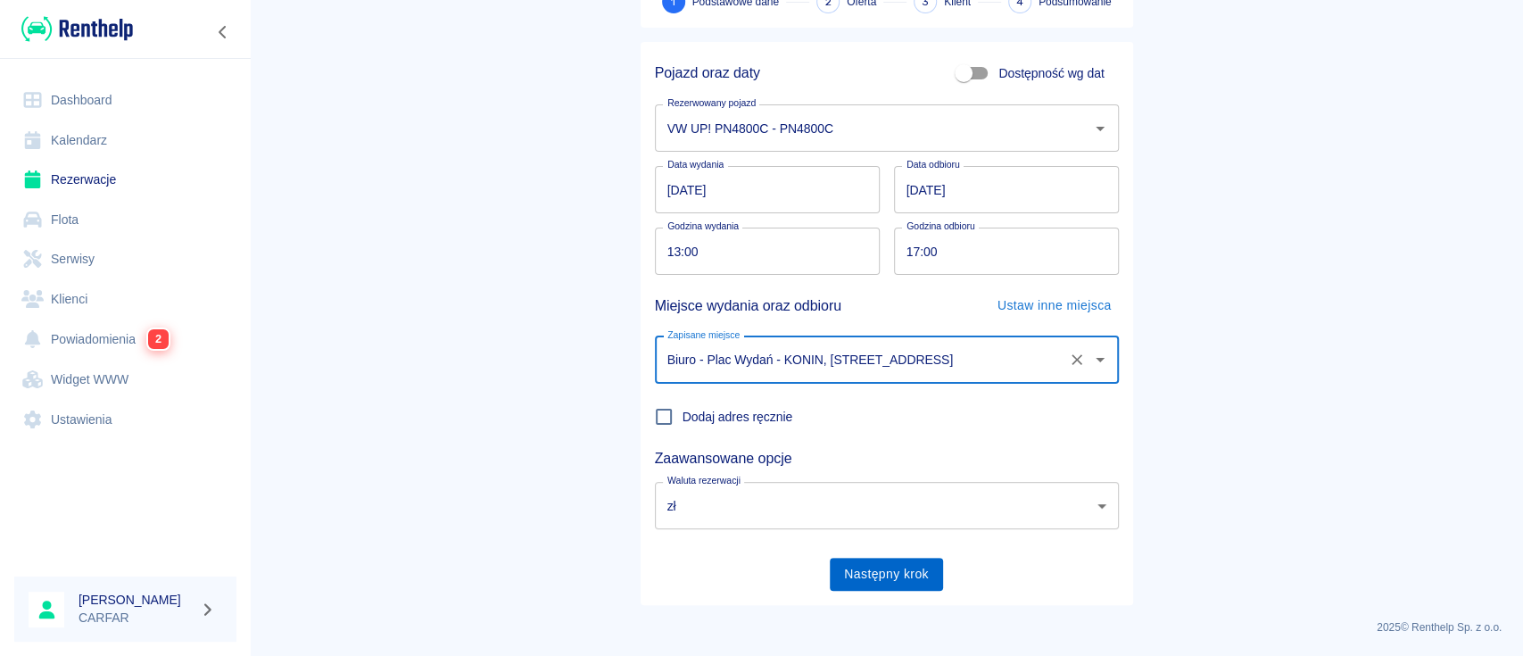
click at [890, 580] on button "Następny krok" at bounding box center [886, 574] width 113 height 33
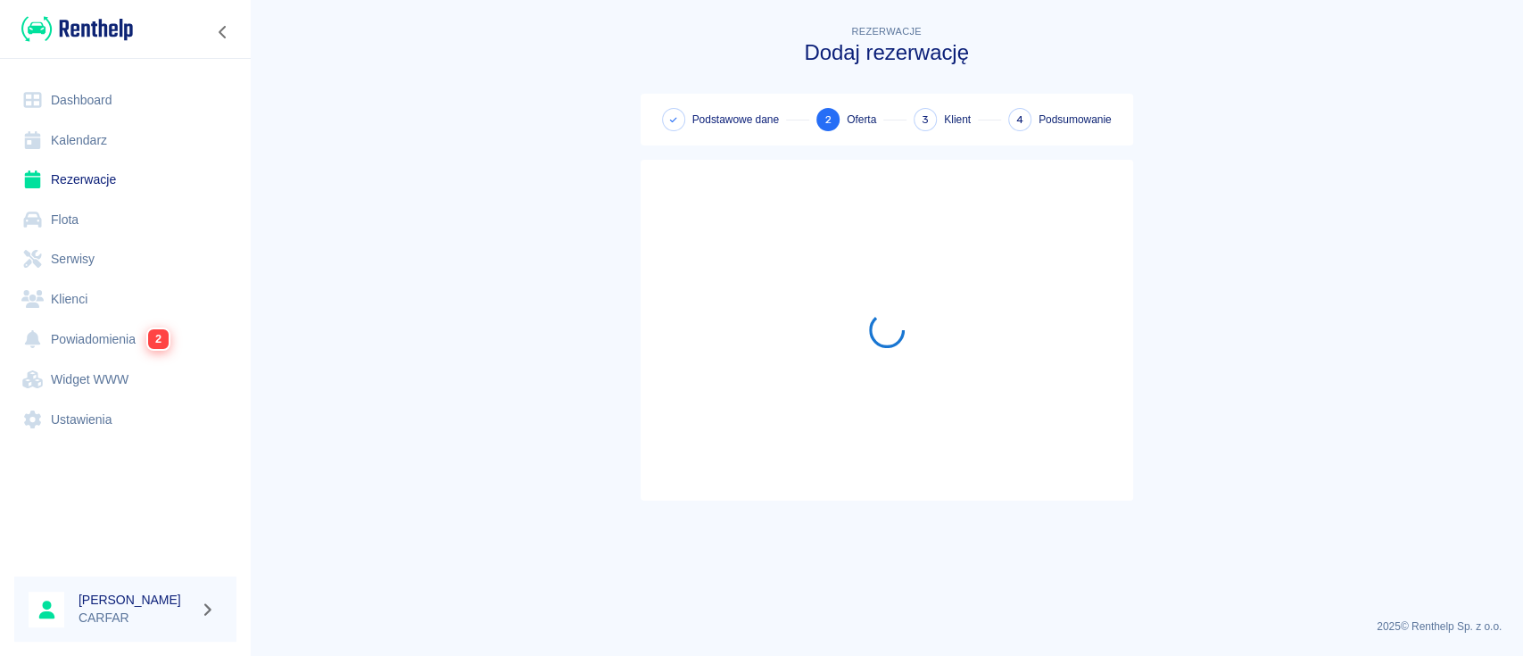
scroll to position [0, 0]
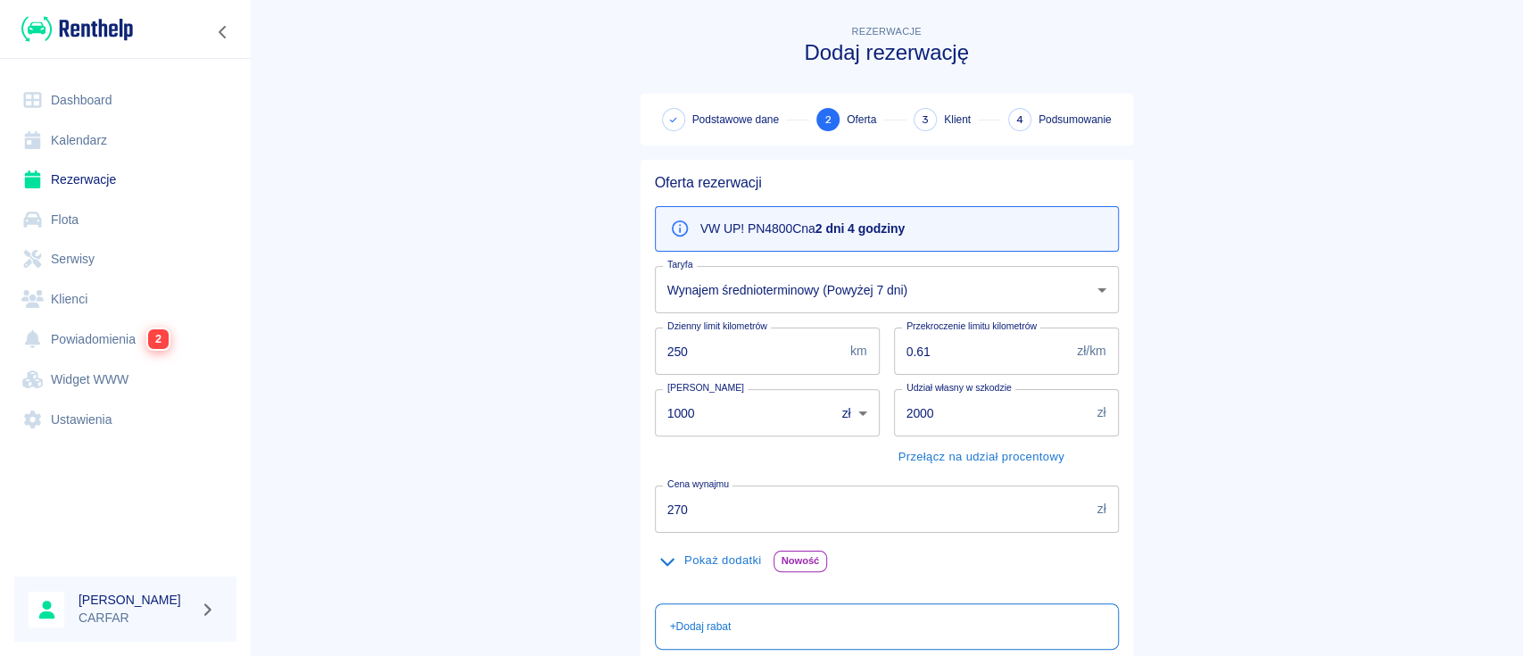
click at [825, 284] on body "Używamy plików Cookies, by zapewnić Ci najlepsze możliwe doświadczenie. Aby dow…" at bounding box center [761, 328] width 1523 height 656
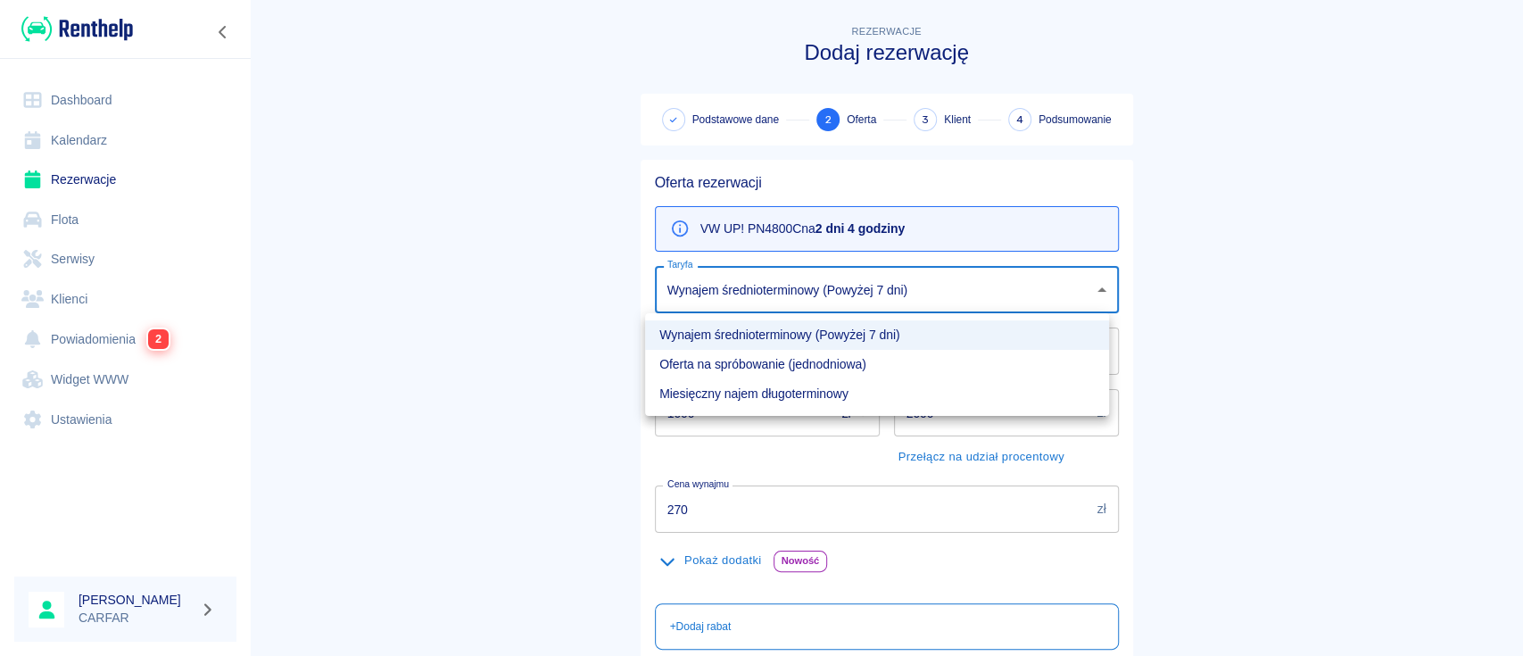
click at [754, 368] on li "Oferta na spróbowanie (jednodniowa)" at bounding box center [877, 364] width 464 height 29
type input "fc7223ea-5f1f-45da-af23-92caa13c0b0c"
type input "300"
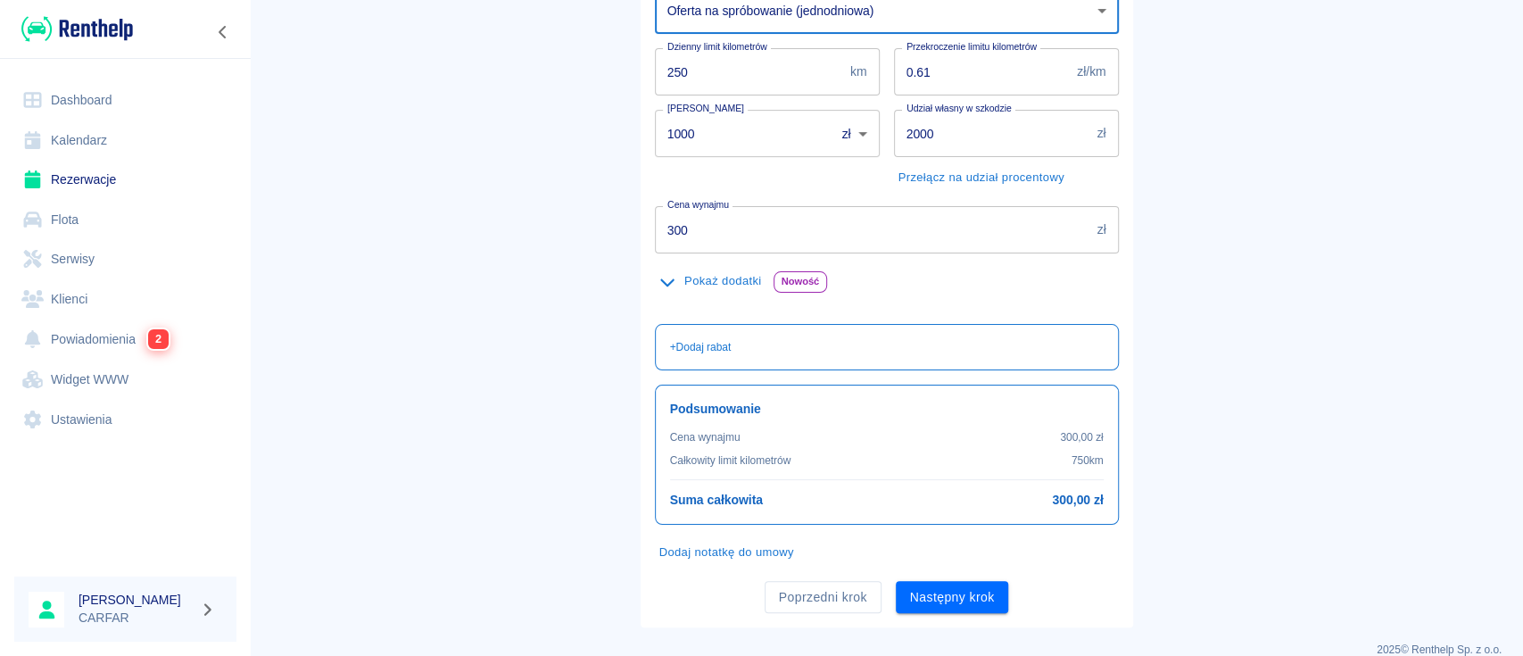
scroll to position [302, 0]
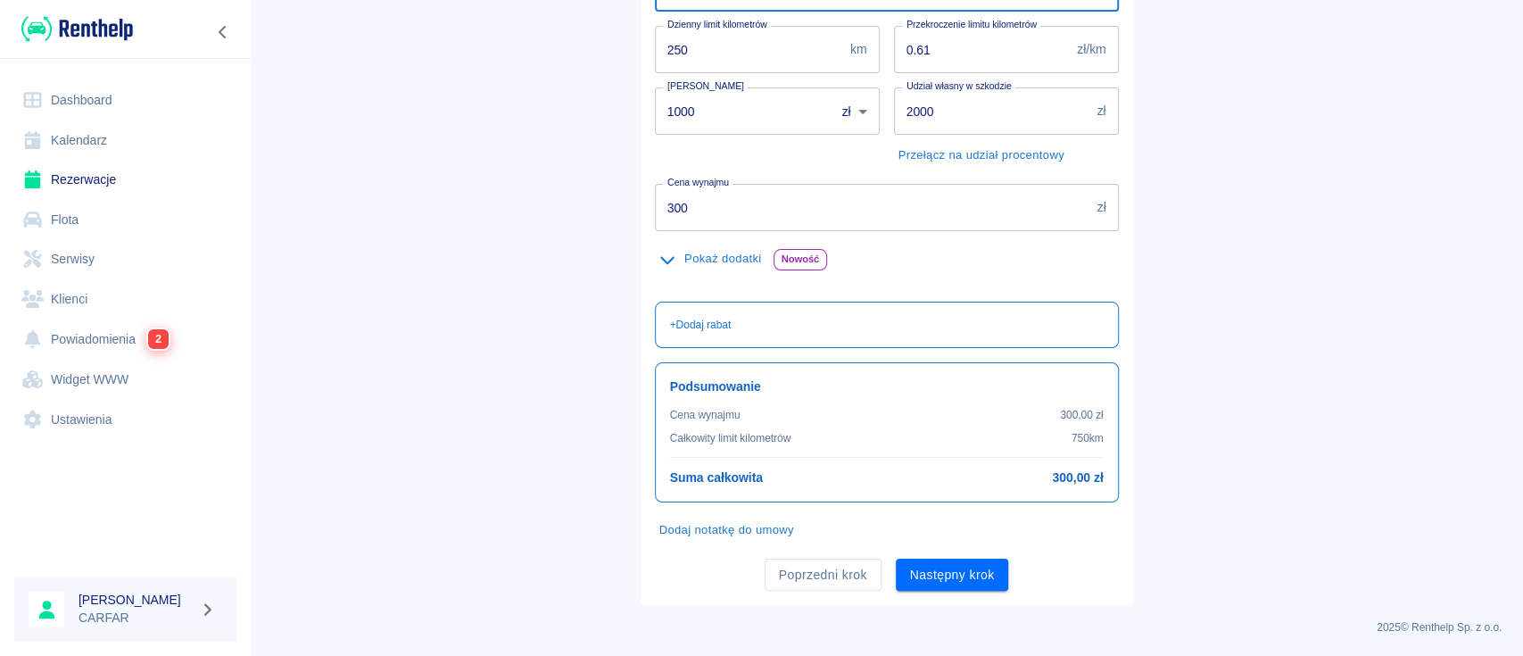
click at [714, 267] on button "Pokaż dodatki" at bounding box center [711, 259] width 112 height 28
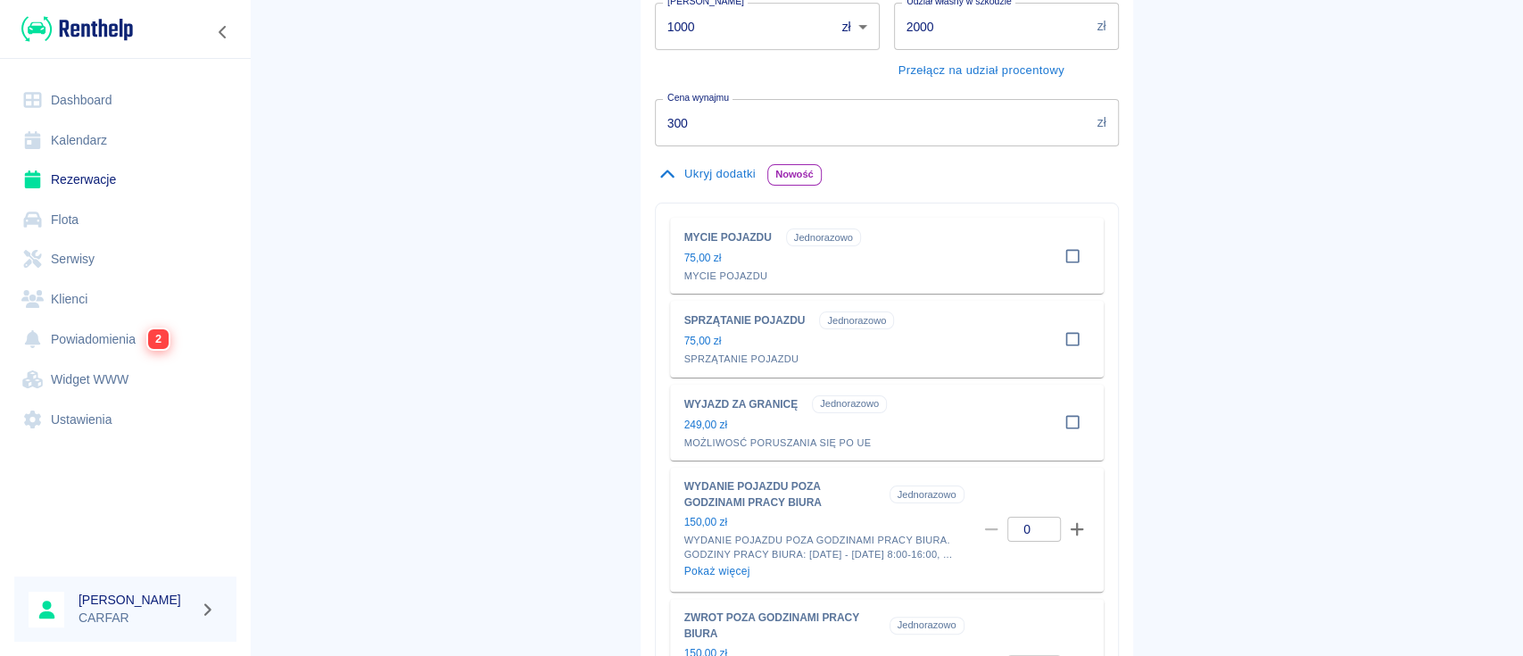
scroll to position [540, 0]
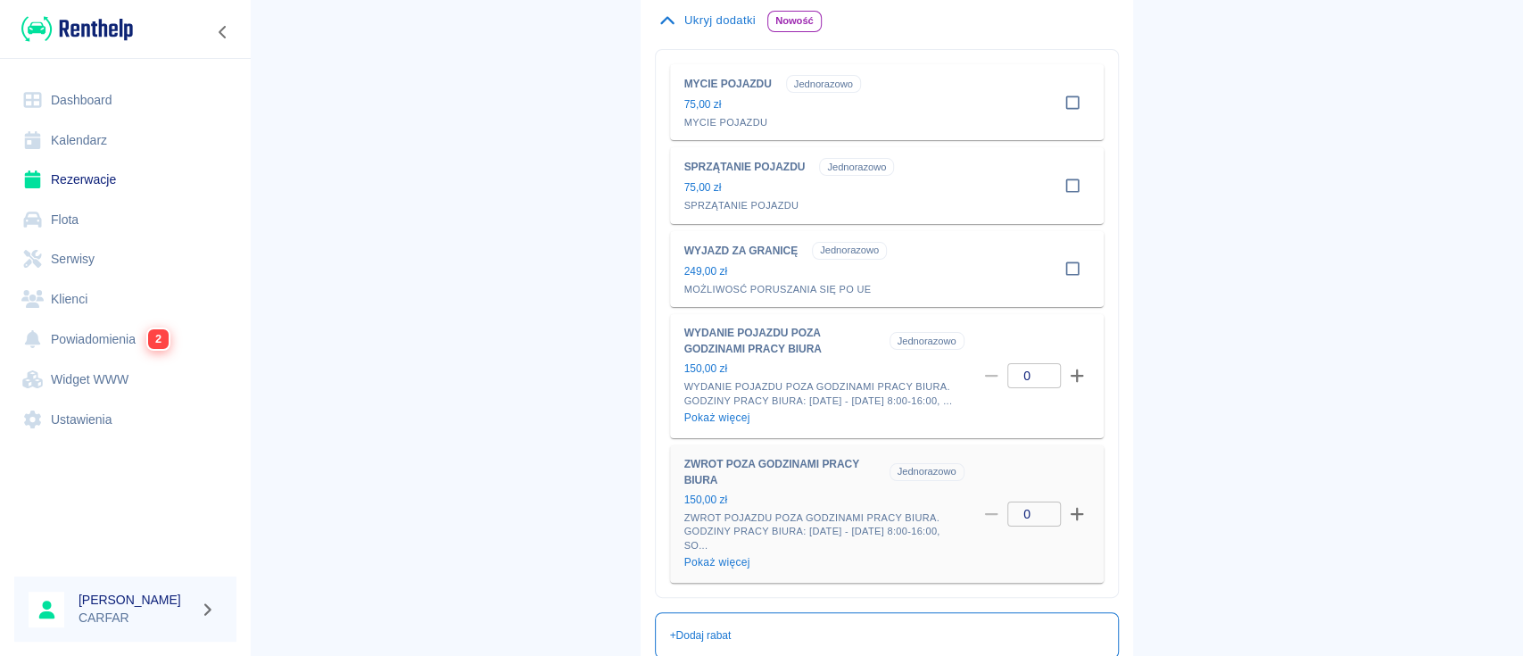
click at [1070, 521] on icon "button" at bounding box center [1076, 514] width 13 height 13
type input "1"
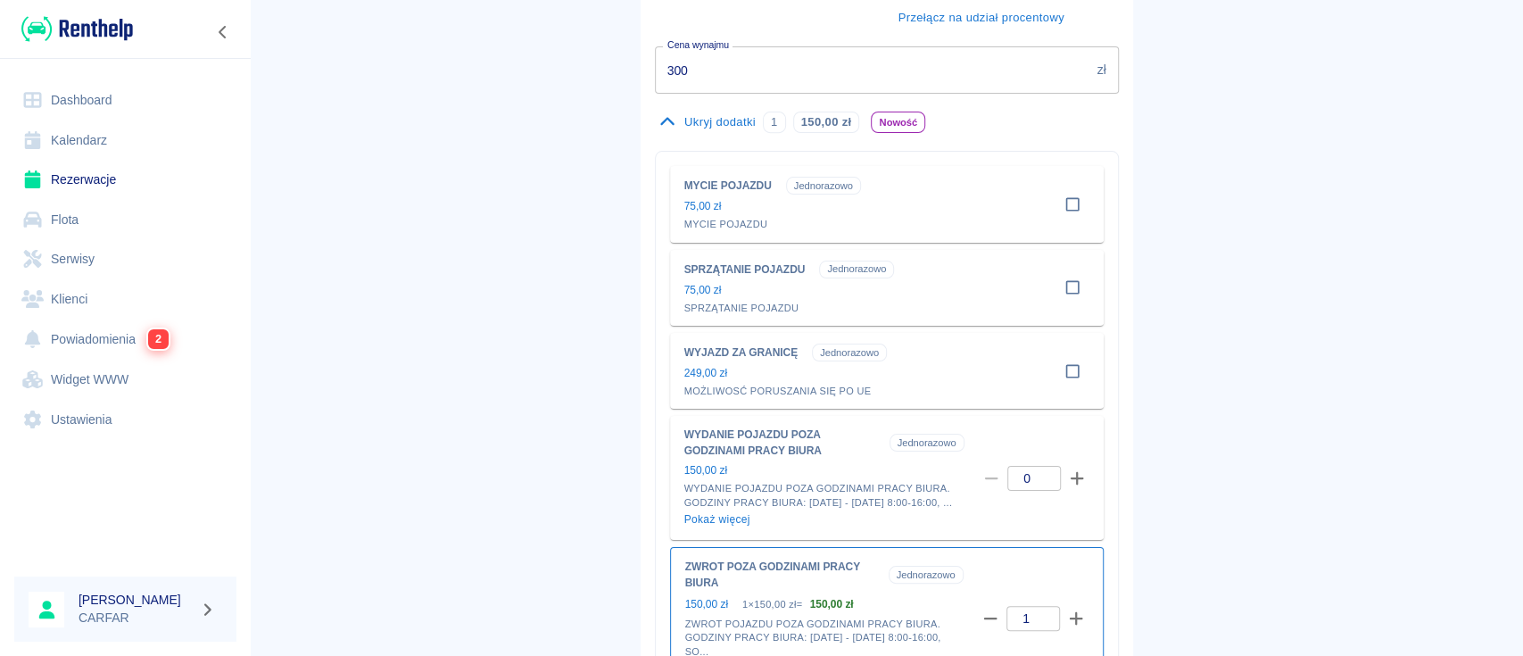
scroll to position [302, 0]
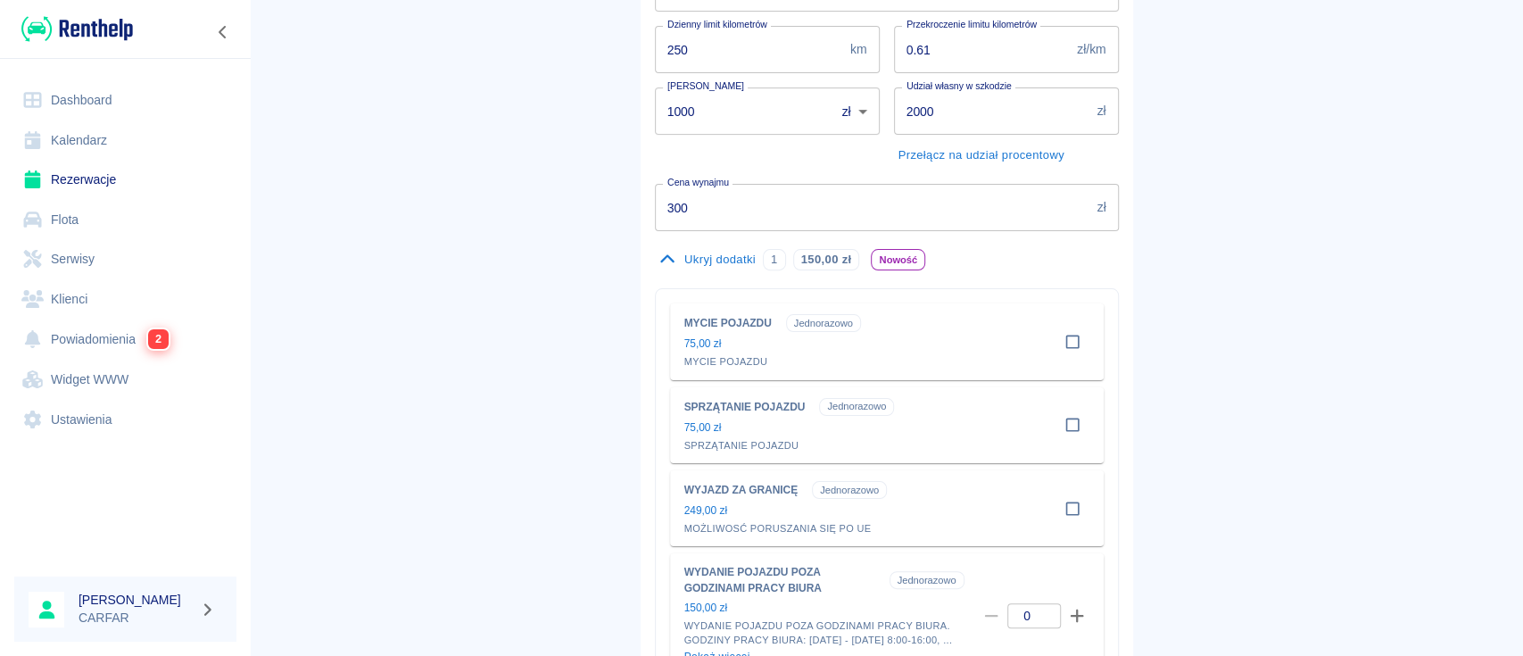
click at [699, 260] on button "Ukryj dodatki 1 150,00 zł" at bounding box center [760, 259] width 210 height 29
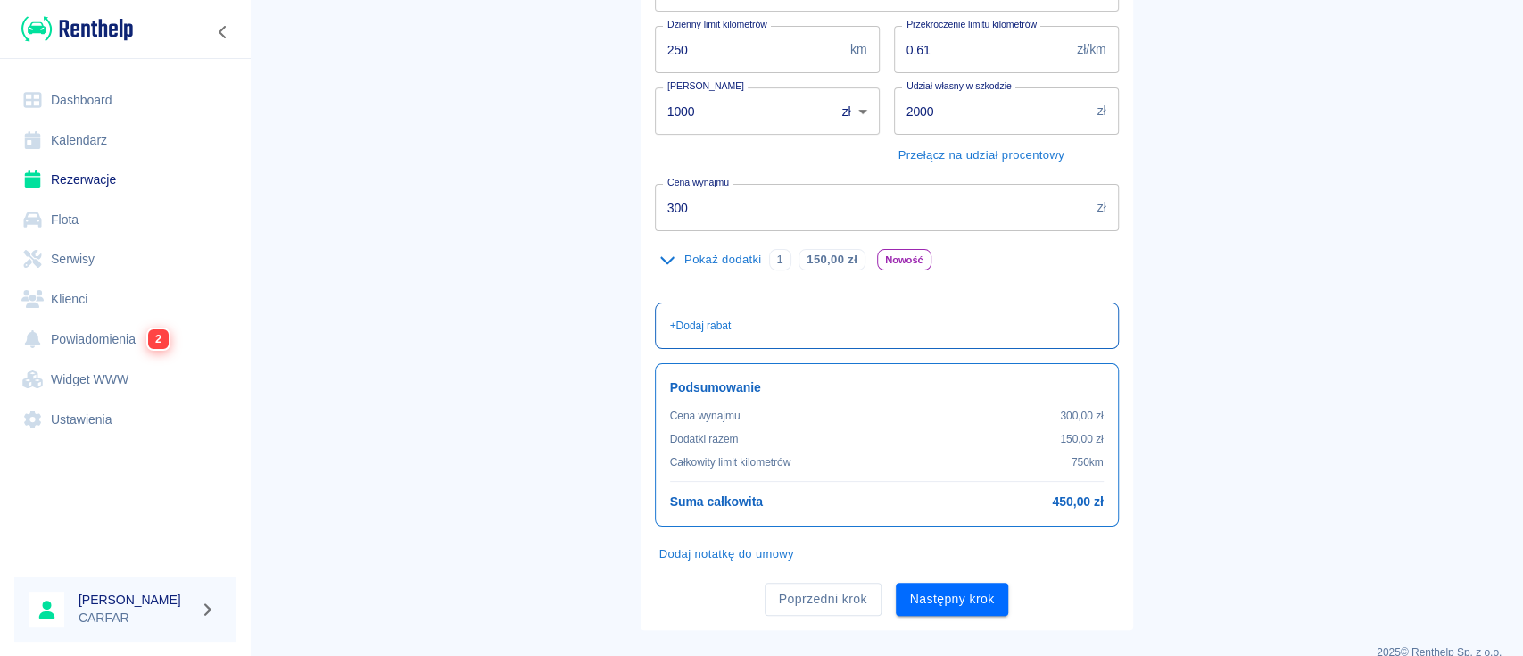
click at [697, 321] on p "+ Dodaj rabat" at bounding box center [701, 326] width 62 height 16
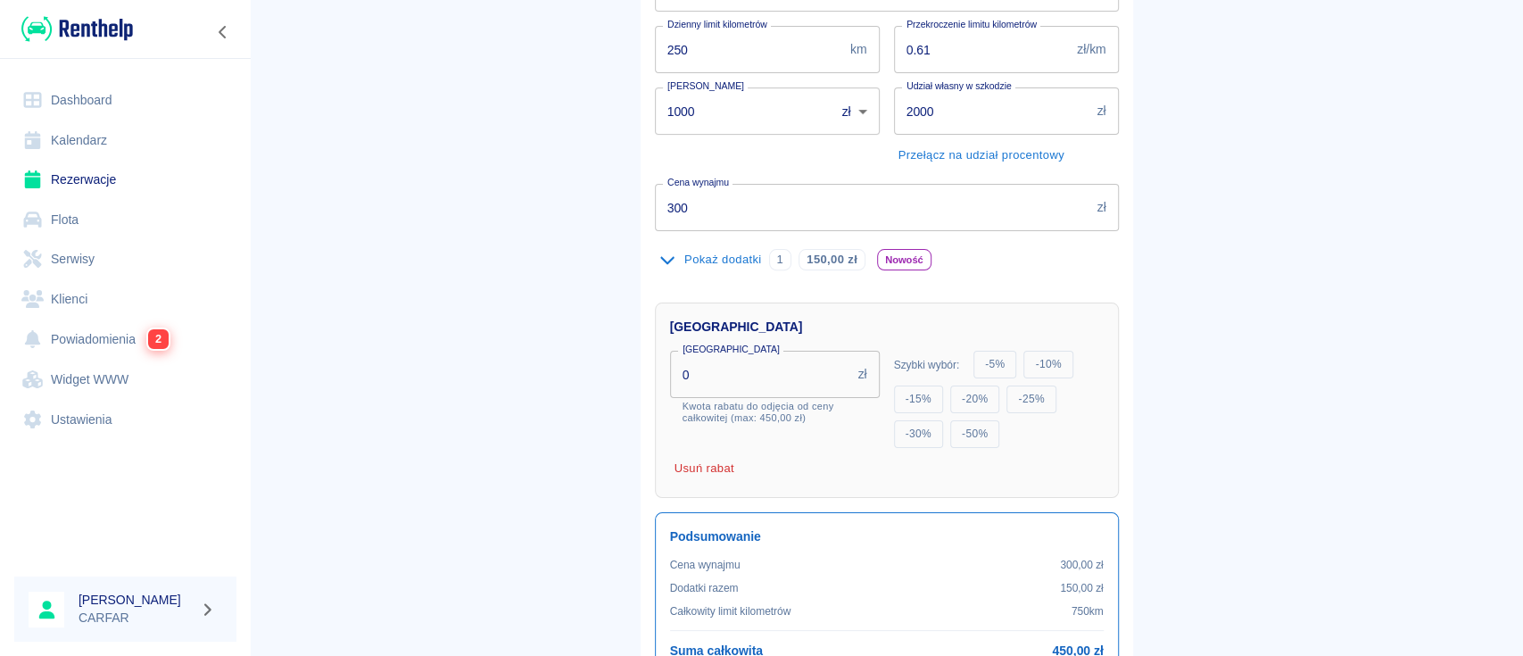
drag, startPoint x: 555, startPoint y: 381, endPoint x: 540, endPoint y: 380, distance: 15.2
click at [544, 381] on main "Rezerwacje Dodaj rezerwację Podstawowe dane 2 Oferta 3 Klient 4 Podsumowanie Of…" at bounding box center [886, 249] width 1273 height 1058
type input "50"
click at [540, 380] on main "Rezerwacje Dodaj rezerwację Podstawowe dane 2 Oferta 3 Klient 4 Podsumowanie Of…" at bounding box center [886, 260] width 1273 height 1081
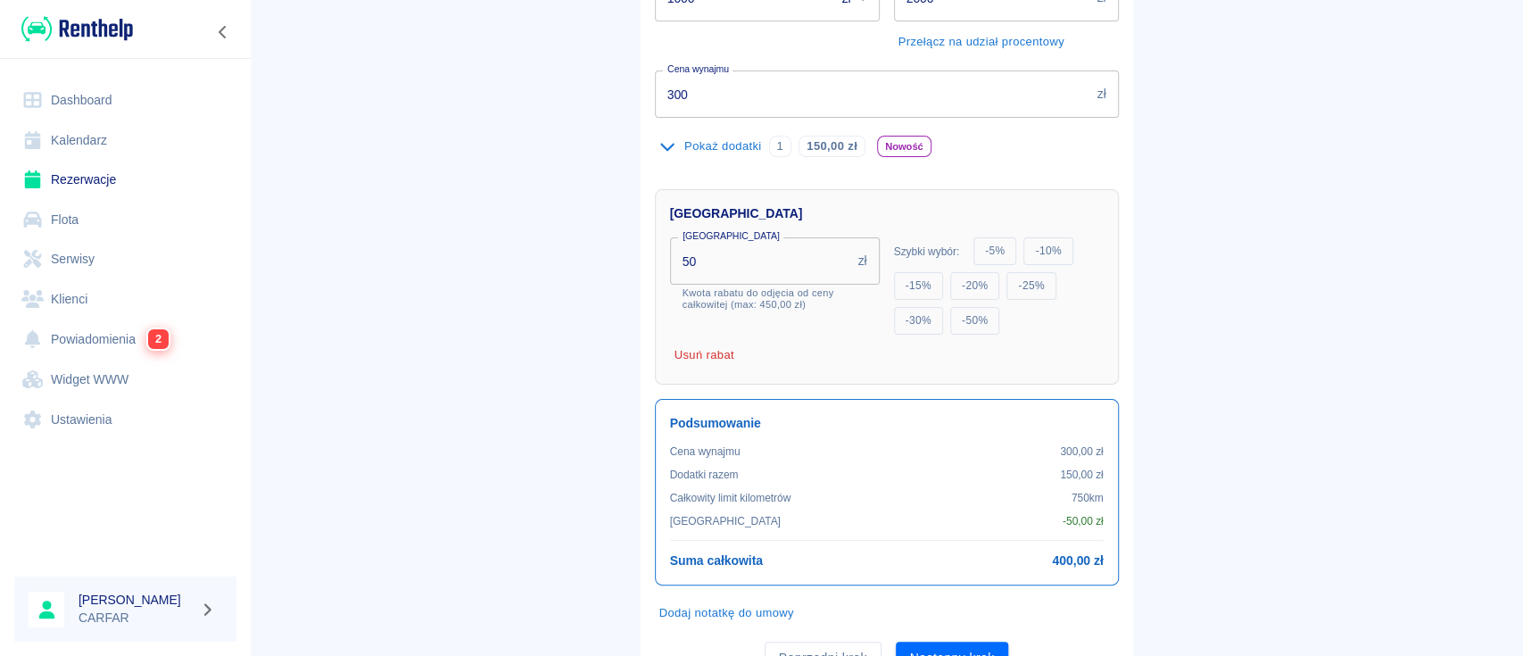
scroll to position [497, 0]
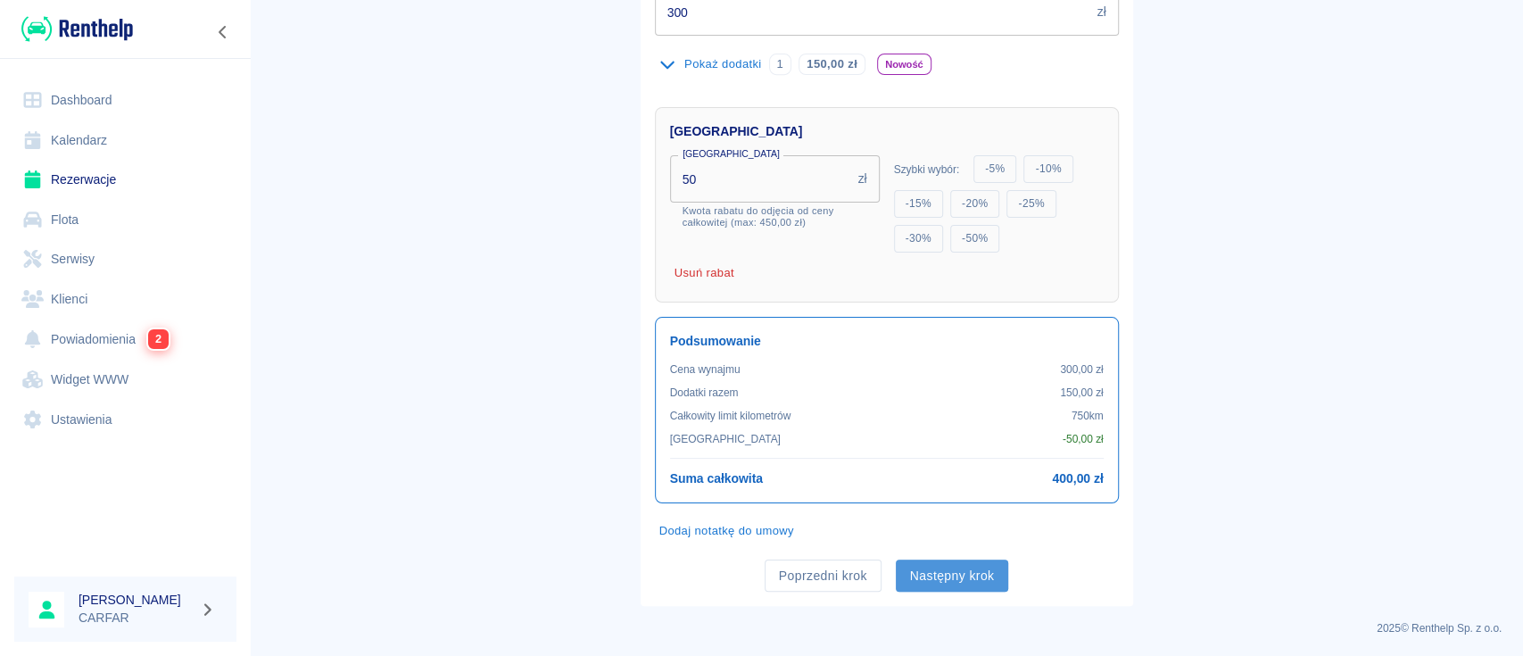
click at [960, 572] on button "Następny krok" at bounding box center [952, 575] width 113 height 33
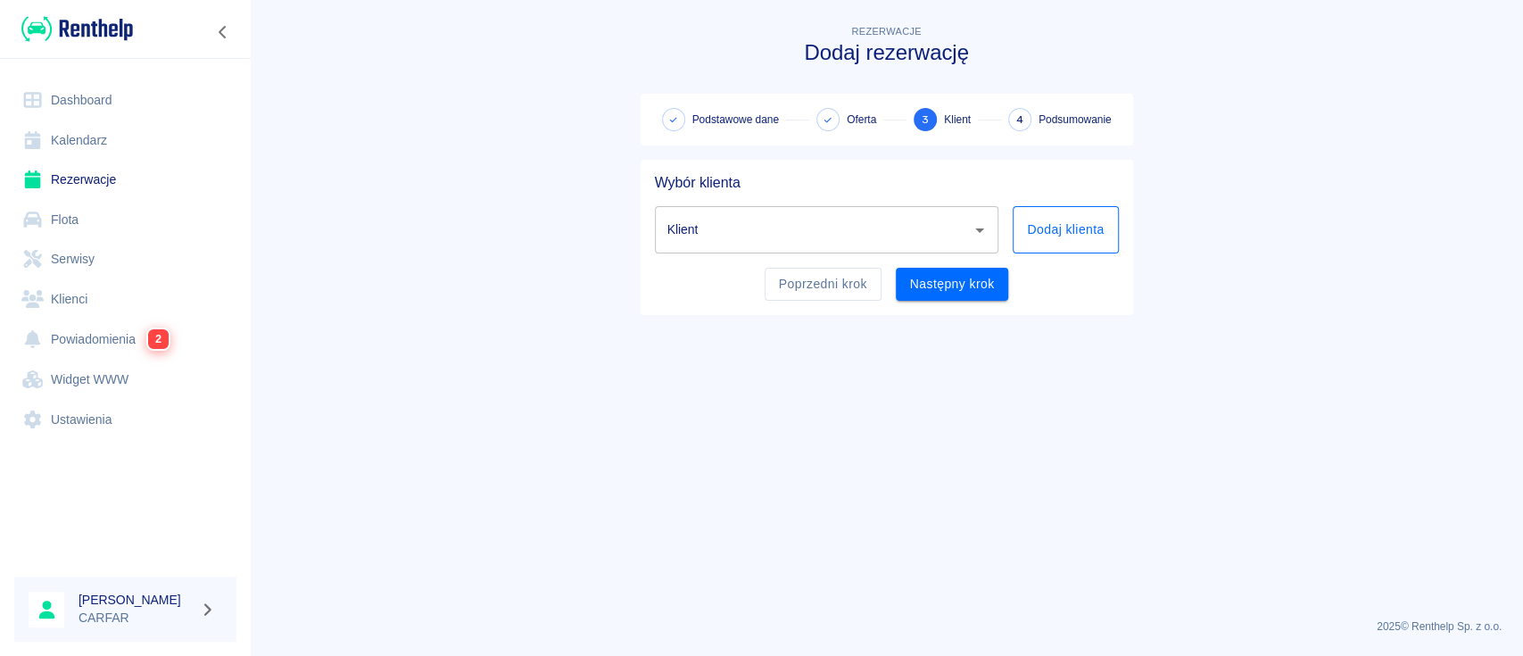
click at [1080, 227] on button "Dodaj klienta" at bounding box center [1065, 229] width 105 height 47
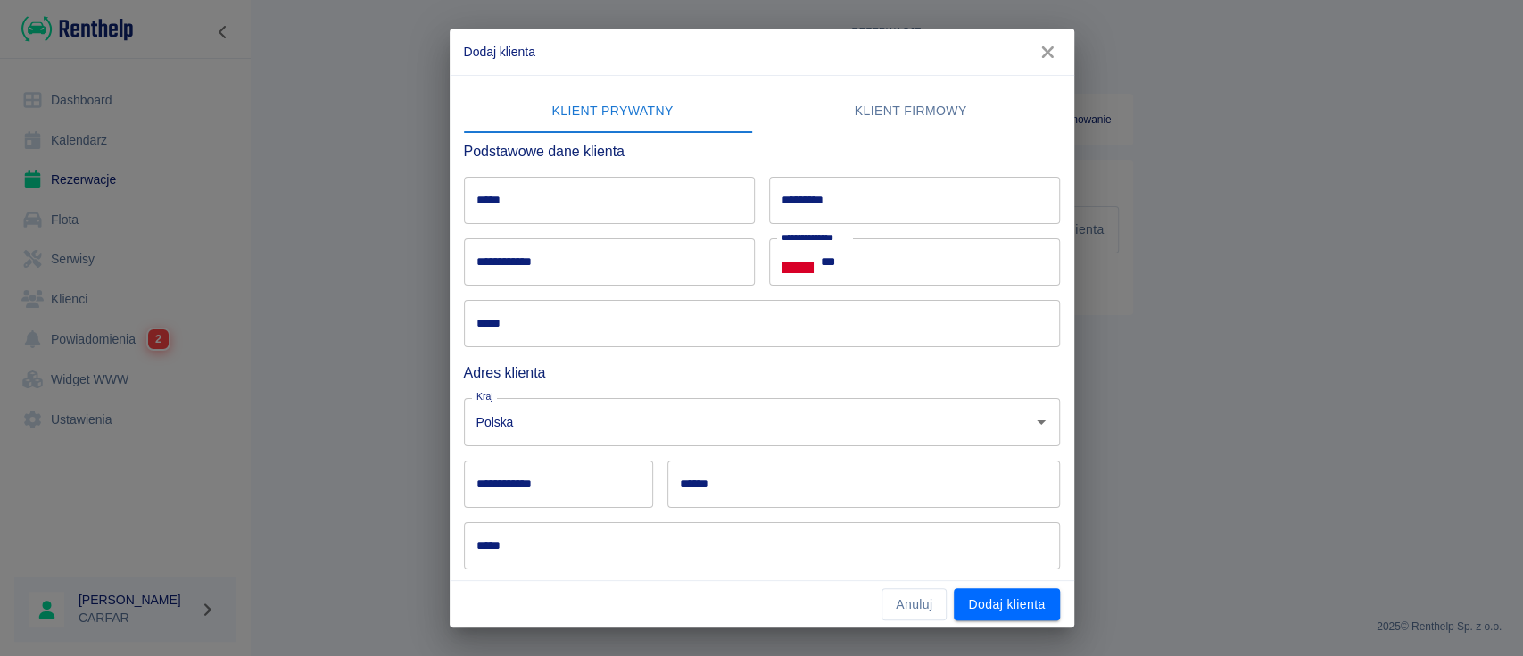
click at [646, 211] on input "*****" at bounding box center [609, 200] width 291 height 47
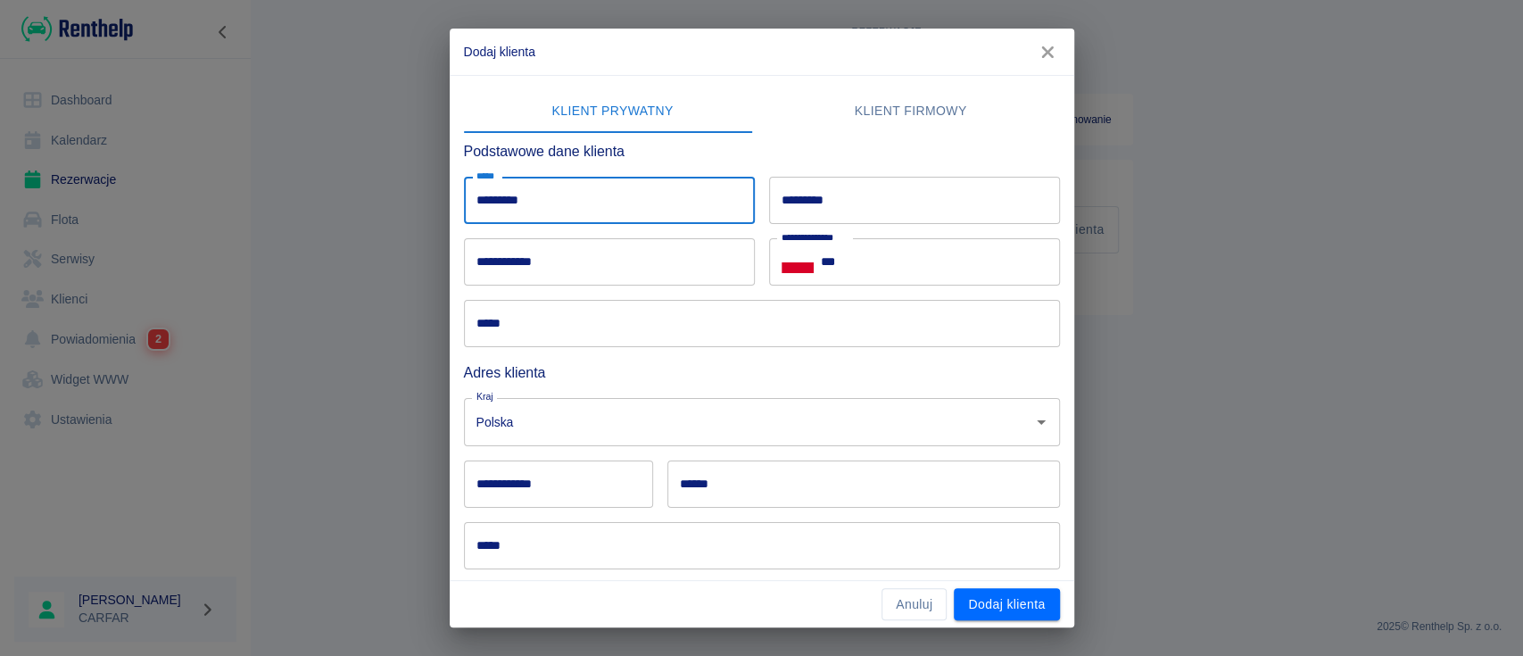
type input "*********"
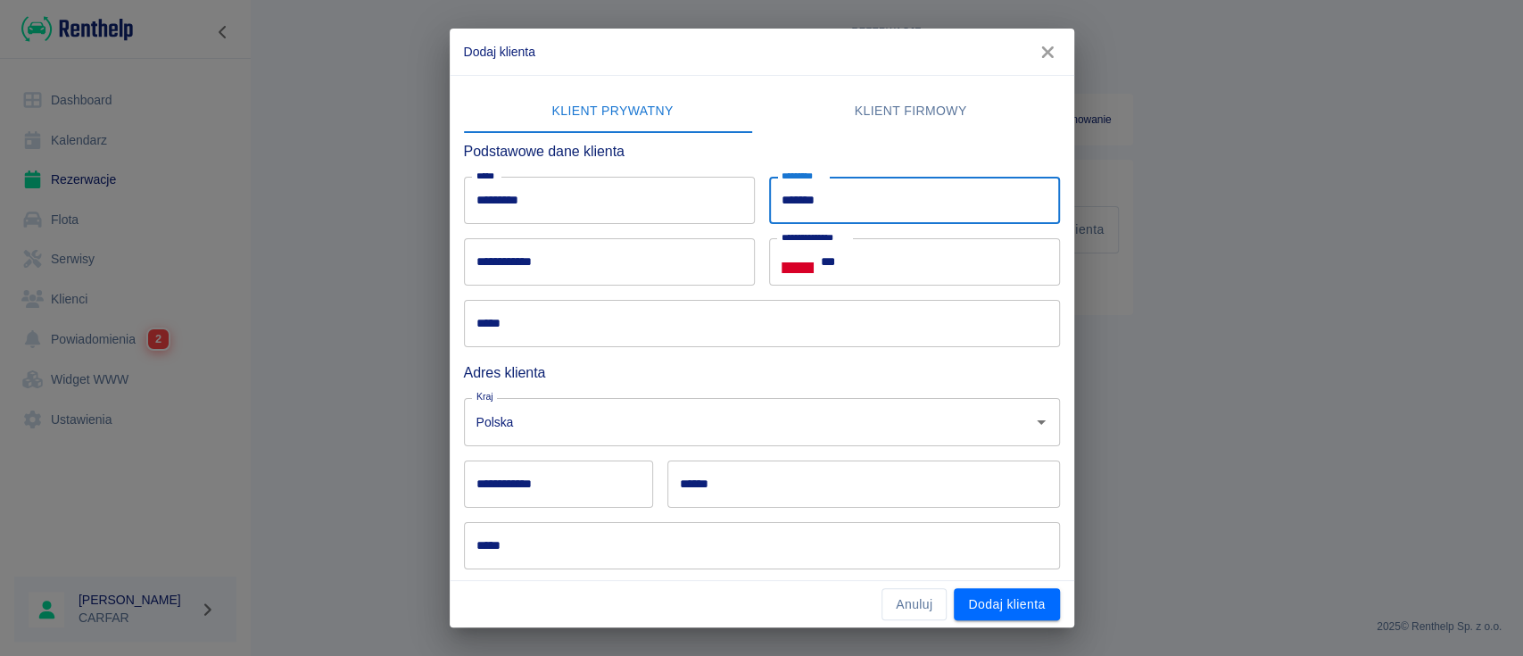
type input "******"
click at [621, 248] on input "**********" at bounding box center [609, 261] width 291 height 47
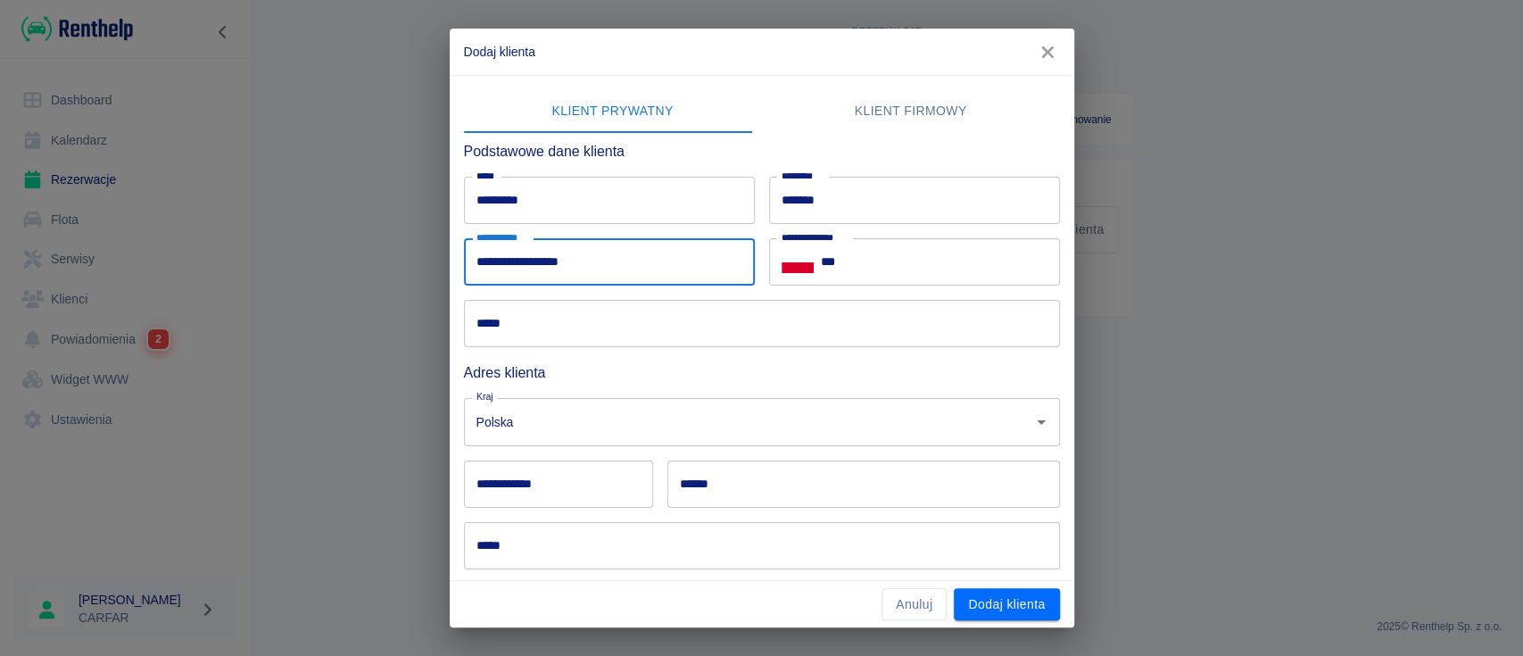
type input "**********"
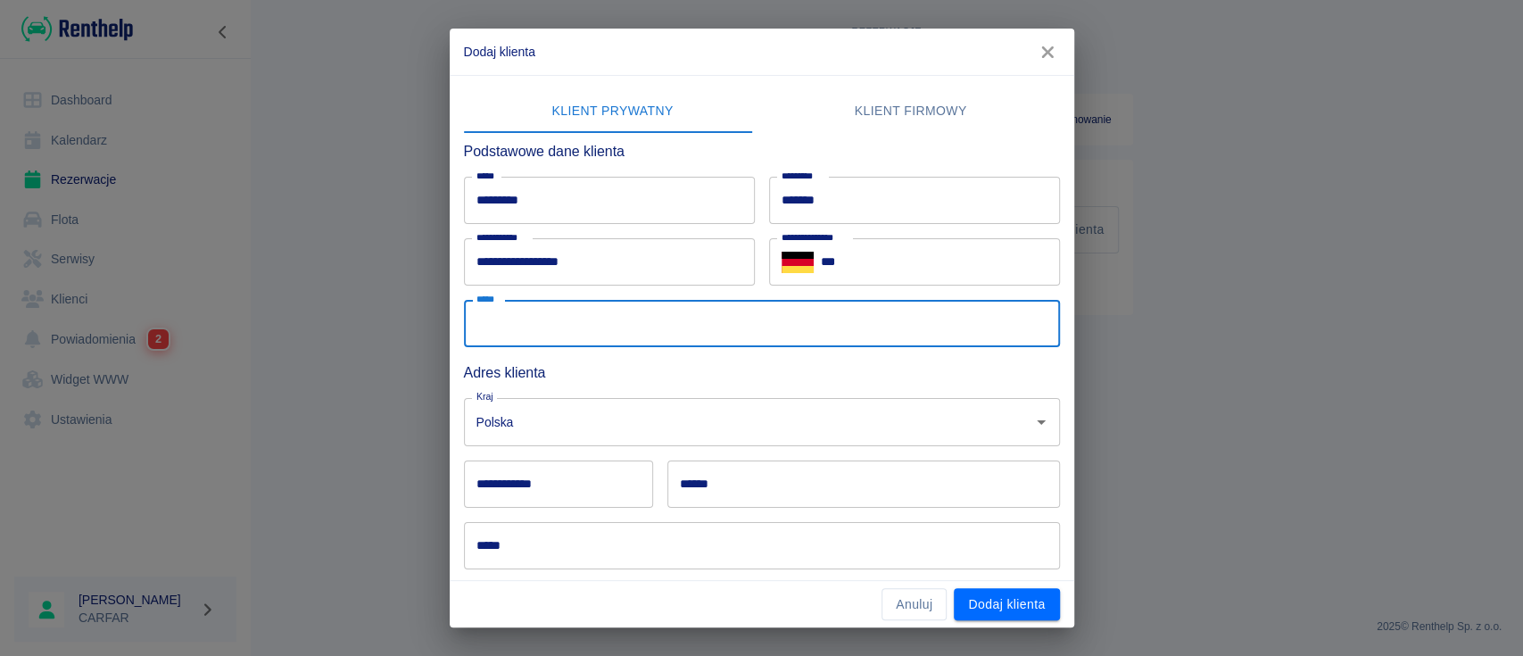
click at [862, 260] on input "***" at bounding box center [940, 261] width 239 height 47
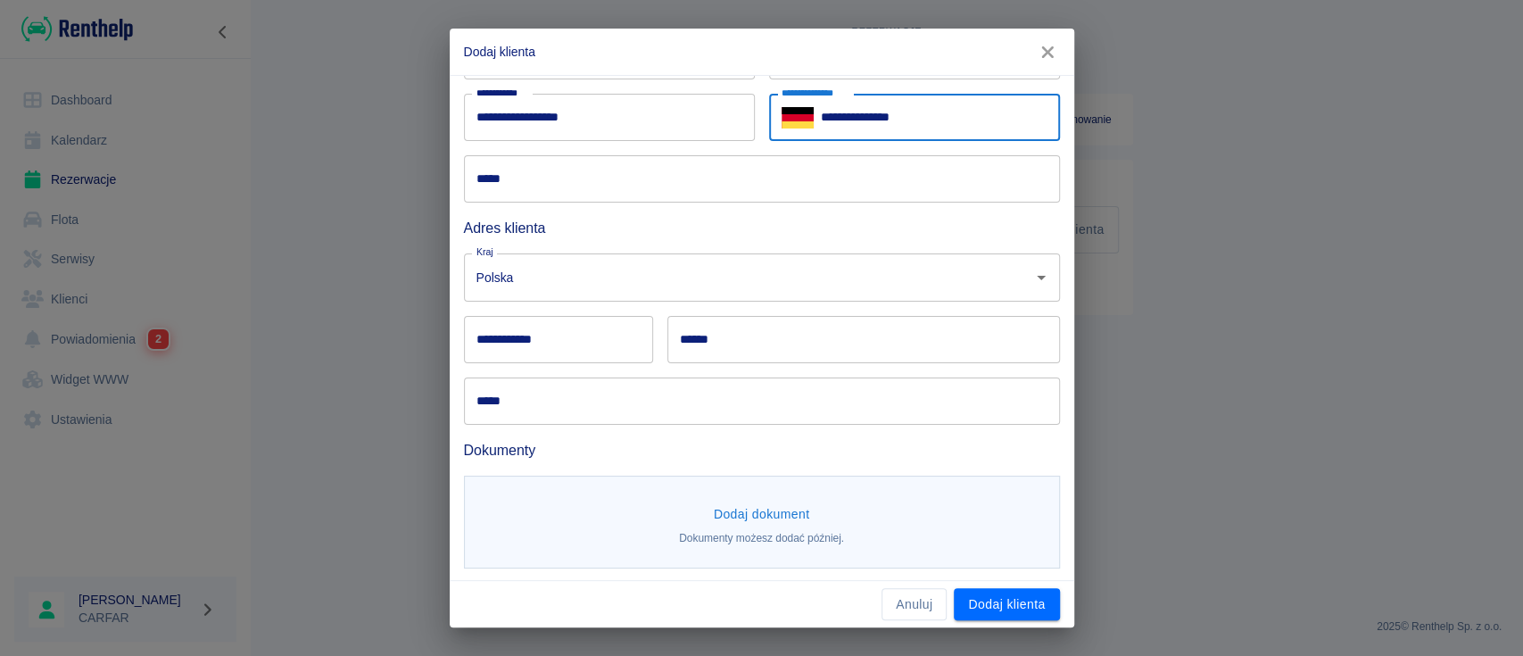
scroll to position [147, 0]
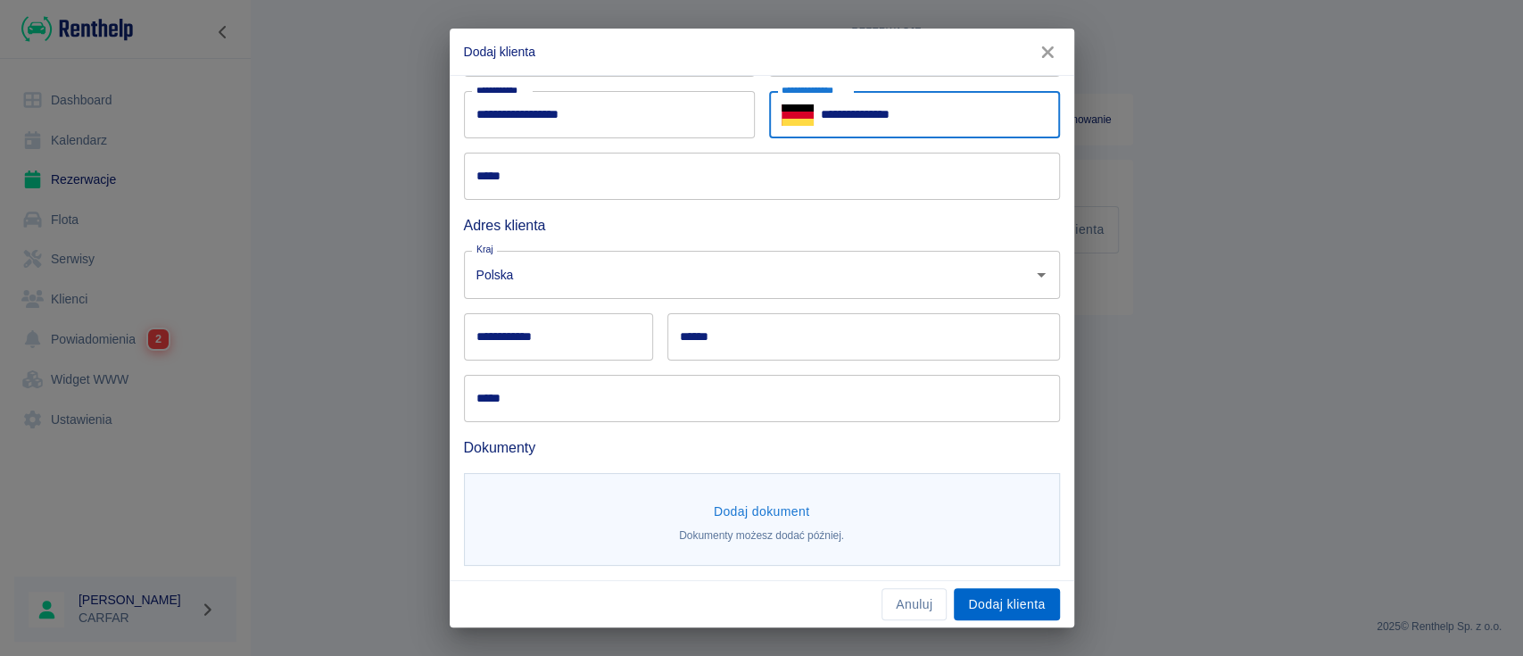
type input "**********"
click at [1013, 603] on button "Dodaj klienta" at bounding box center [1006, 604] width 105 height 33
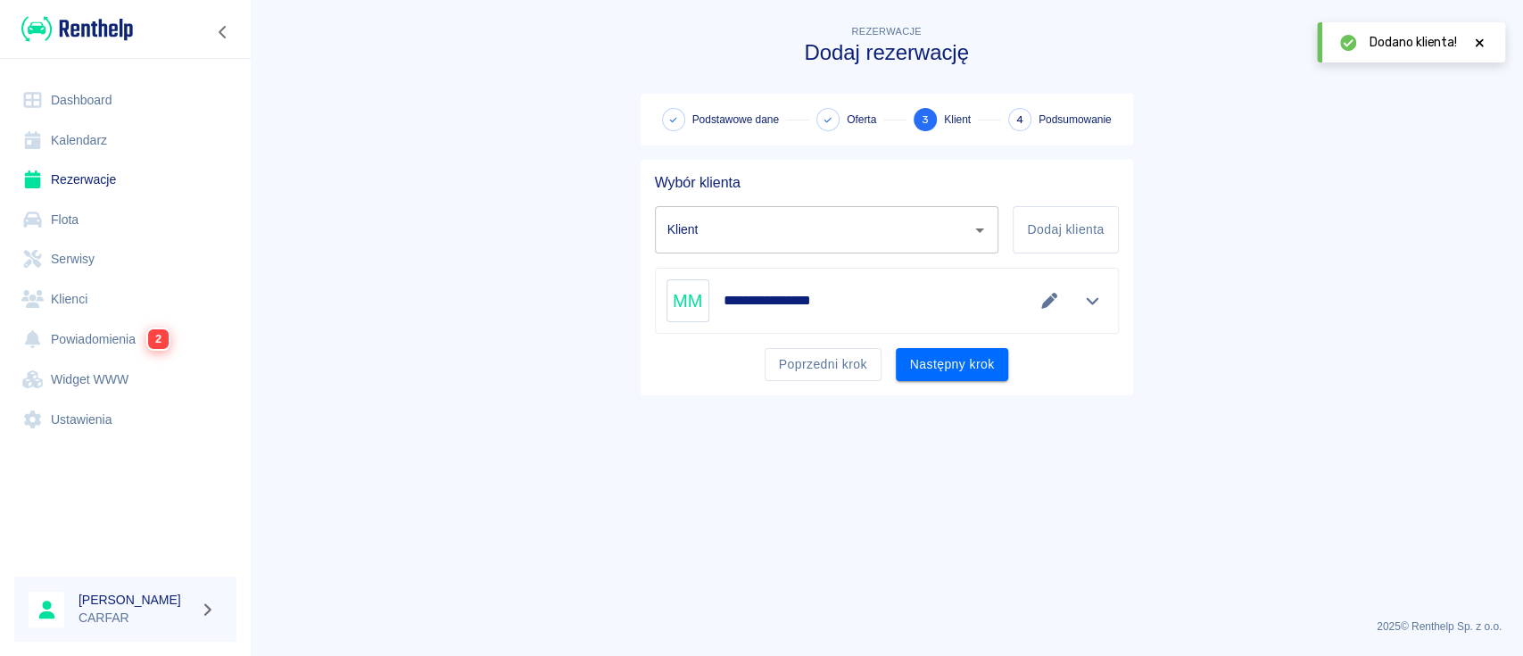
type input "[PERSON_NAME] ([PHONE_NUMBER])"
drag, startPoint x: 979, startPoint y: 360, endPoint x: 957, endPoint y: 346, distance: 25.7
click at [980, 360] on button "Następny krok" at bounding box center [952, 364] width 113 height 33
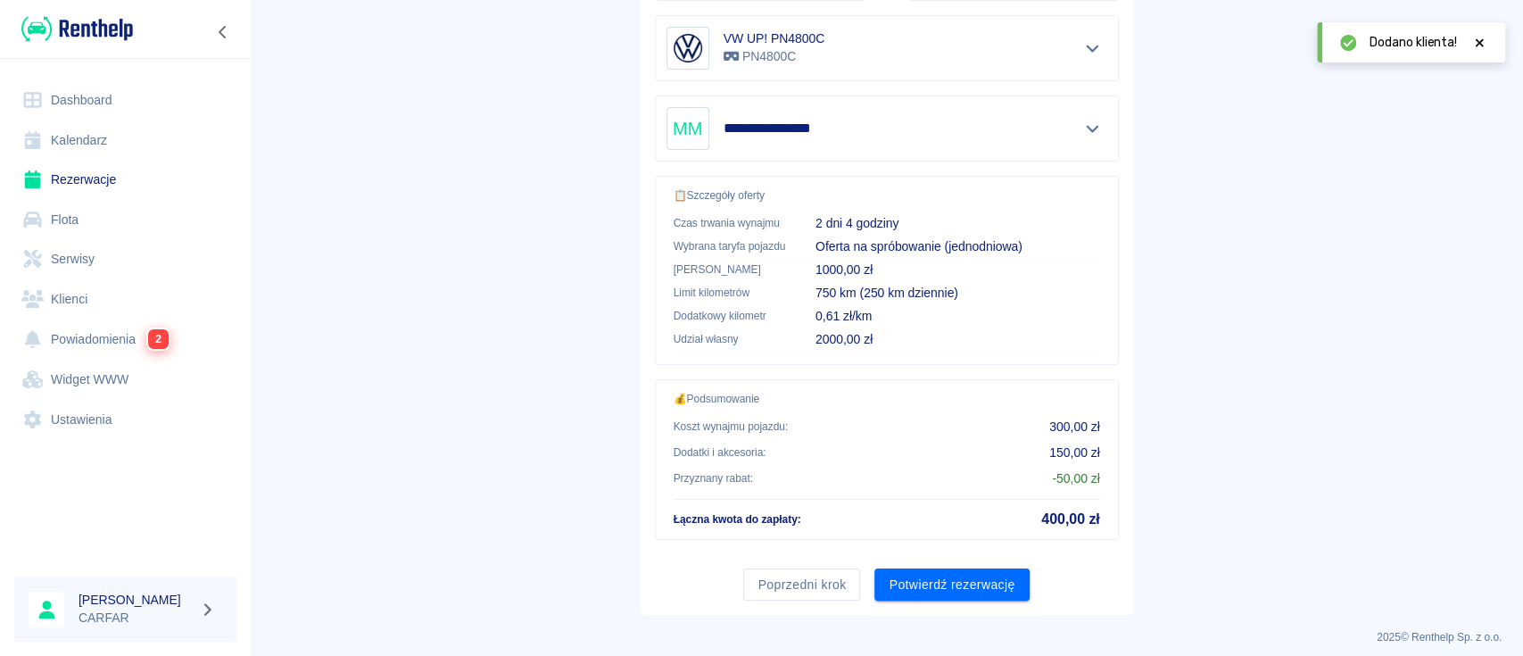
scroll to position [357, 0]
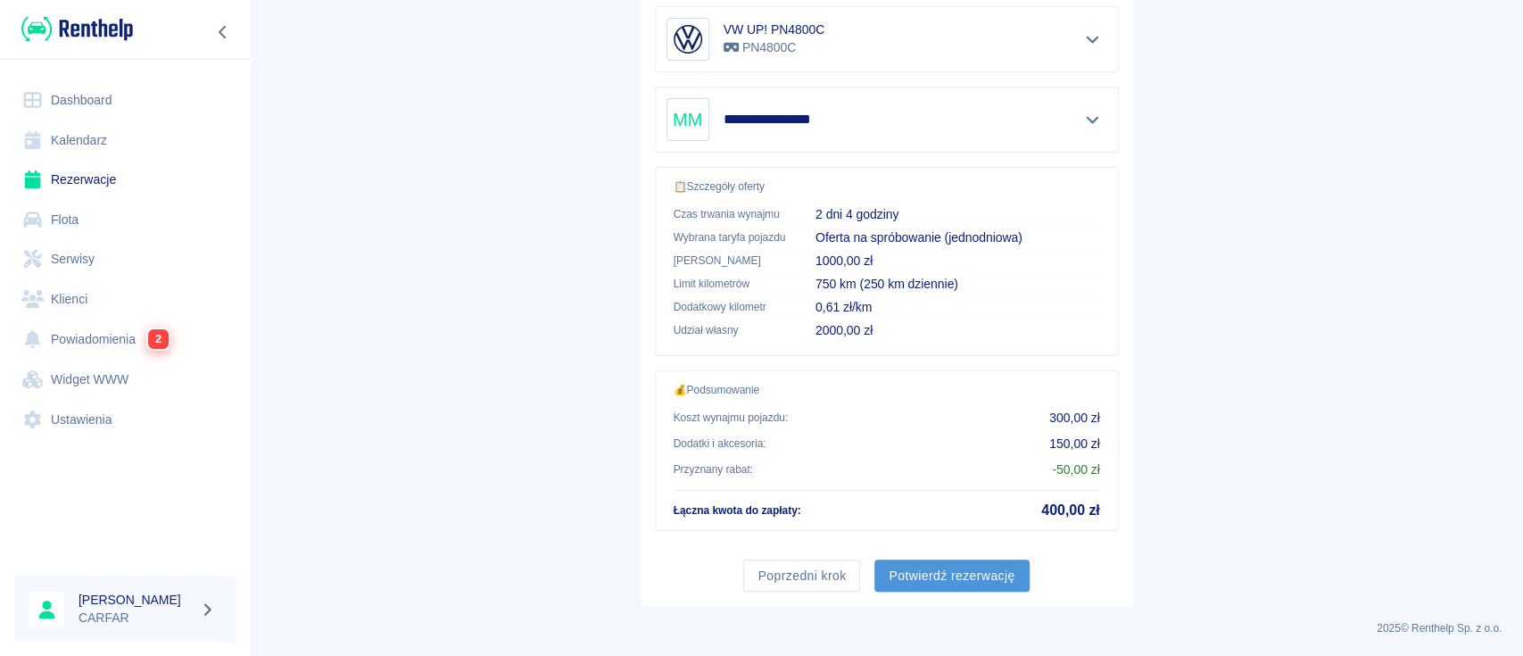
click at [980, 573] on button "Potwierdź rezerwację" at bounding box center [951, 575] width 154 height 33
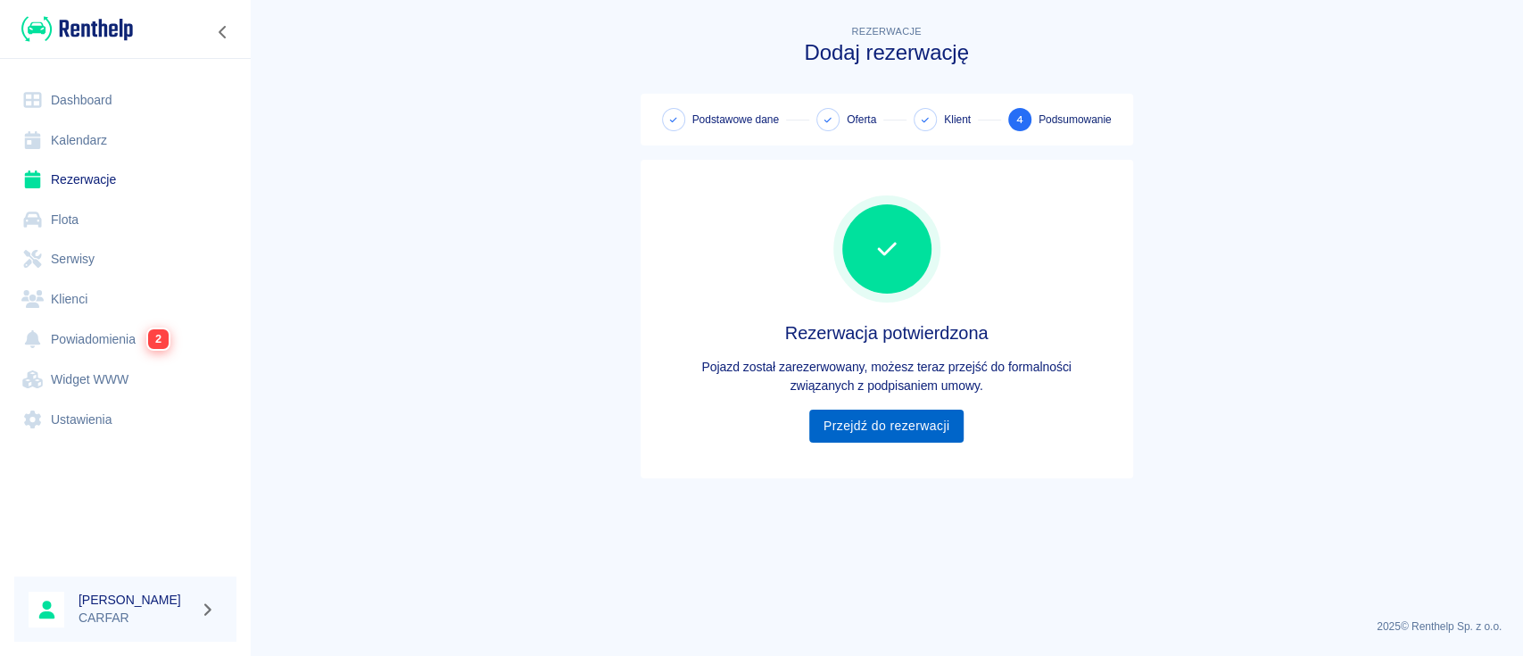
click at [897, 425] on link "Przejdź do rezerwacji" at bounding box center [886, 425] width 154 height 33
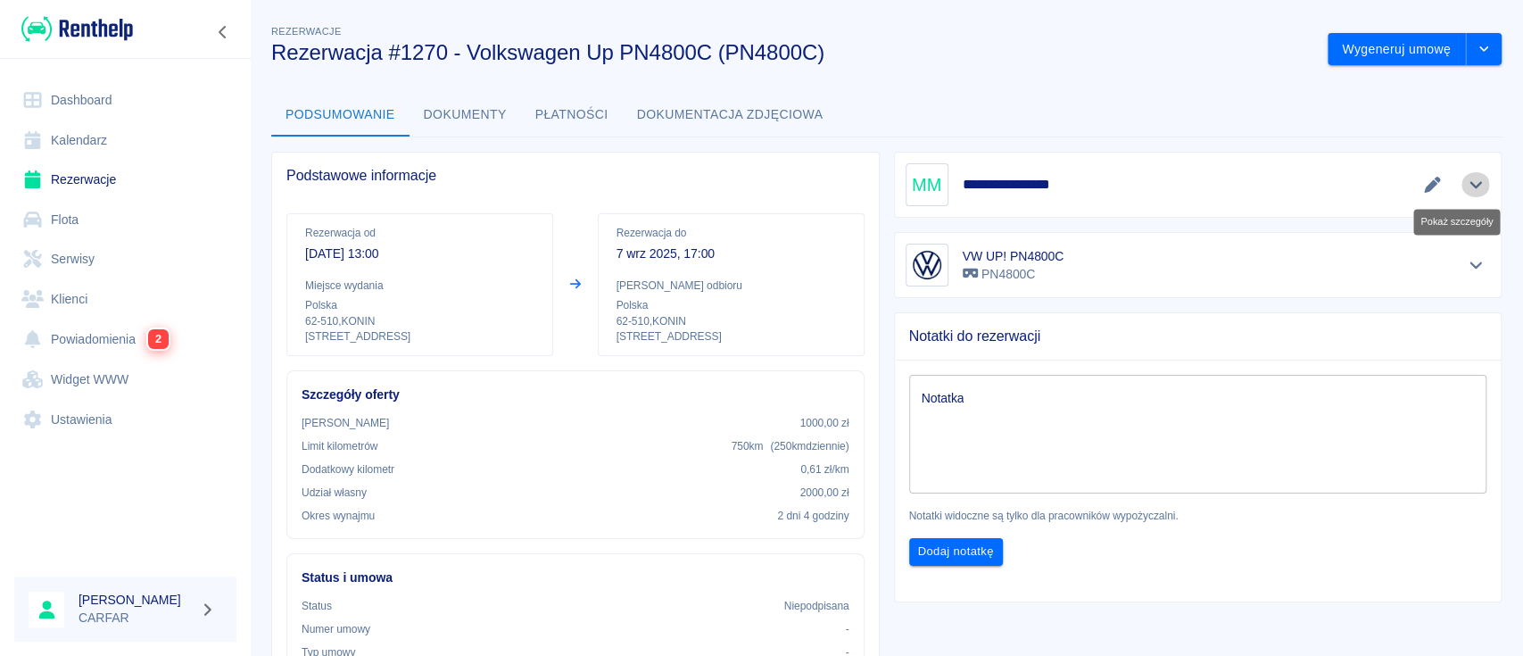
click at [1469, 177] on button "Pokaż szczegóły" at bounding box center [1475, 184] width 29 height 25
